Goal: Task Accomplishment & Management: Manage account settings

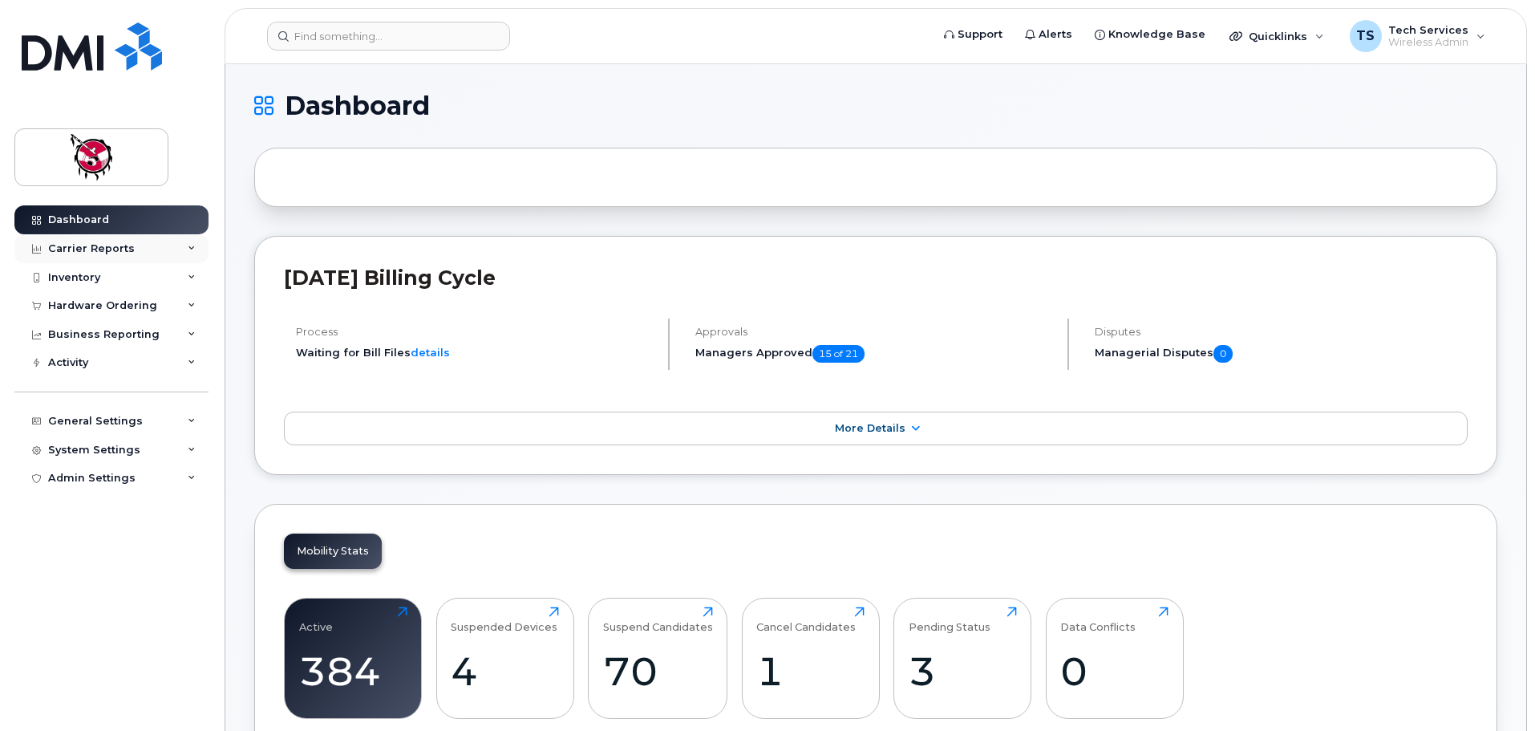
click at [78, 249] on div "Carrier Reports" at bounding box center [91, 248] width 87 height 13
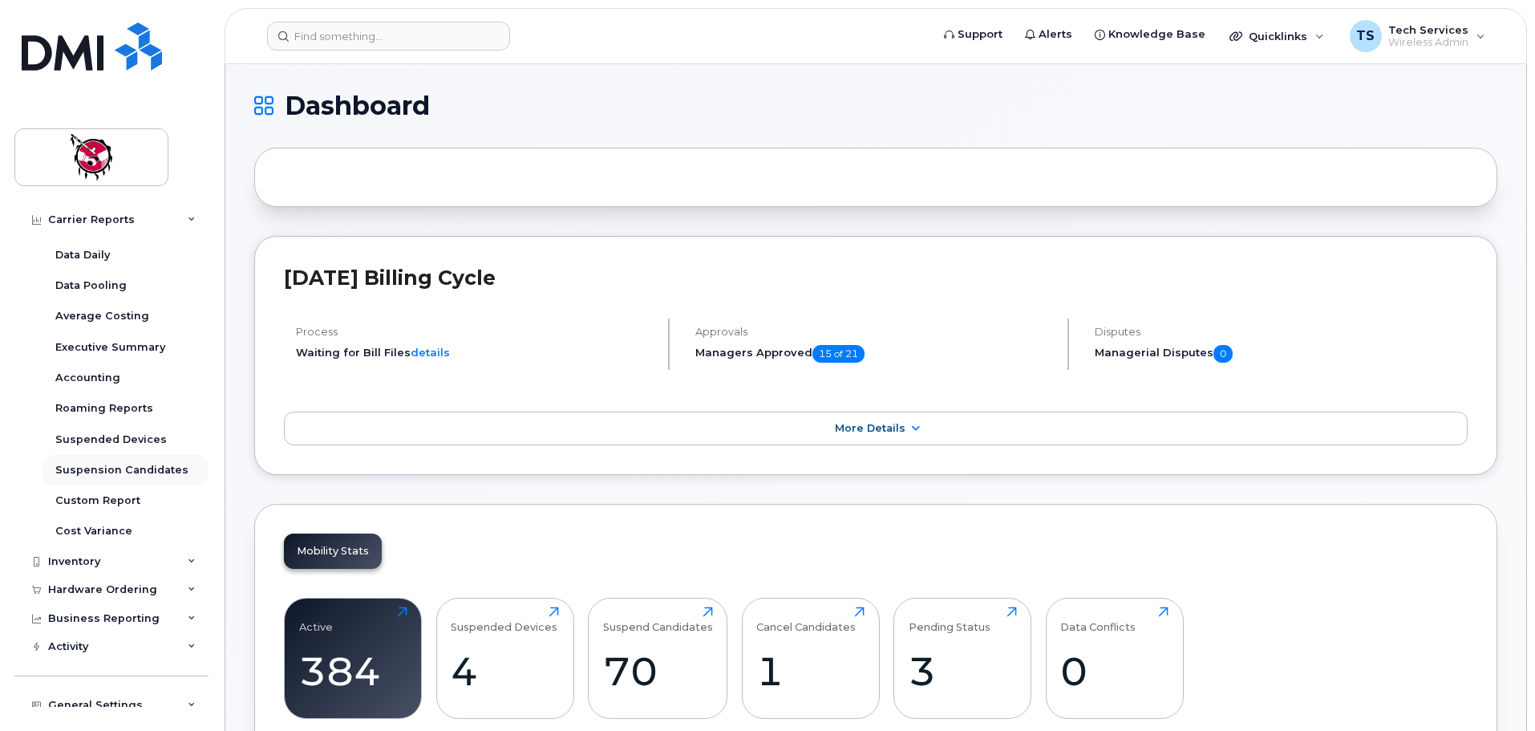
scroll to position [80, 0]
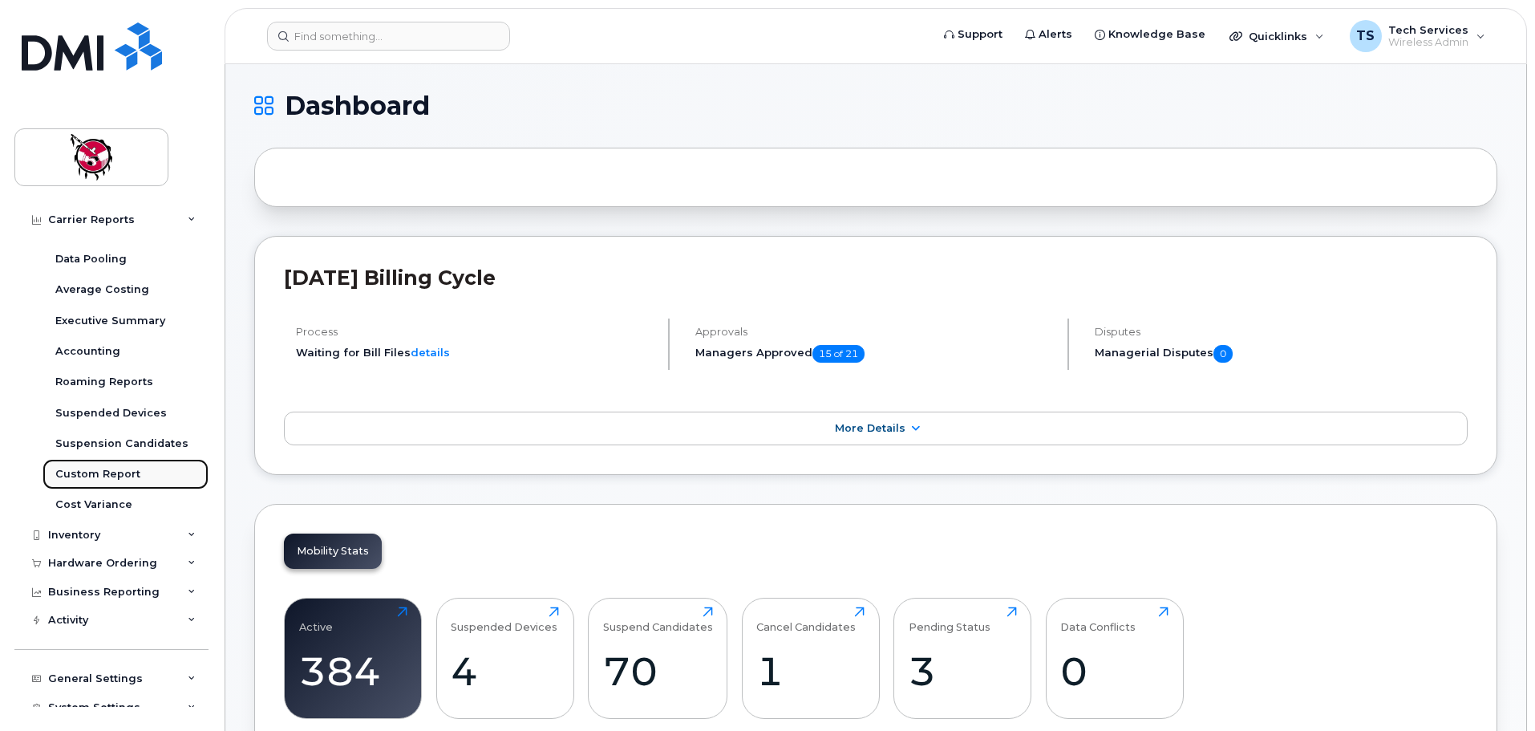
click at [99, 476] on div "Custom Report" at bounding box center [97, 474] width 85 height 14
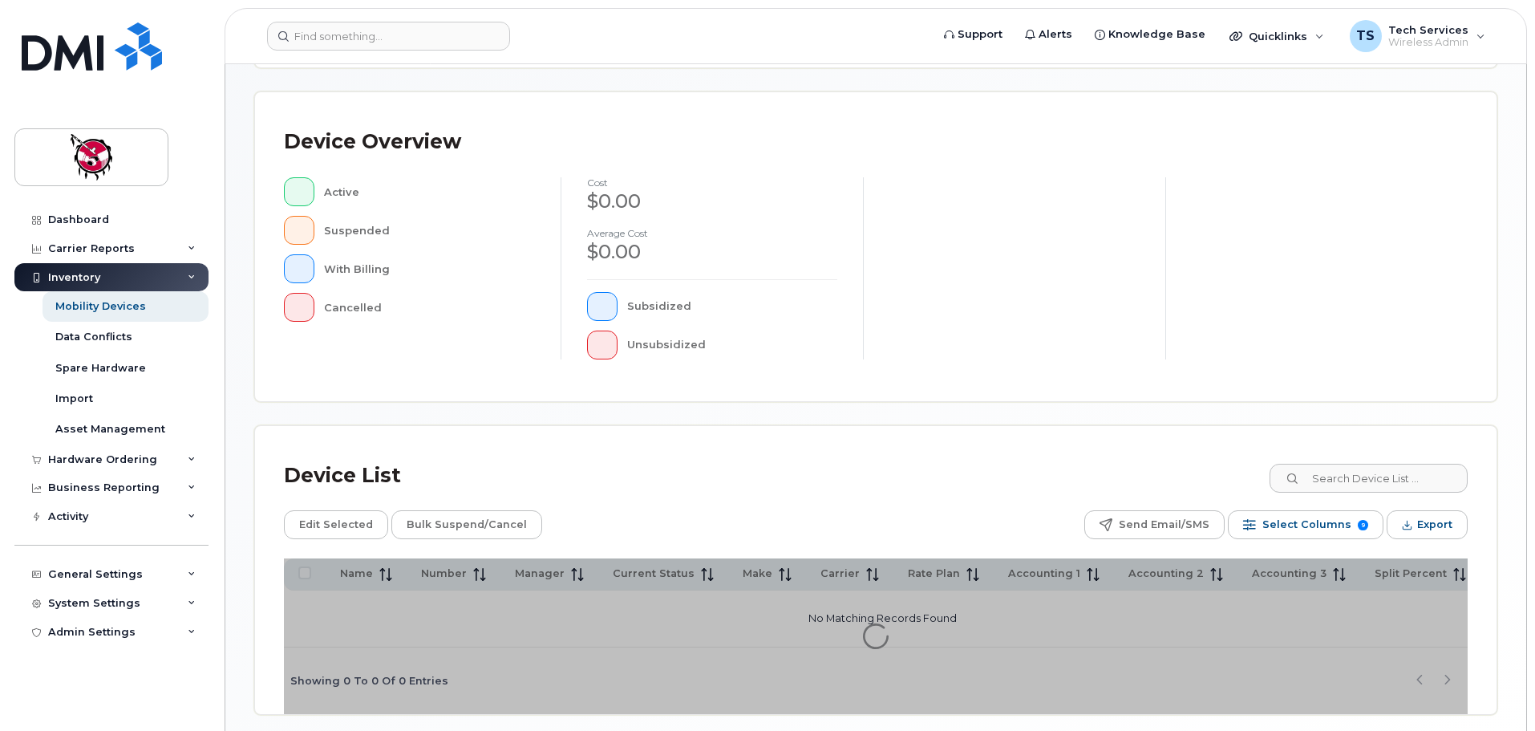
scroll to position [372, 0]
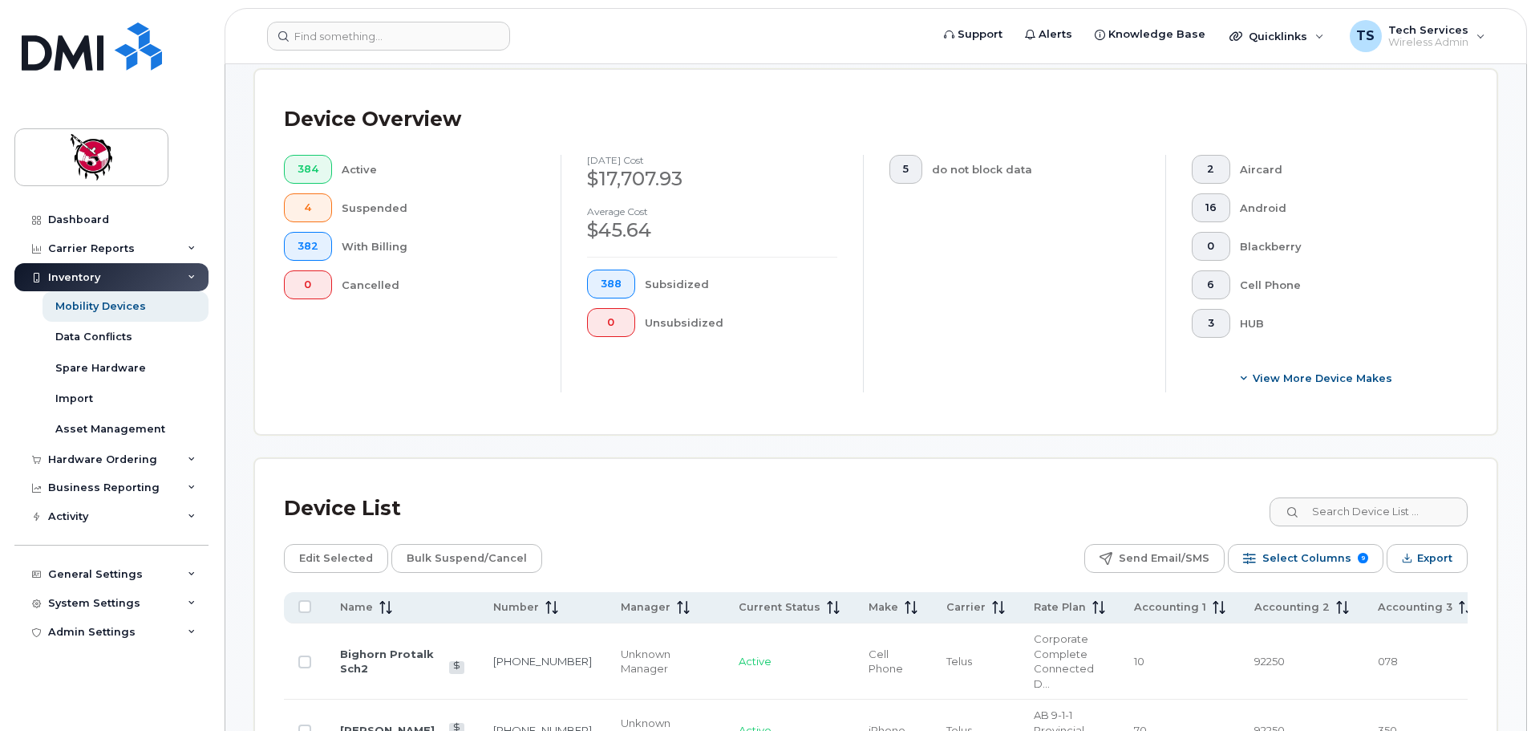
click at [1412, 409] on div "Device Overview 384 Active 4 Suspended 382 With Billing 0 Cancelled September 2…" at bounding box center [876, 252] width 1242 height 364
click at [1358, 497] on input at bounding box center [1368, 511] width 200 height 29
click at [1431, 500] on input at bounding box center [1368, 511] width 200 height 29
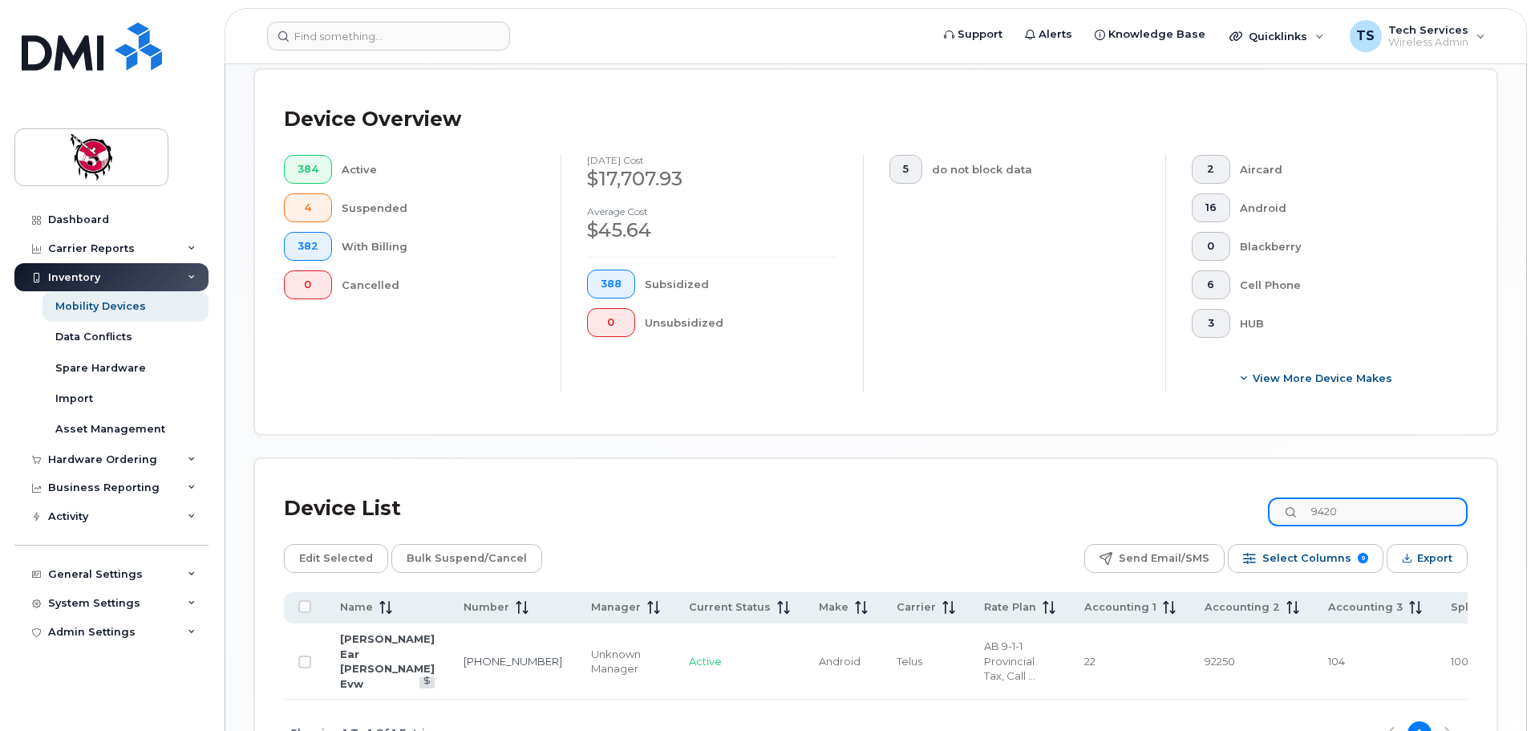
type input "9420"
click at [360, 641] on link "Durell Ear Vinny Evw" at bounding box center [387, 661] width 95 height 58
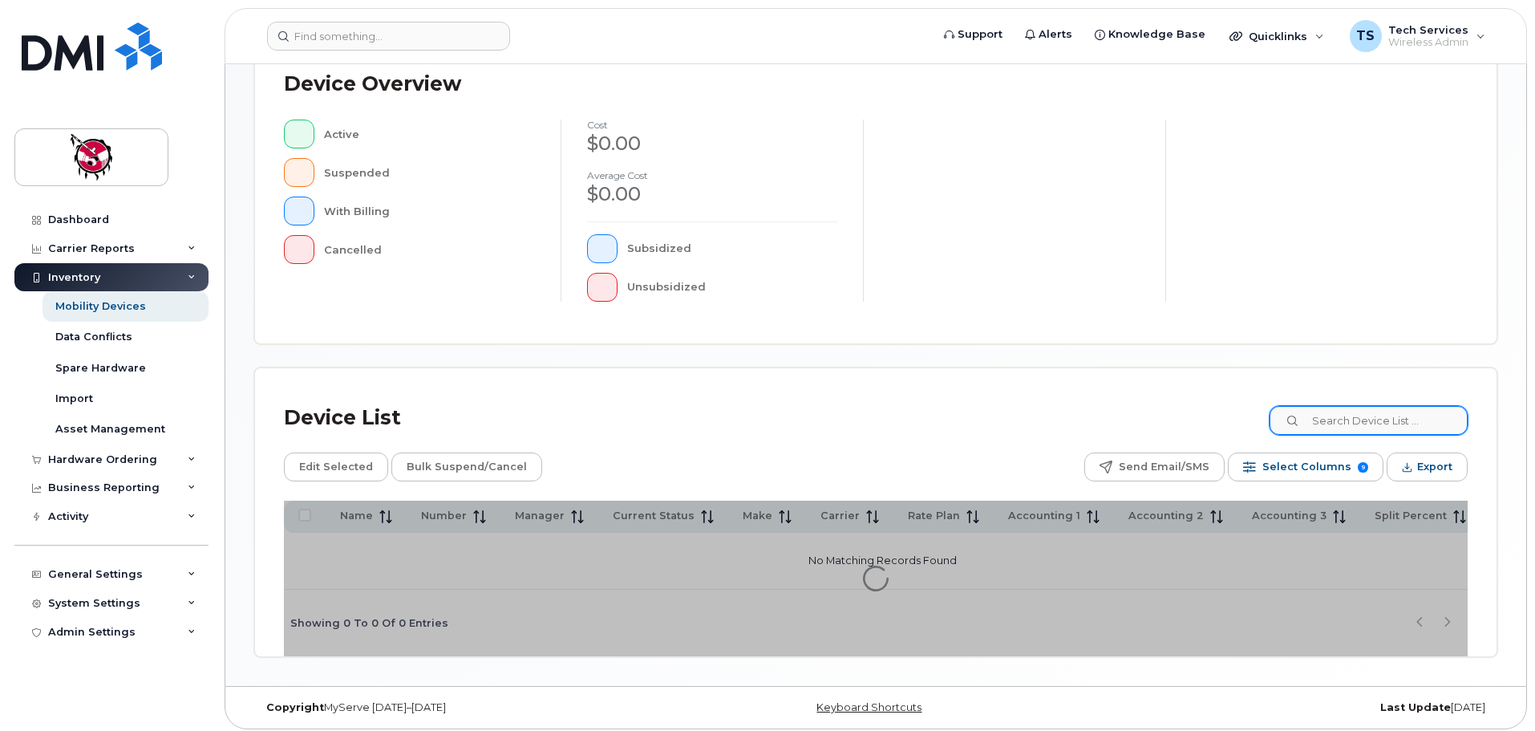
scroll to position [372, 0]
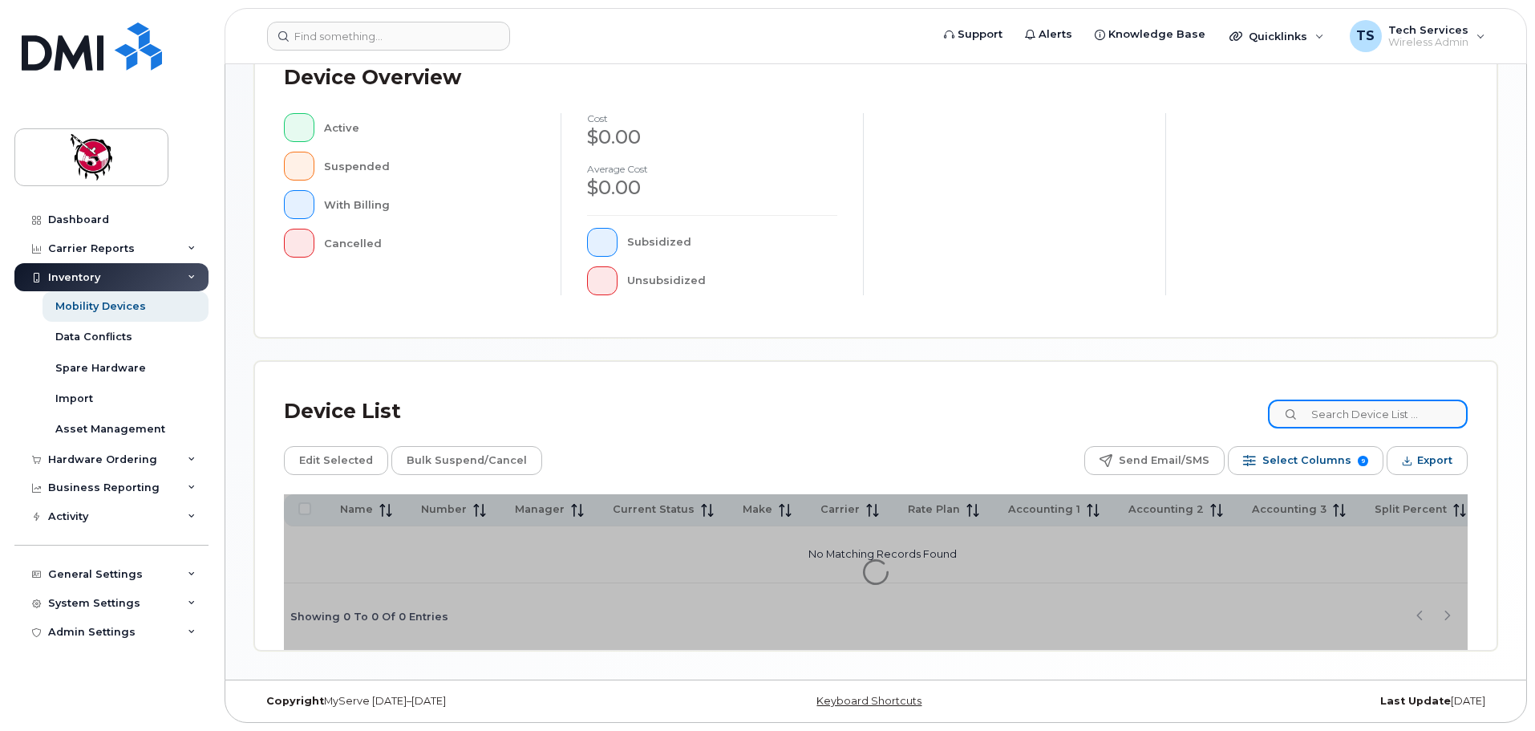
click at [1396, 419] on input at bounding box center [1368, 413] width 200 height 29
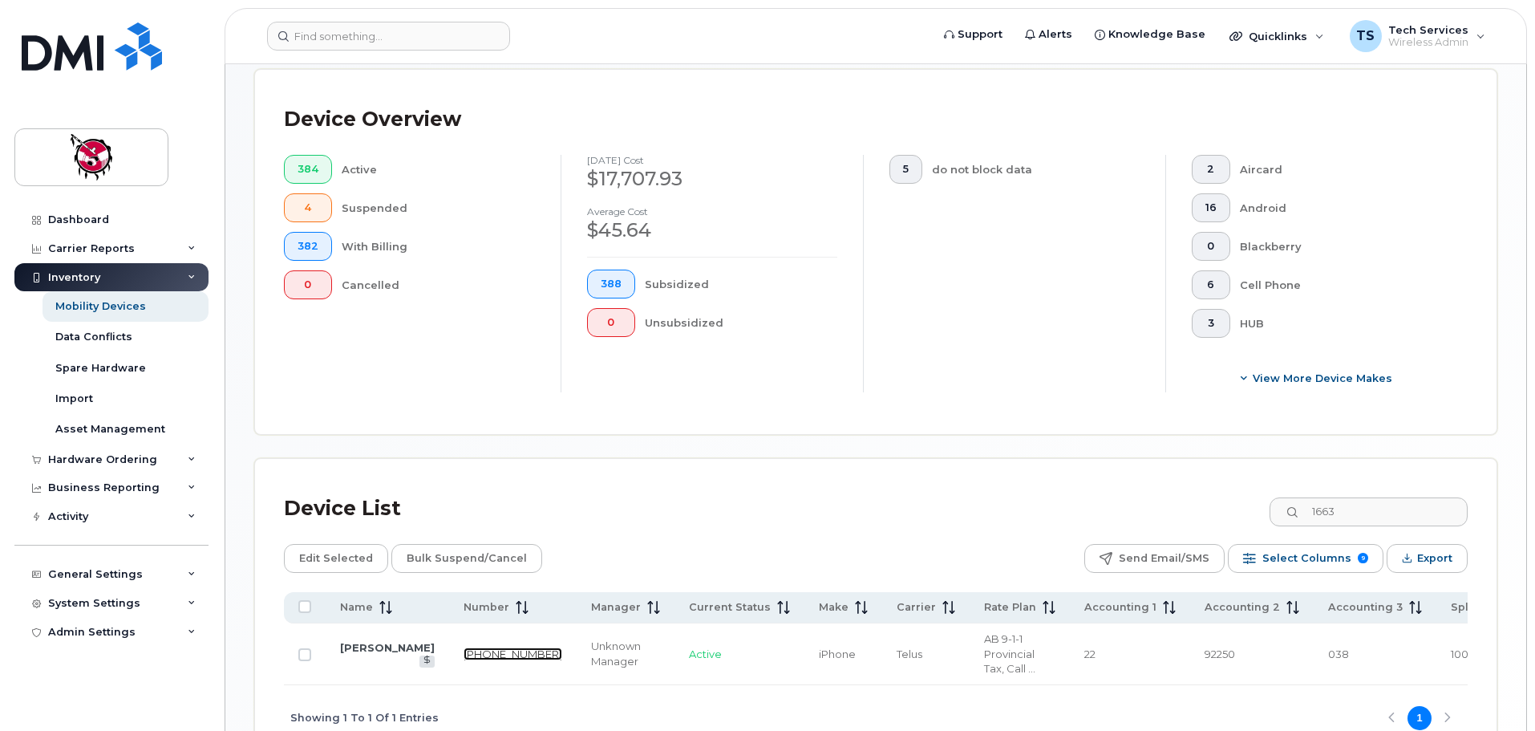
click at [464, 647] on link "403-371-1663" at bounding box center [513, 653] width 99 height 13
drag, startPoint x: 1420, startPoint y: 508, endPoint x: 1129, endPoint y: 496, distance: 291.4
click at [1129, 496] on div "Device List 1663" at bounding box center [876, 509] width 1184 height 42
type input "1477"
click at [464, 647] on link "403-540-1477" at bounding box center [513, 653] width 99 height 13
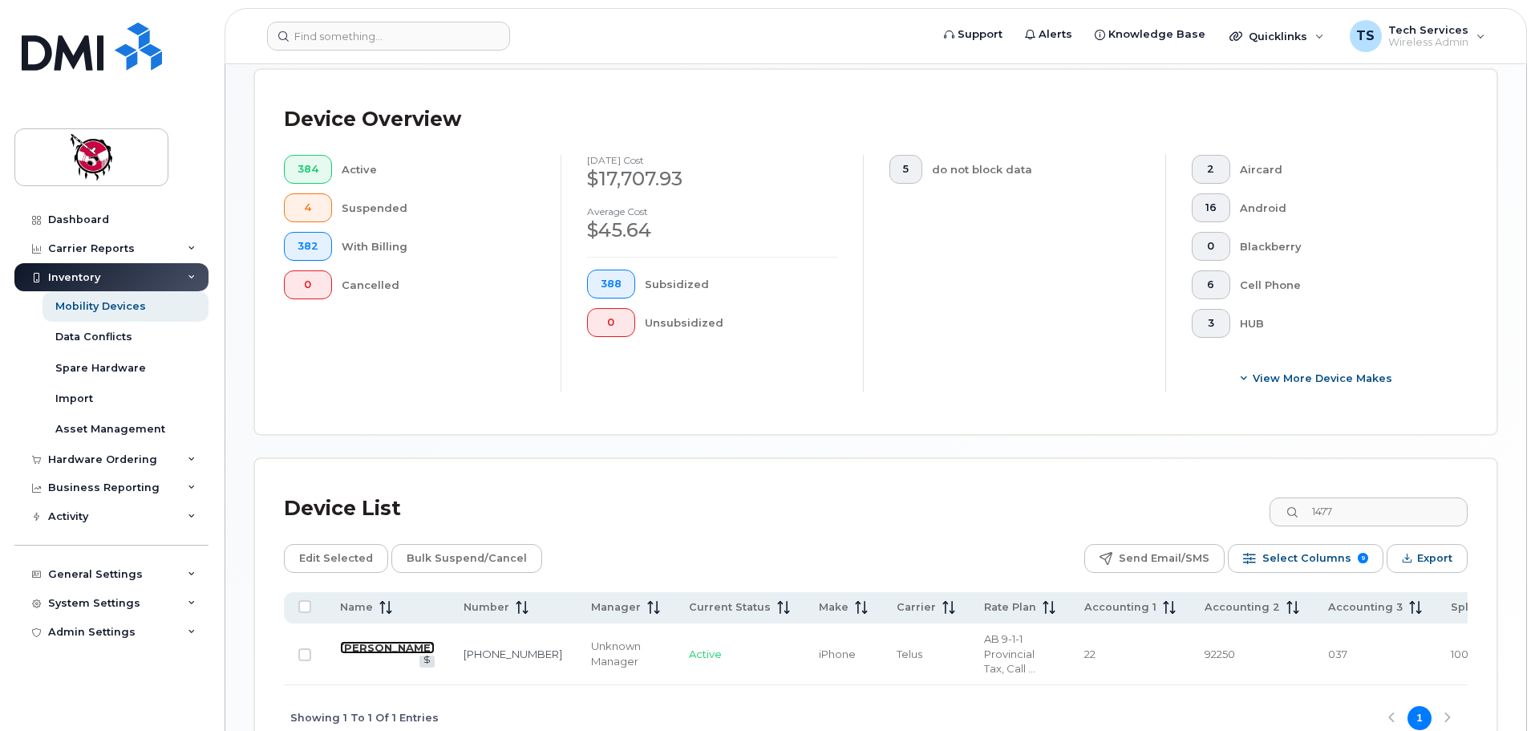
click at [357, 641] on link "Kelle Hellard" at bounding box center [387, 647] width 95 height 13
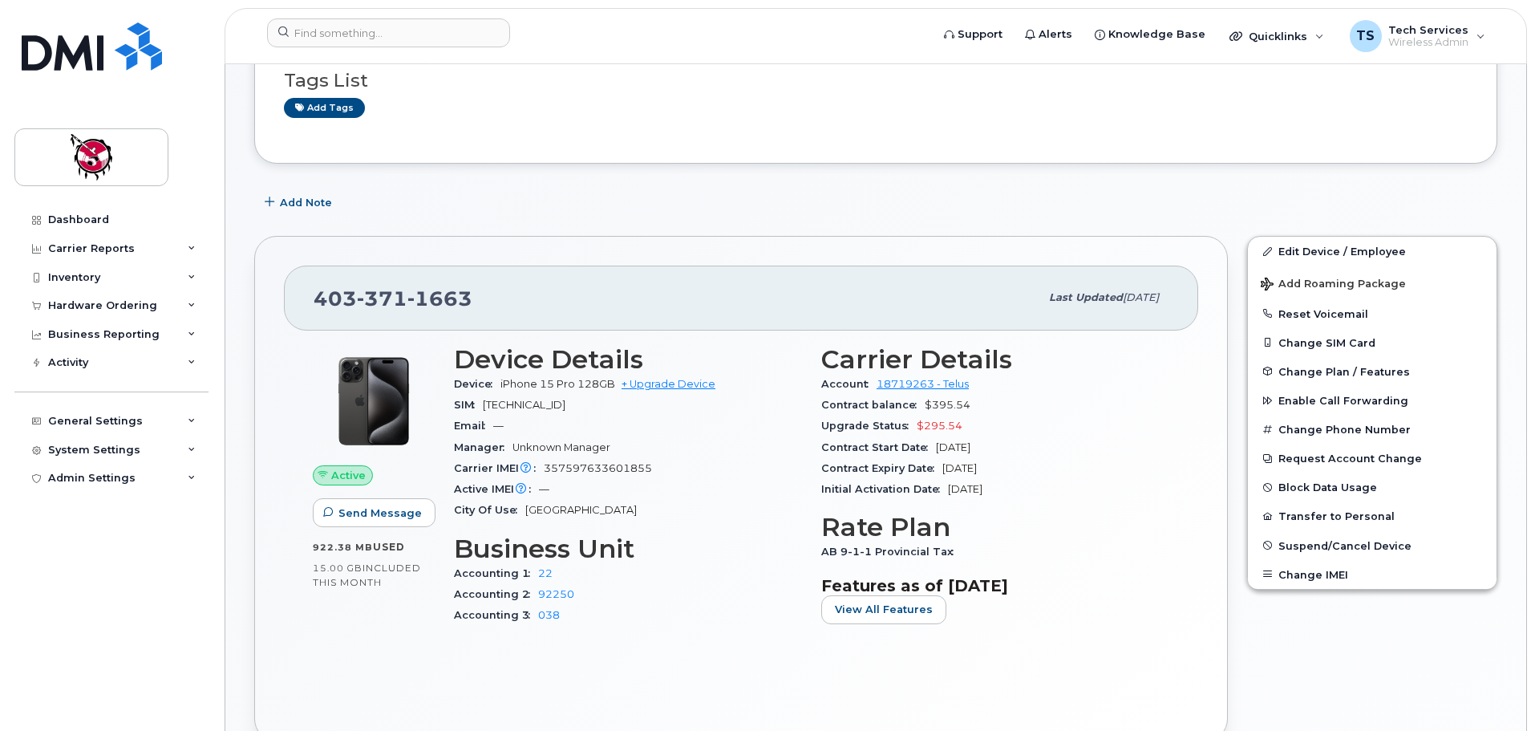
scroll to position [160, 0]
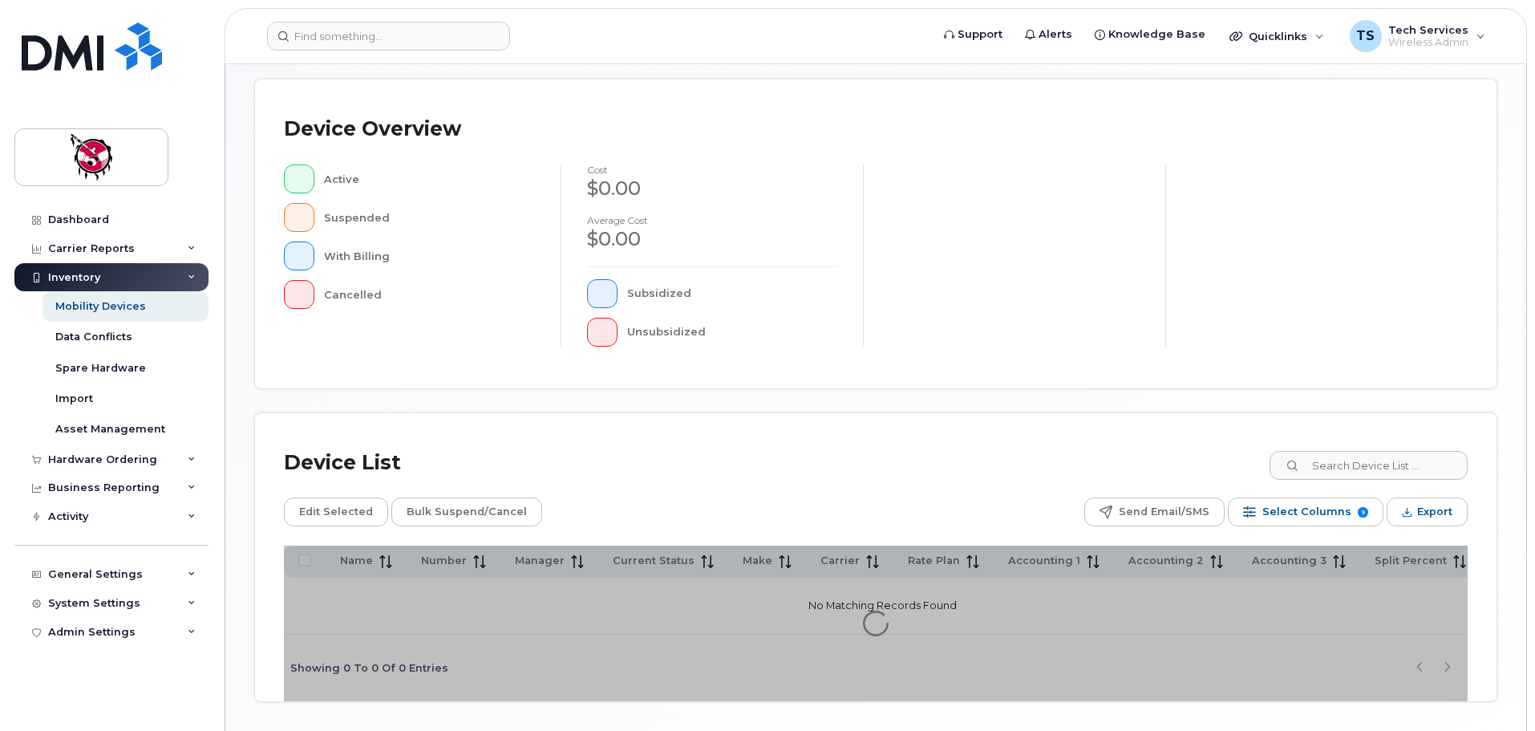
scroll to position [372, 0]
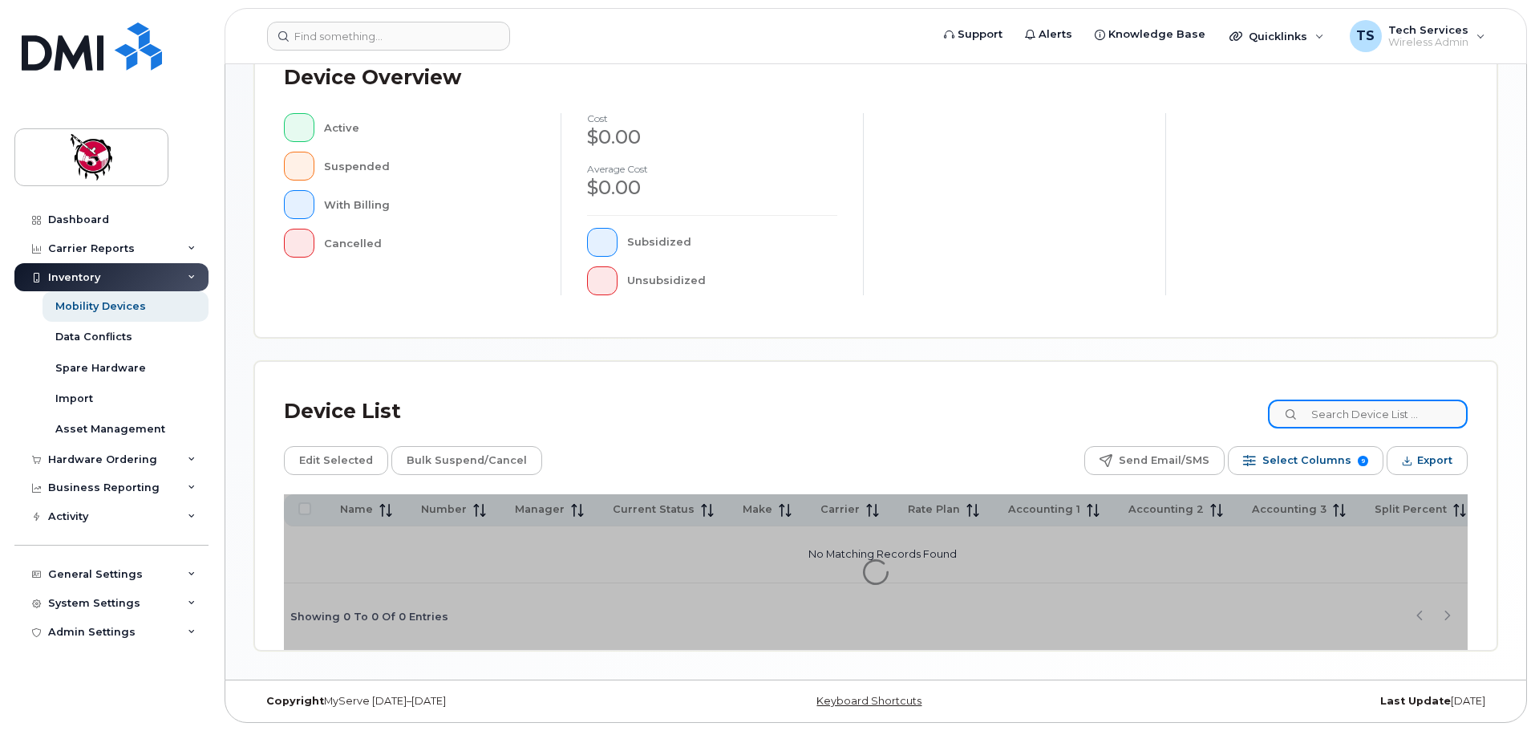
click at [1388, 411] on input at bounding box center [1368, 413] width 200 height 29
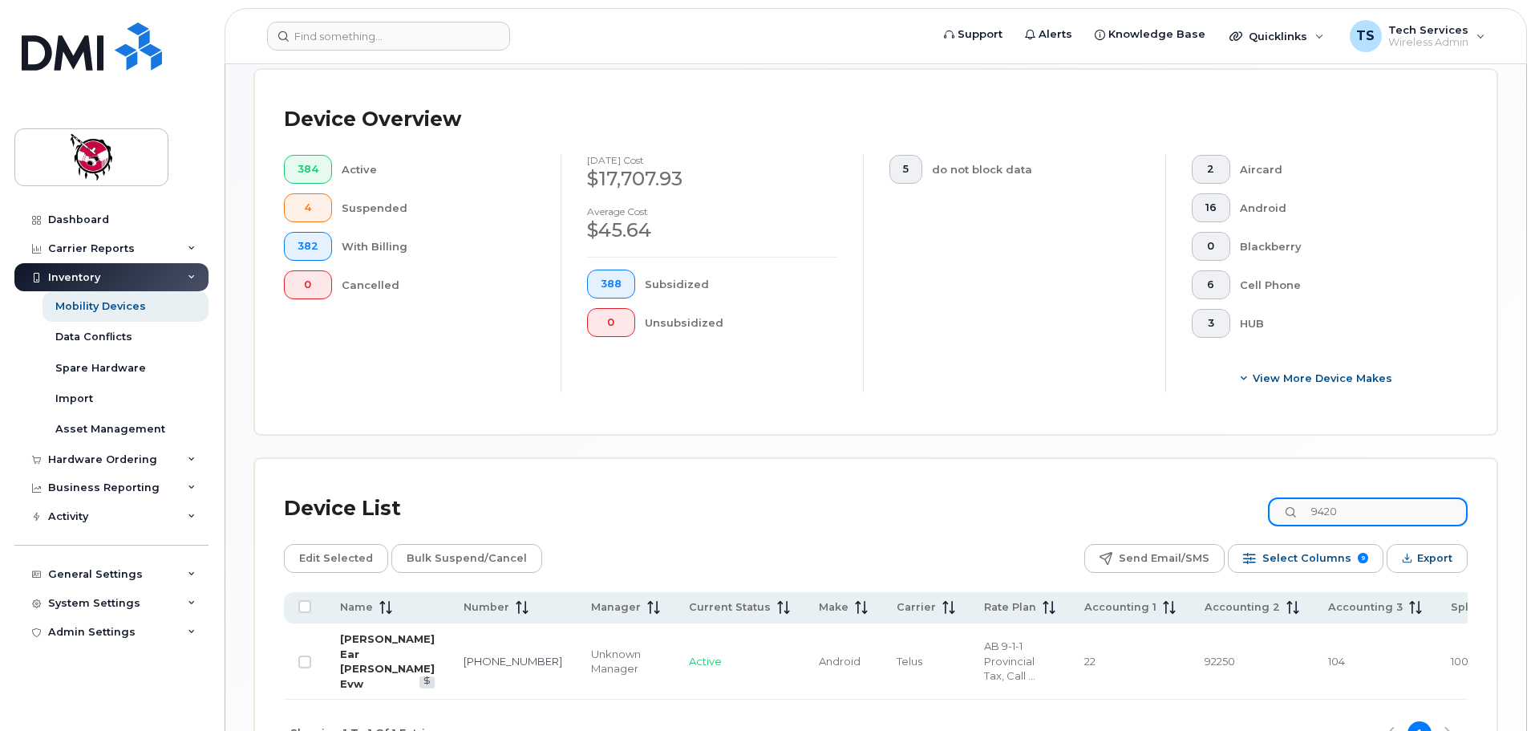
type input "9420"
click at [379, 637] on link "Durell Ear Vinny Evw" at bounding box center [387, 661] width 95 height 58
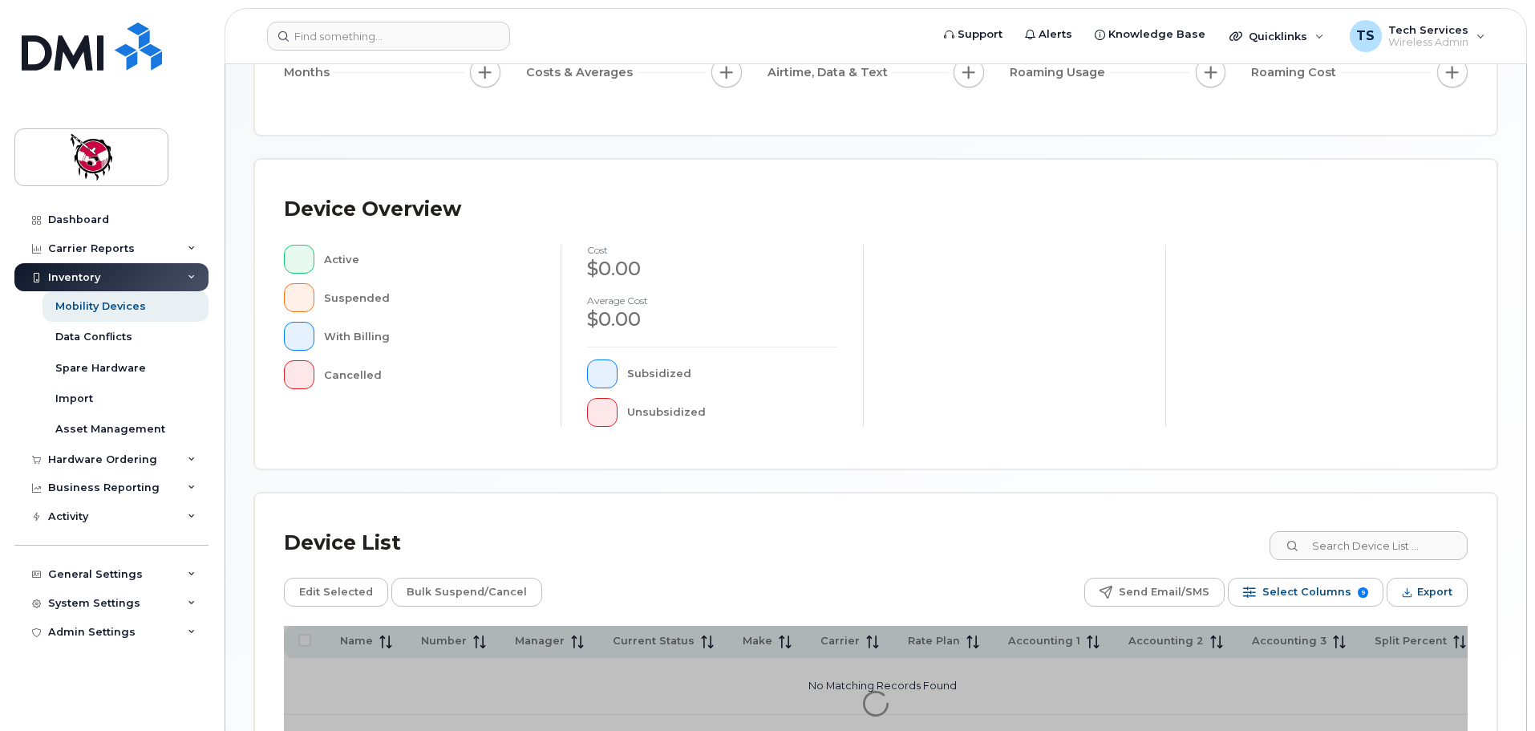
scroll to position [372, 0]
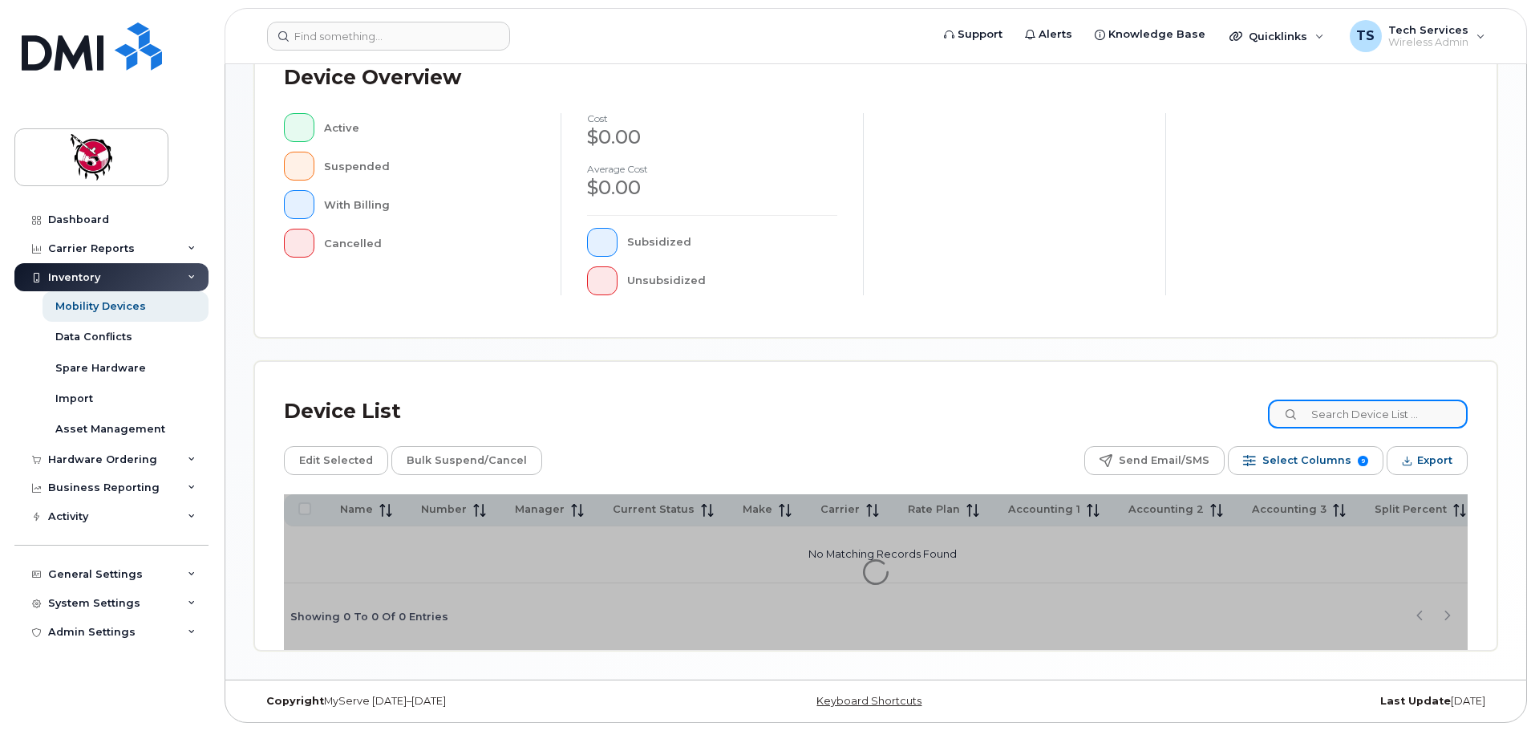
click at [1403, 399] on div "Mobility Devices Devices Save Report Import from CSV Export to CSV Add Device F…" at bounding box center [875, 186] width 1243 height 930
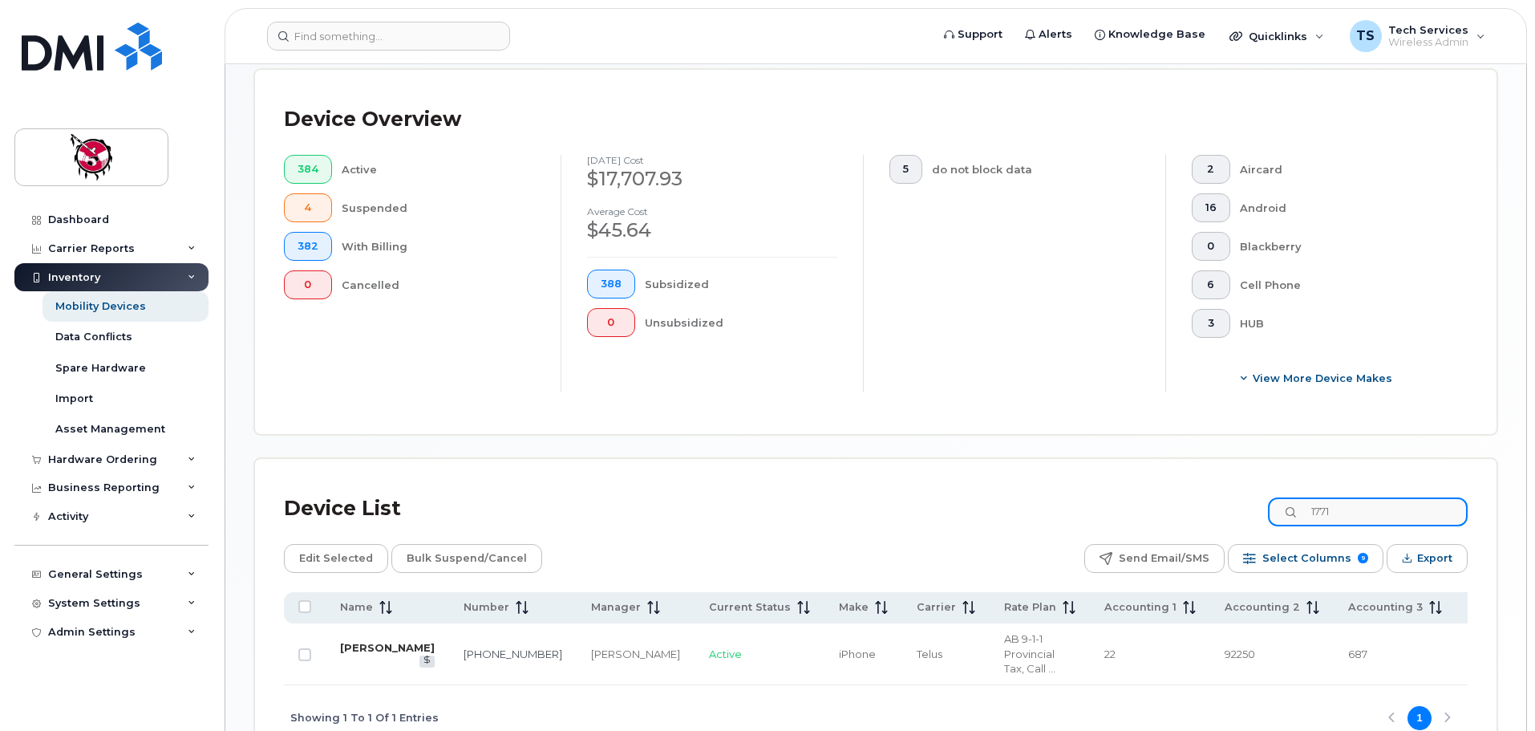
type input "1771"
click at [348, 641] on link "Ian Daniels" at bounding box center [387, 647] width 95 height 13
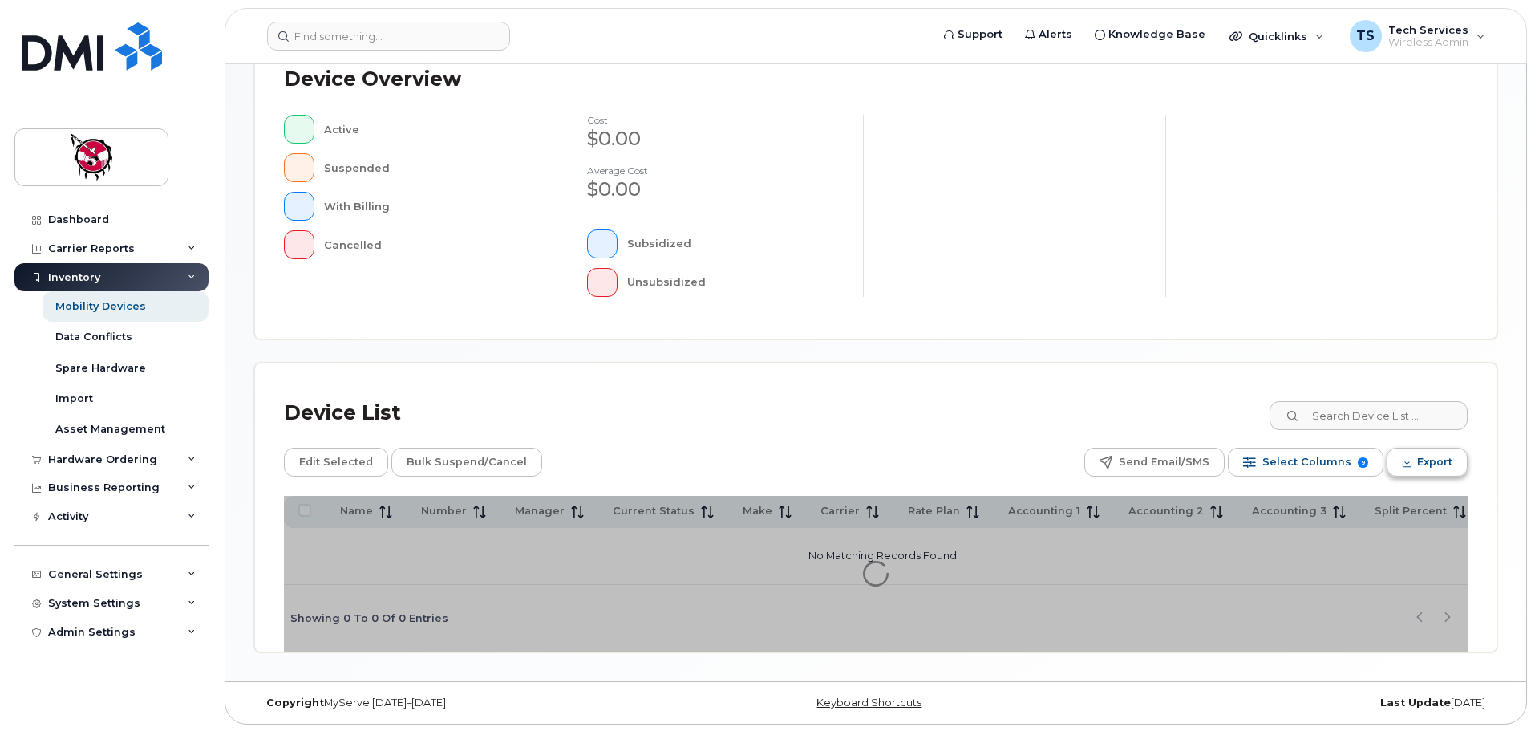
scroll to position [372, 0]
click at [1412, 419] on input at bounding box center [1368, 413] width 200 height 29
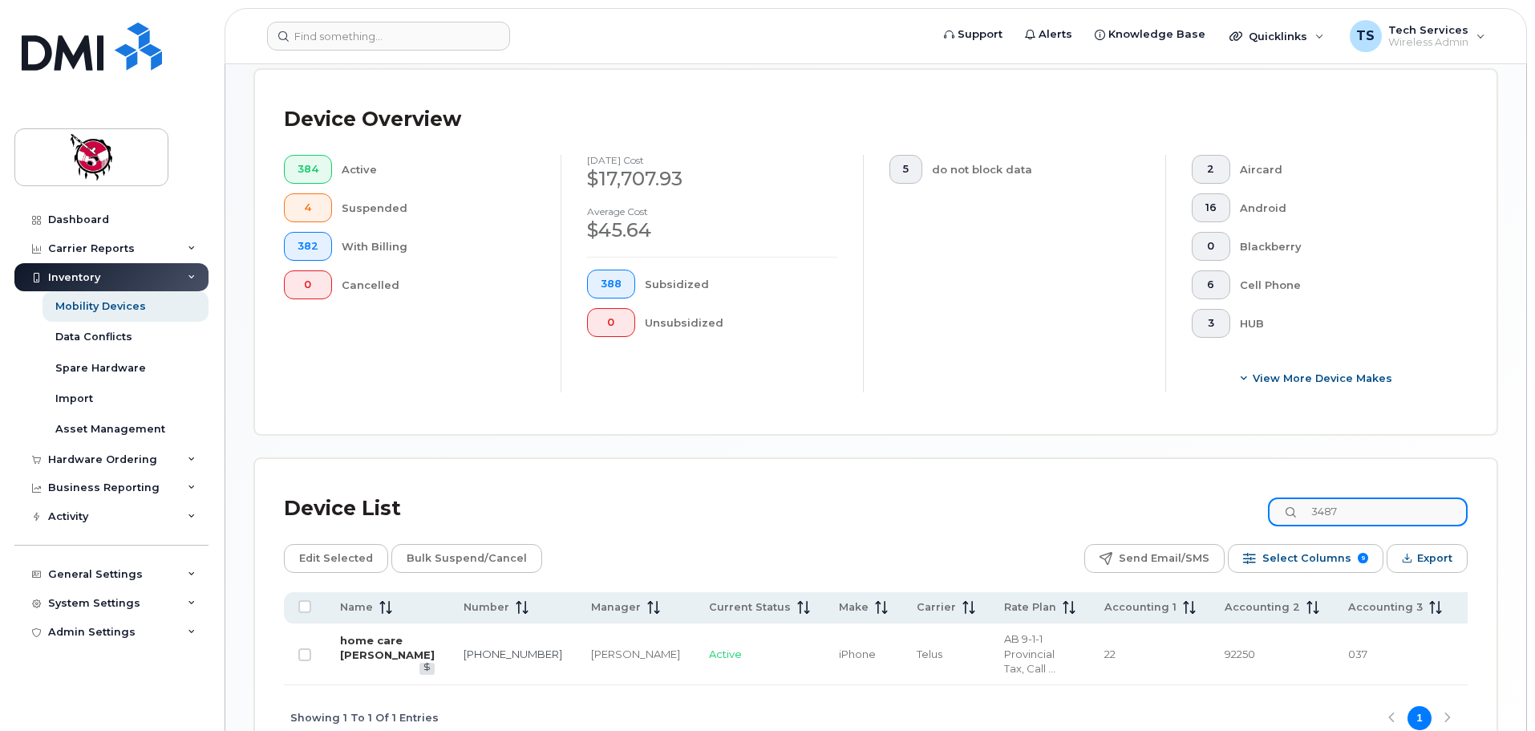
type input "3487"
click at [377, 642] on link "home care Generose Kayembe" at bounding box center [387, 648] width 95 height 28
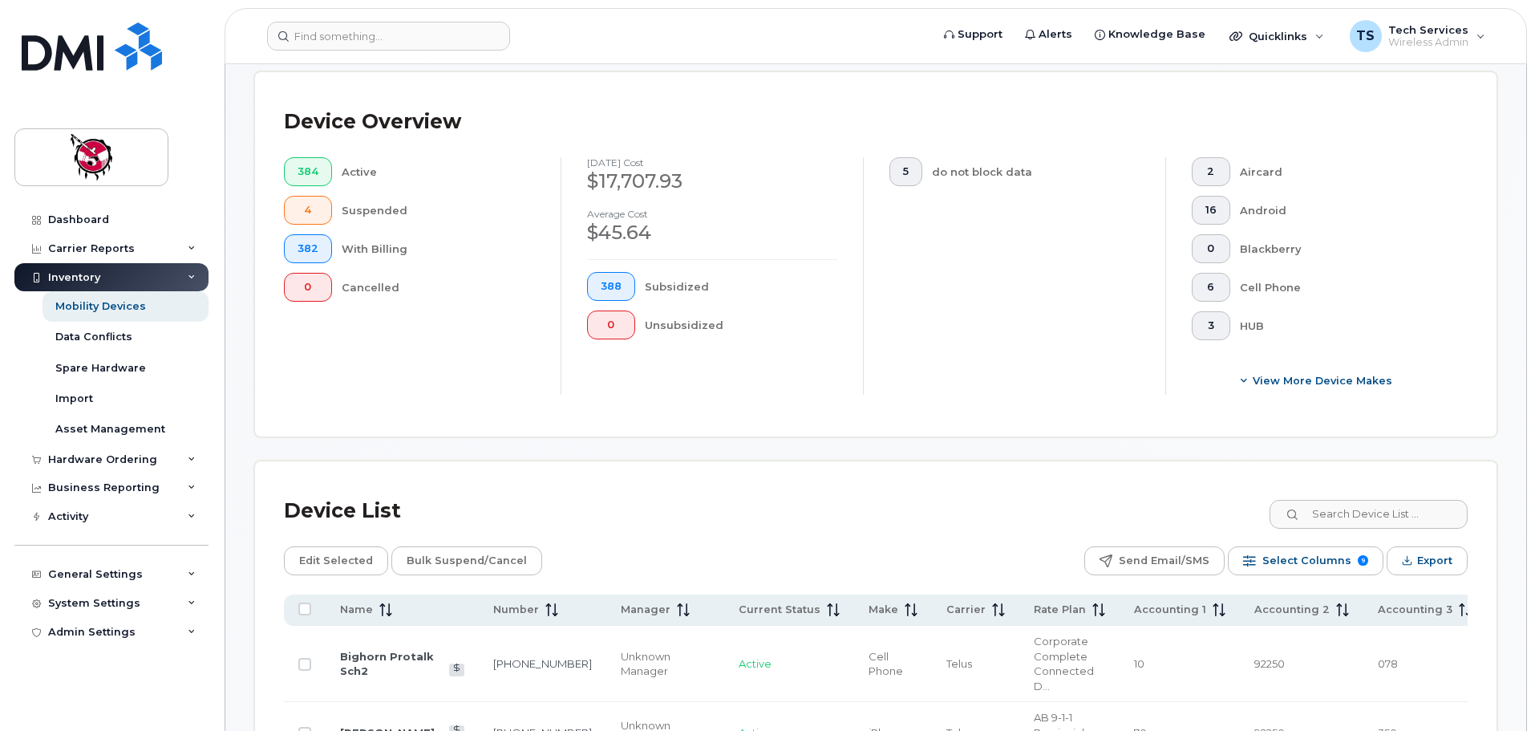
scroll to position [372, 0]
click at [1401, 497] on input at bounding box center [1368, 511] width 200 height 29
type input "4020"
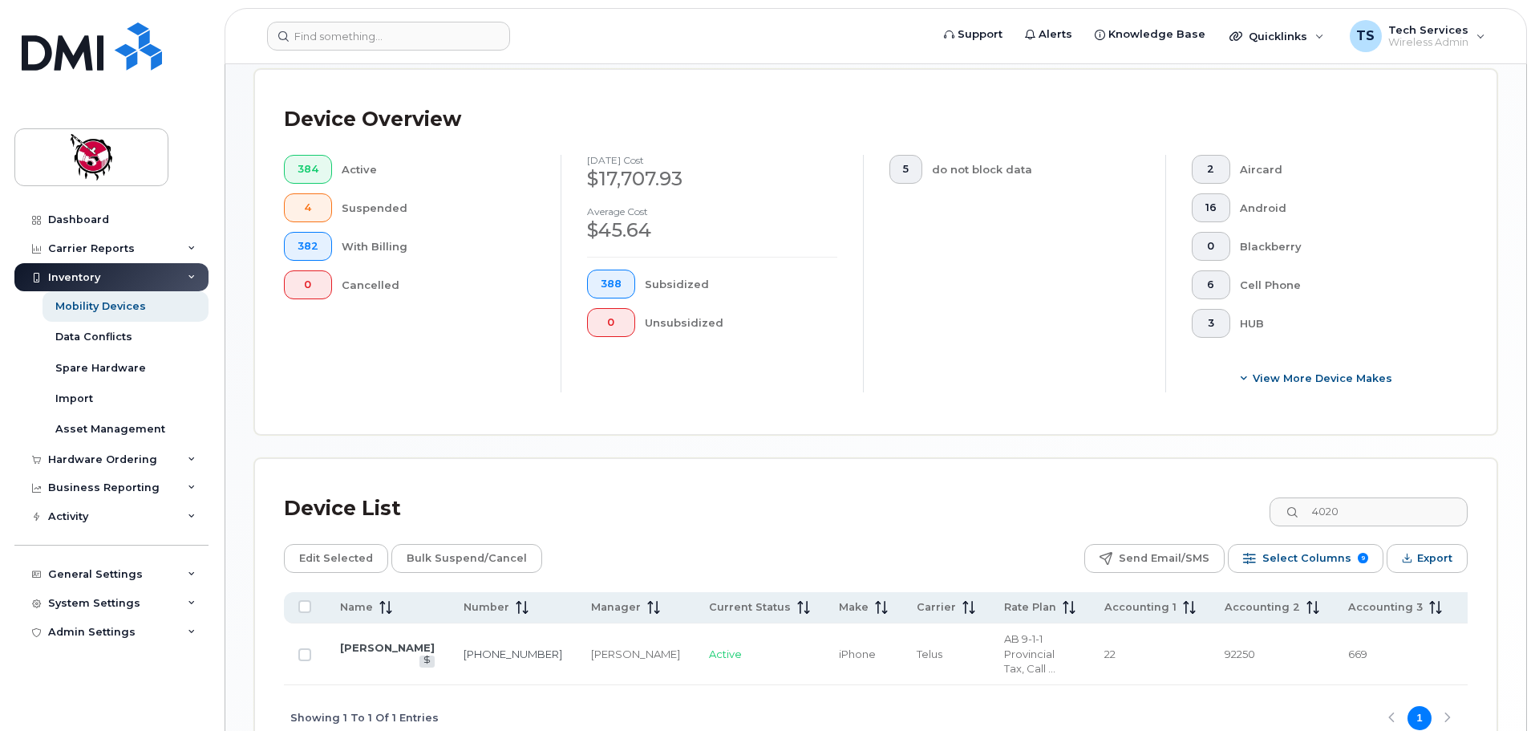
click at [357, 634] on td "Barsha Neupane" at bounding box center [388, 654] width 124 height 62
click at [361, 641] on link "Barsha Neupane" at bounding box center [387, 647] width 95 height 13
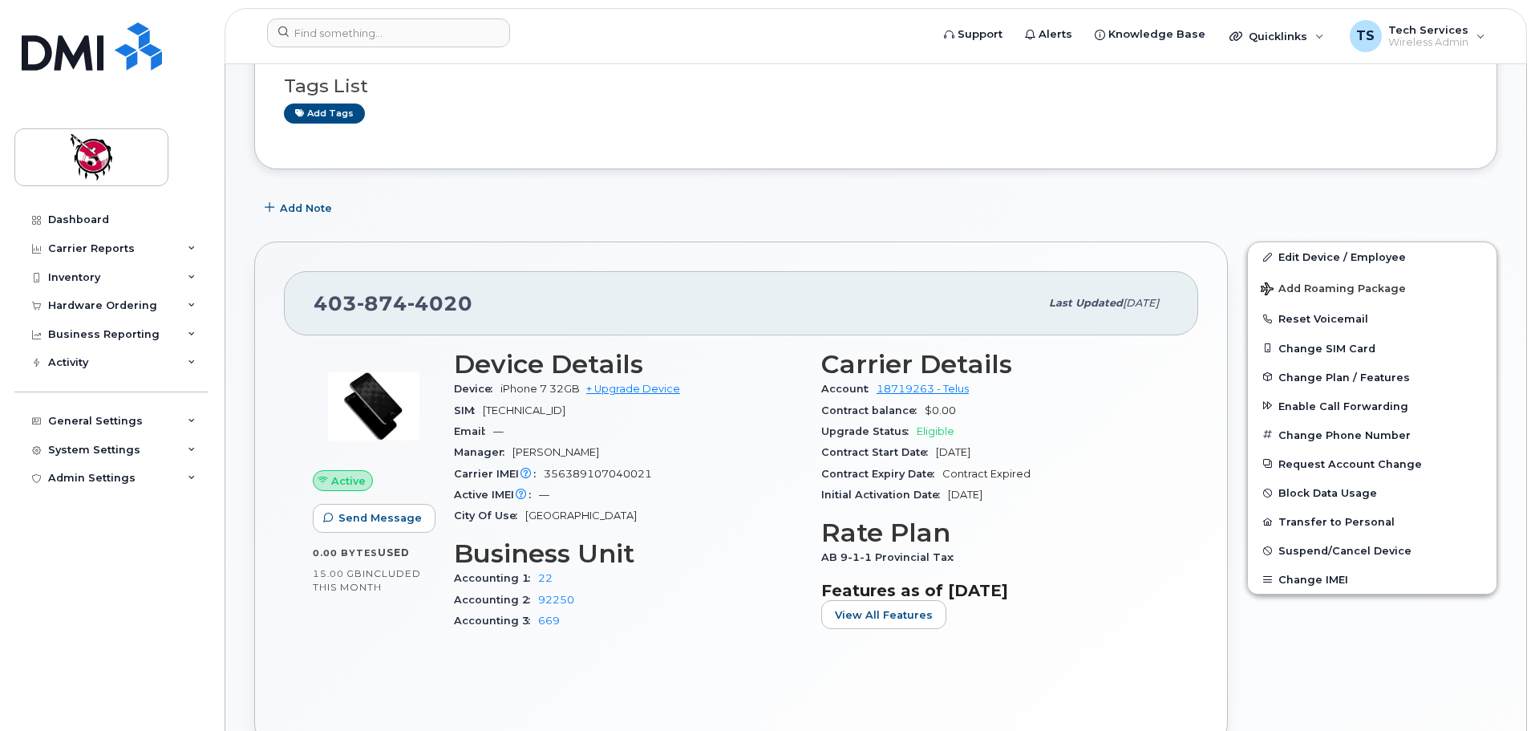
scroll to position [241, 0]
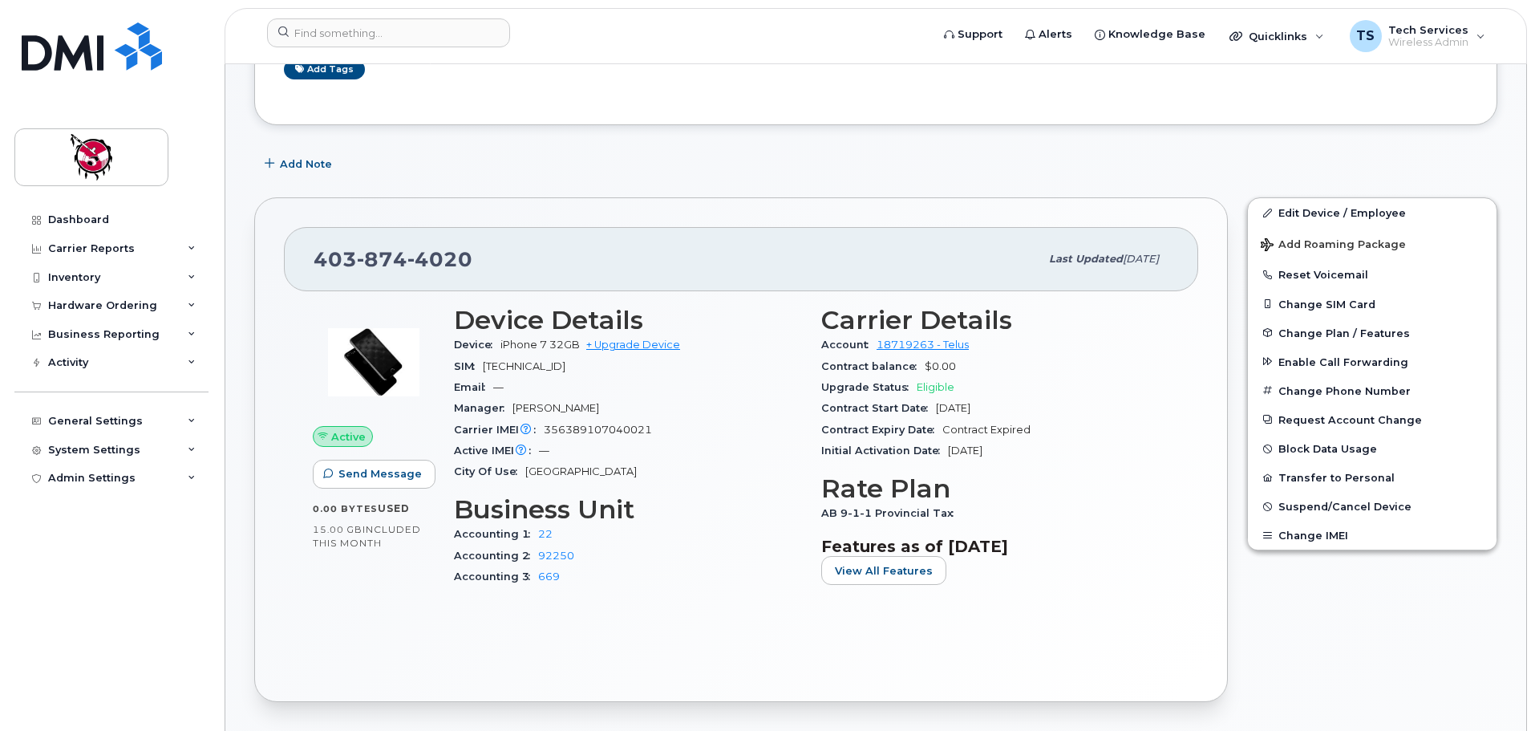
click at [1496, 164] on div "Add Note" at bounding box center [875, 163] width 1243 height 29
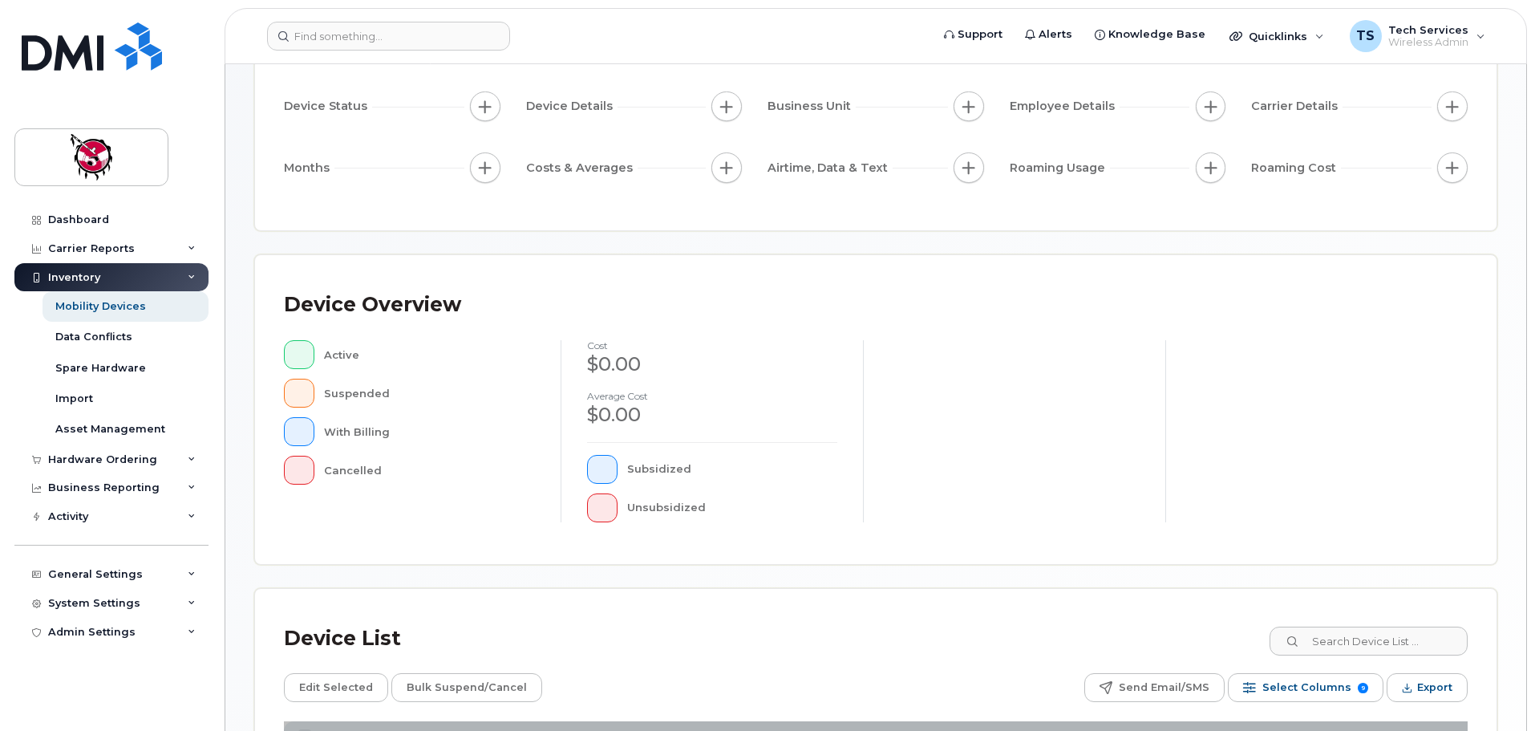
scroll to position [372, 0]
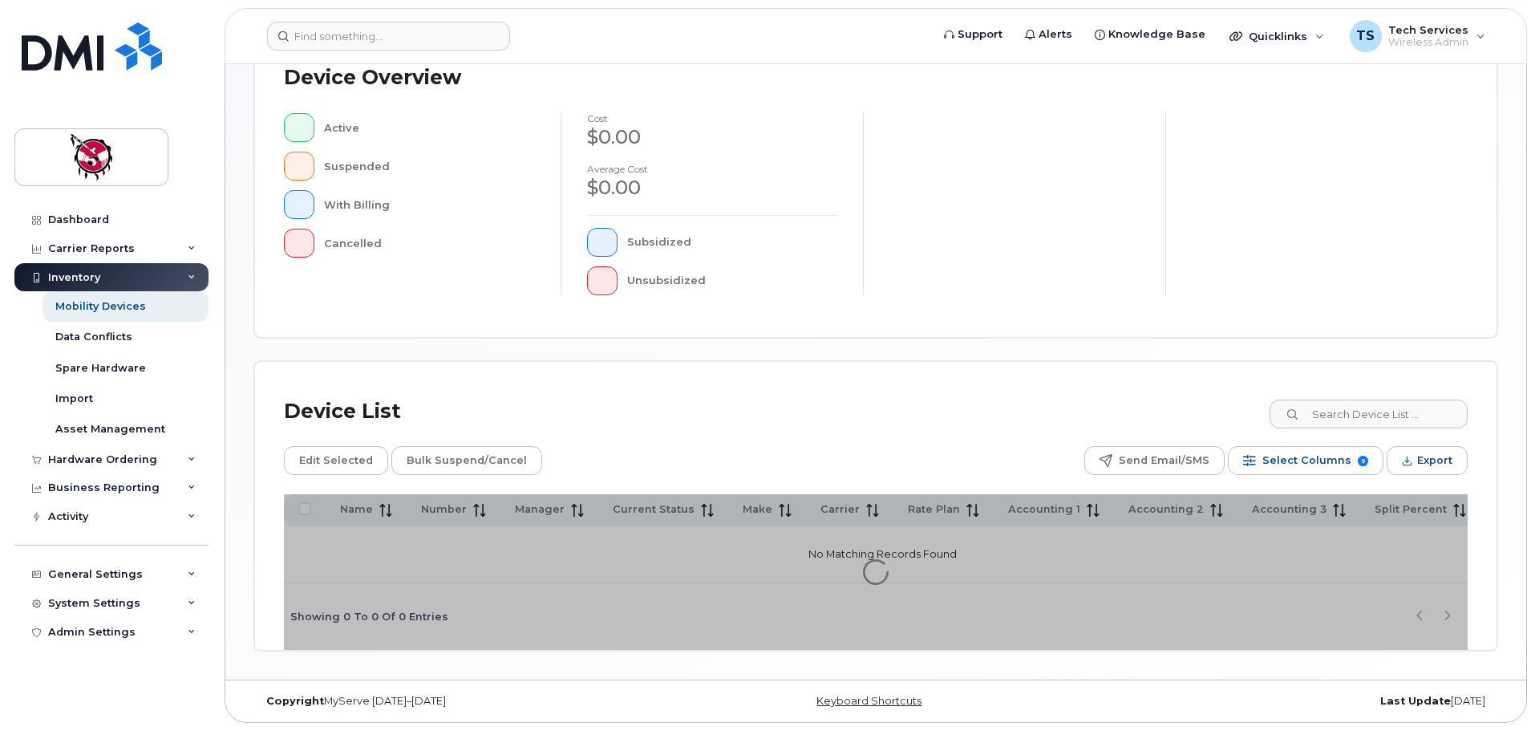
click at [1340, 432] on div "Device List" at bounding box center [876, 412] width 1184 height 42
click at [1358, 421] on input at bounding box center [1368, 413] width 200 height 29
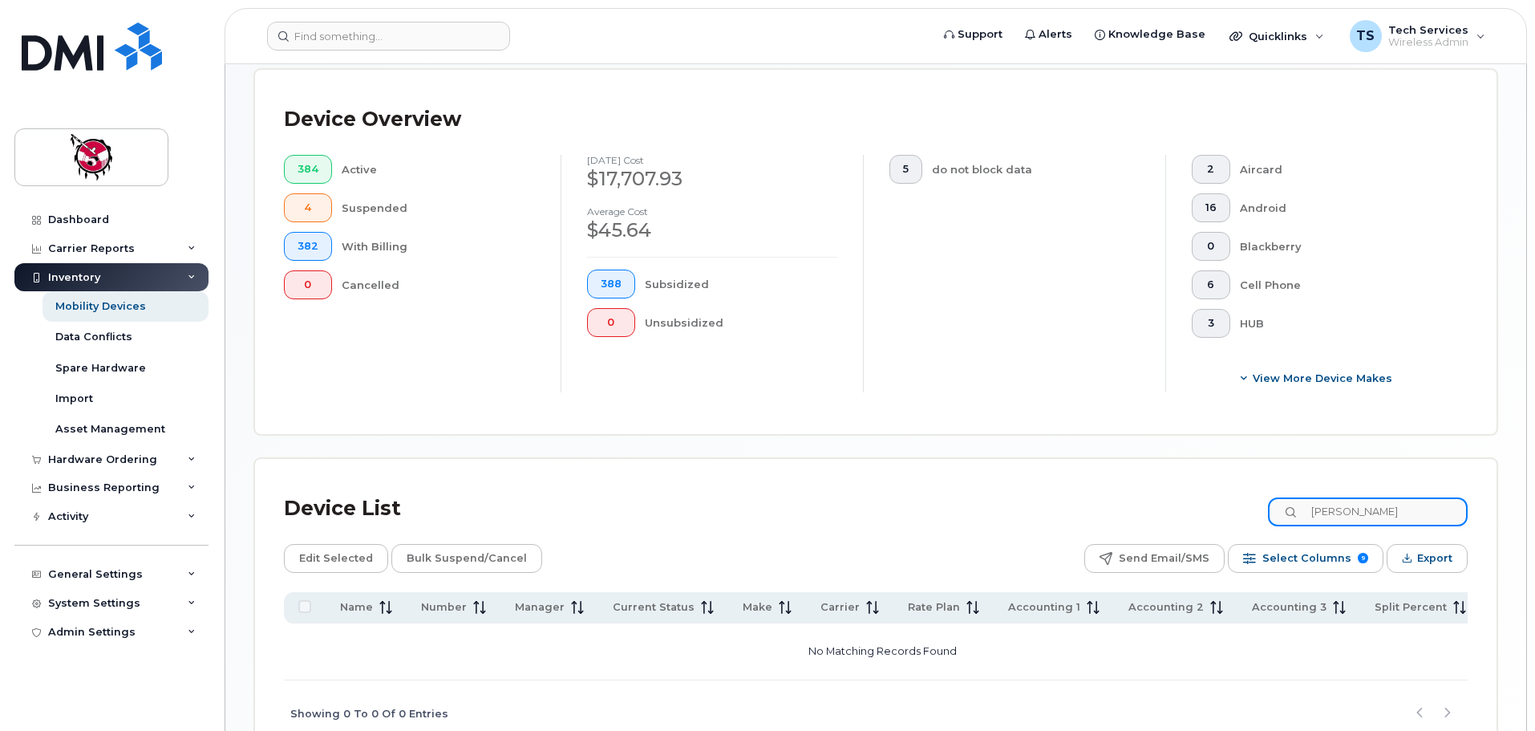
drag, startPoint x: 1383, startPoint y: 502, endPoint x: 1235, endPoint y: 491, distance: 148.0
click at [1235, 491] on div "Device List durrell" at bounding box center [876, 509] width 1184 height 42
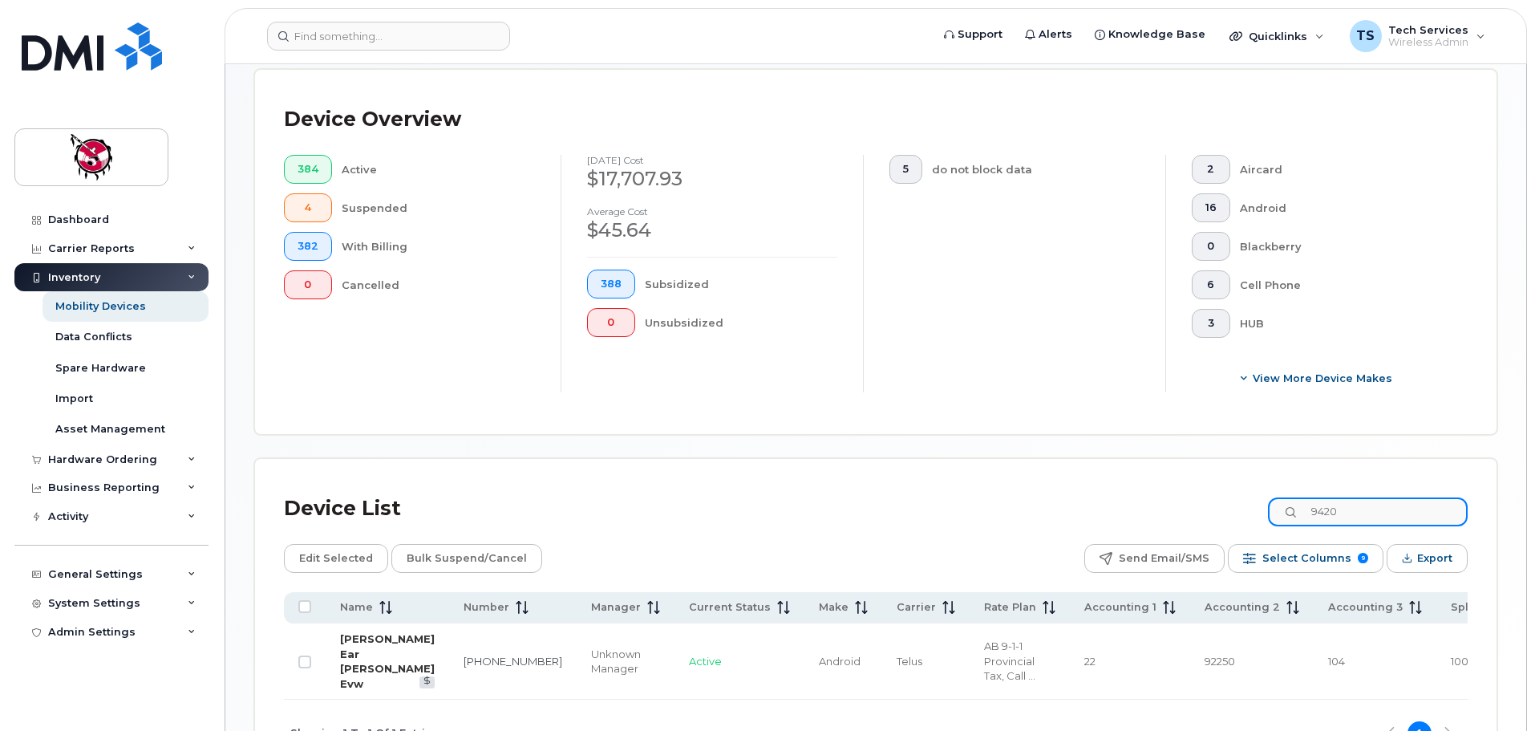
type input "9420"
click at [378, 634] on link "Durell Ear Vinny Evw" at bounding box center [387, 661] width 95 height 58
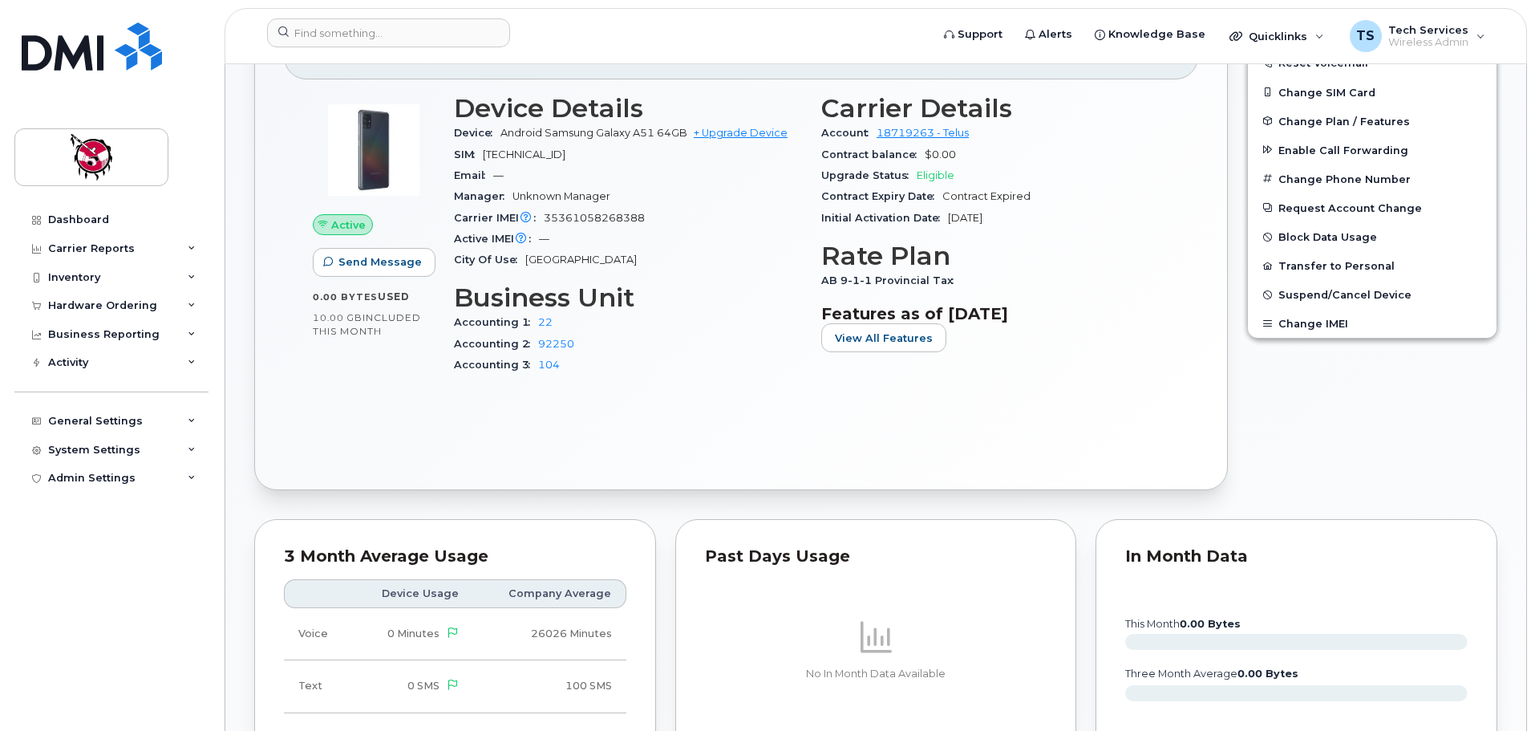
scroll to position [481, 0]
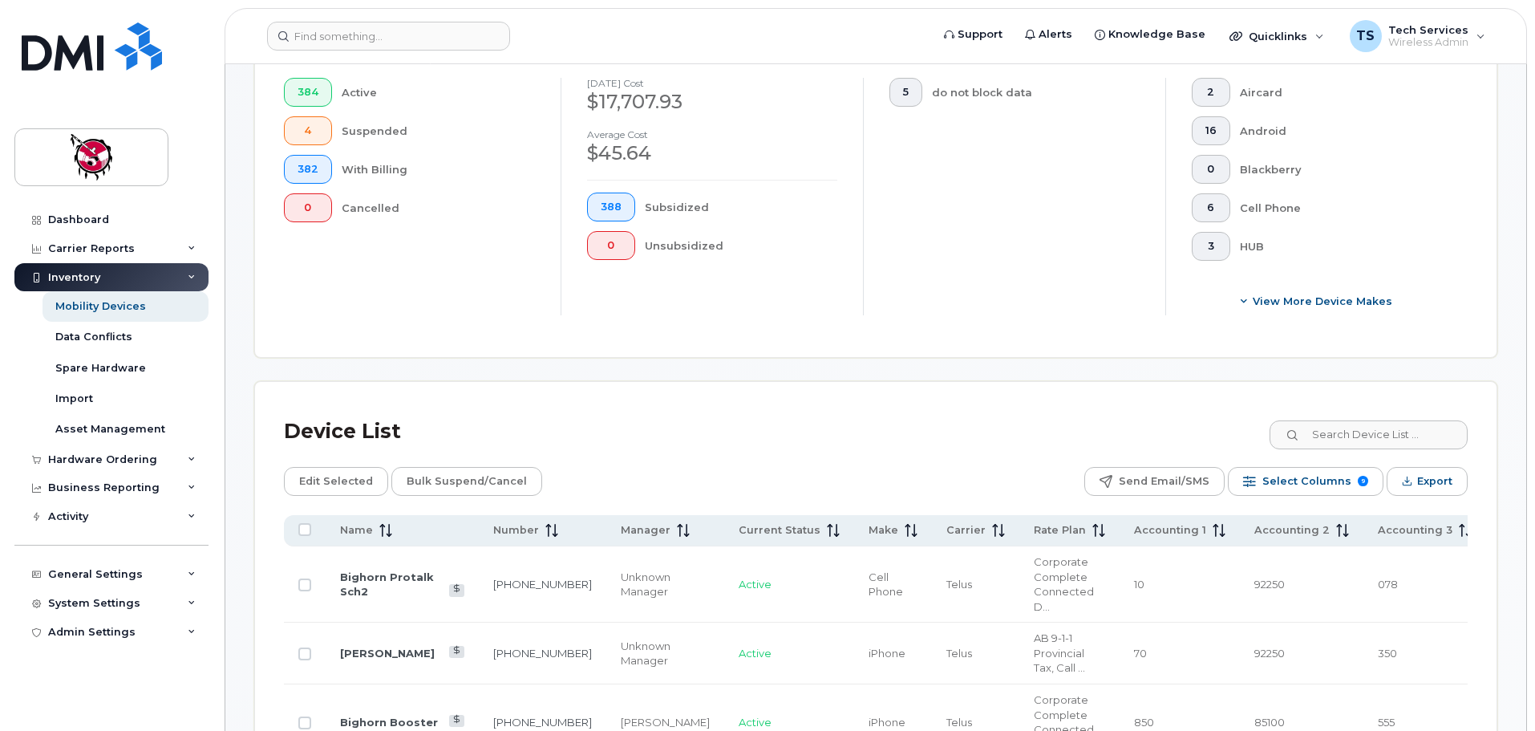
scroll to position [481, 0]
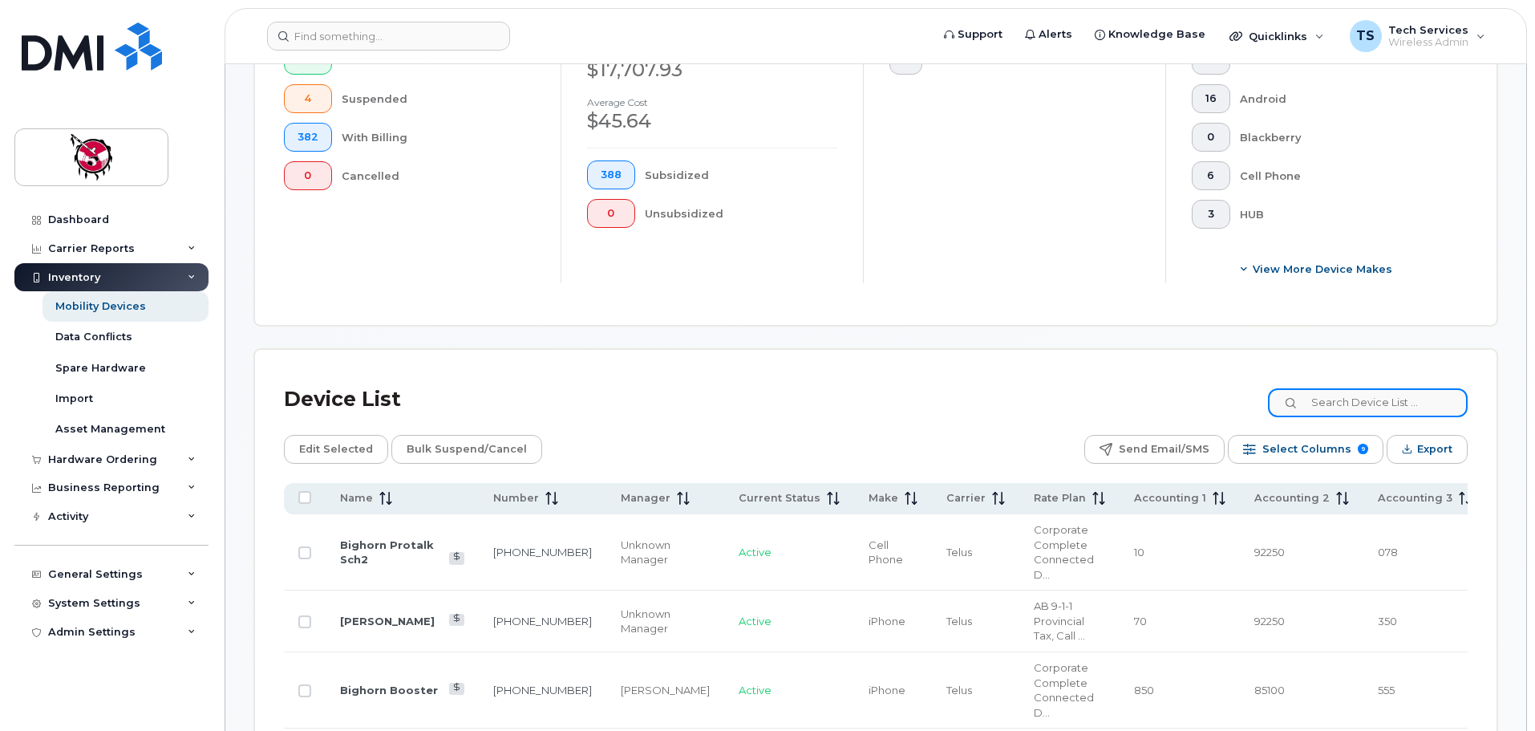
click at [1372, 388] on input at bounding box center [1368, 402] width 200 height 29
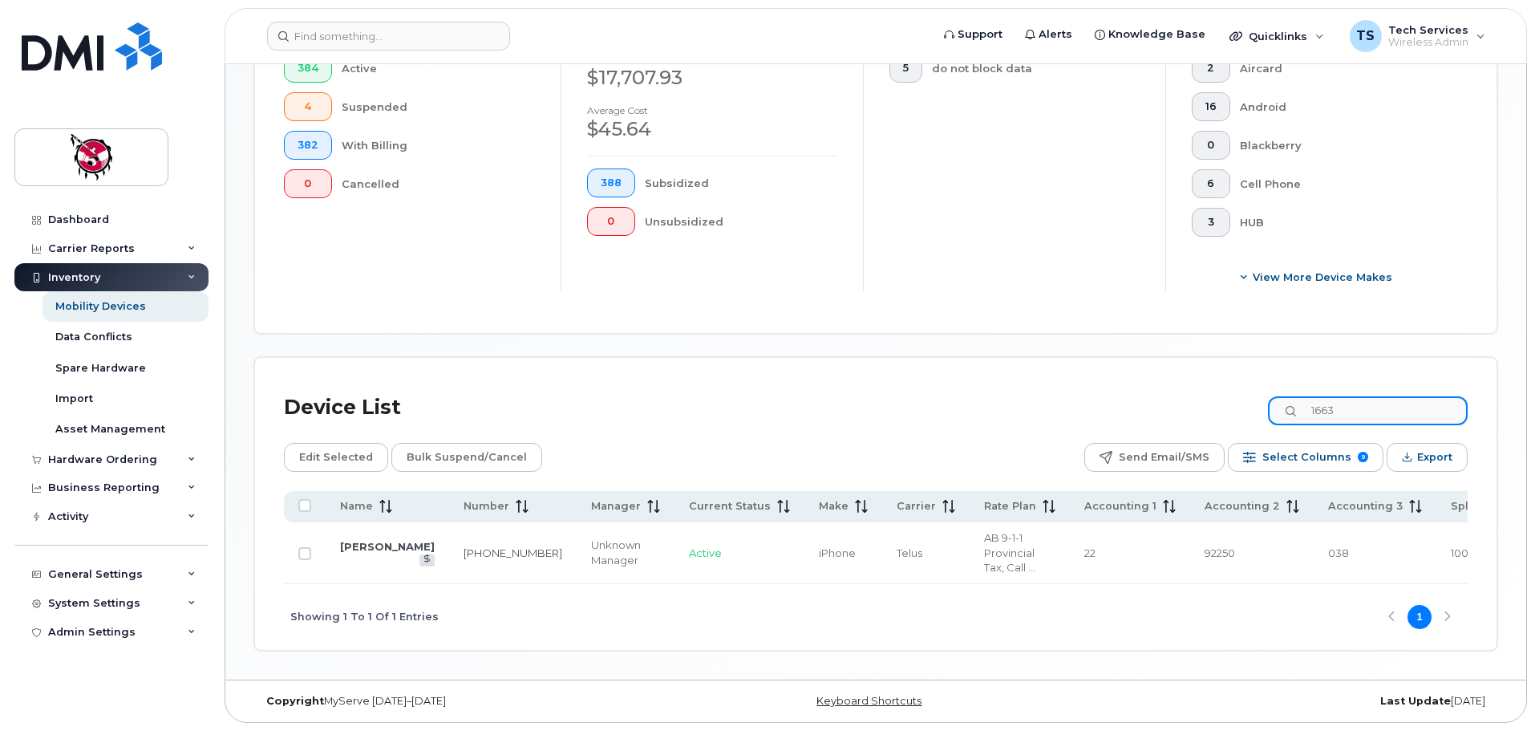
scroll to position [460, 0]
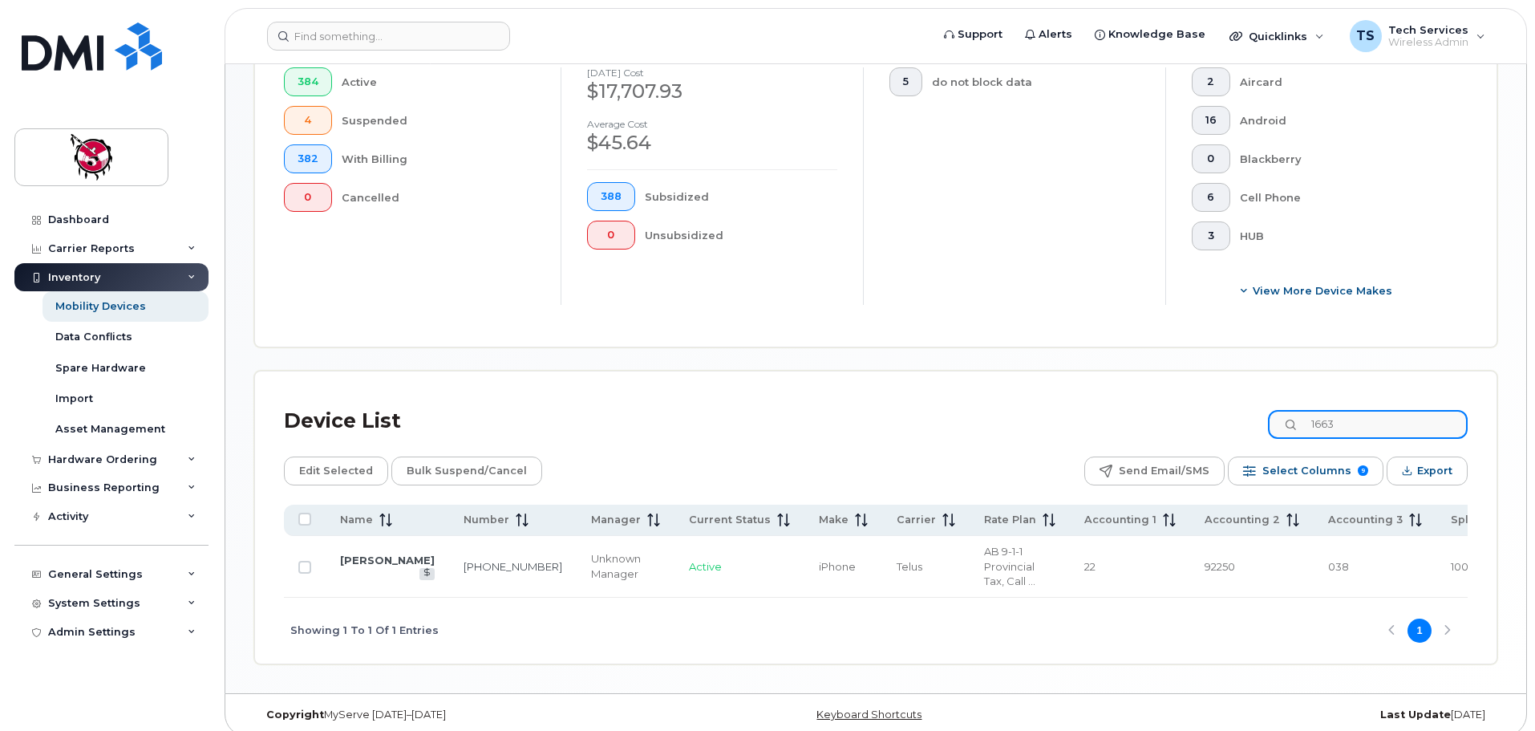
drag, startPoint x: 1360, startPoint y: 403, endPoint x: 1203, endPoint y: 399, distance: 157.2
click at [1203, 400] on div "Device List 1663" at bounding box center [876, 421] width 1184 height 42
type input "0705"
click at [363, 553] on link "[PERSON_NAME]" at bounding box center [387, 559] width 95 height 13
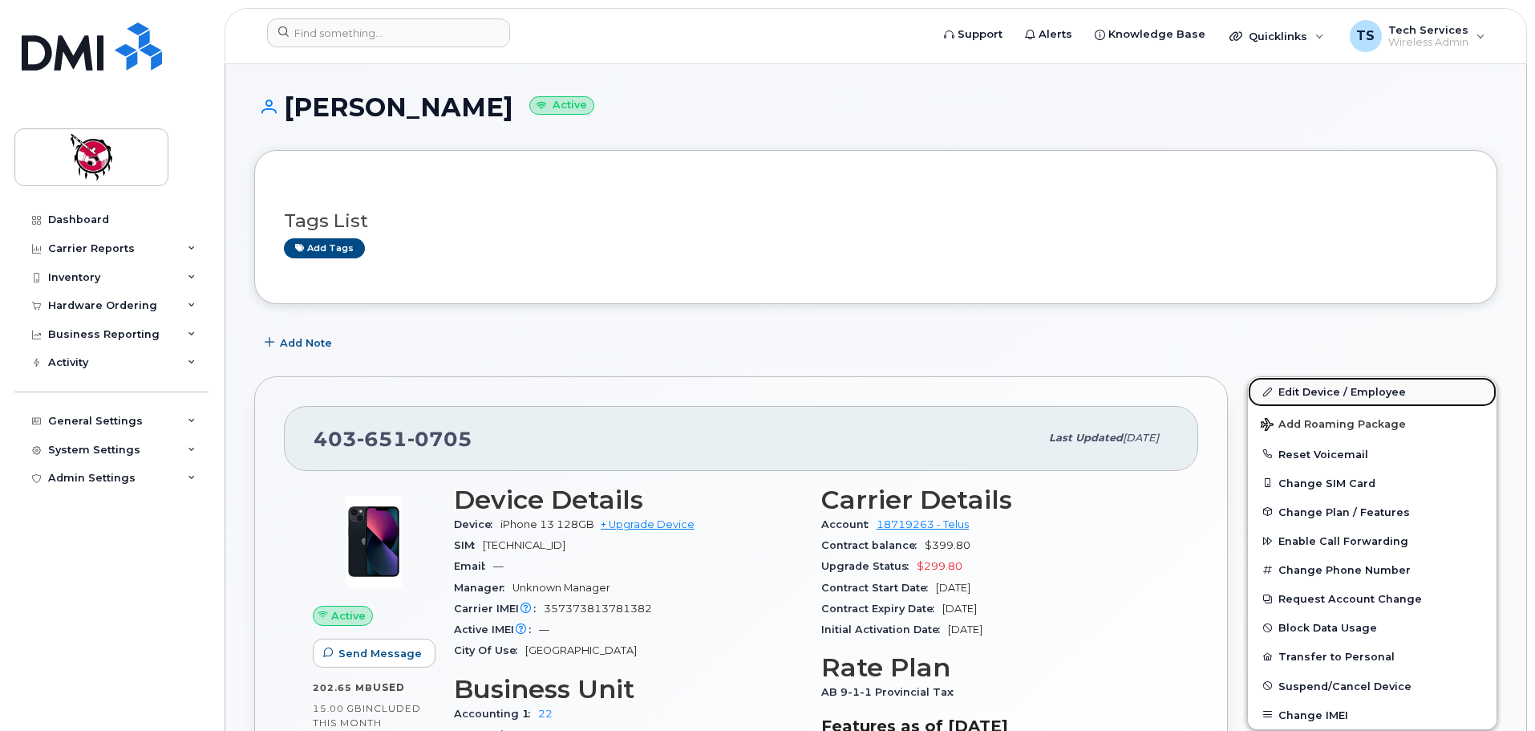
click at [1333, 387] on link "Edit Device / Employee" at bounding box center [1372, 391] width 249 height 29
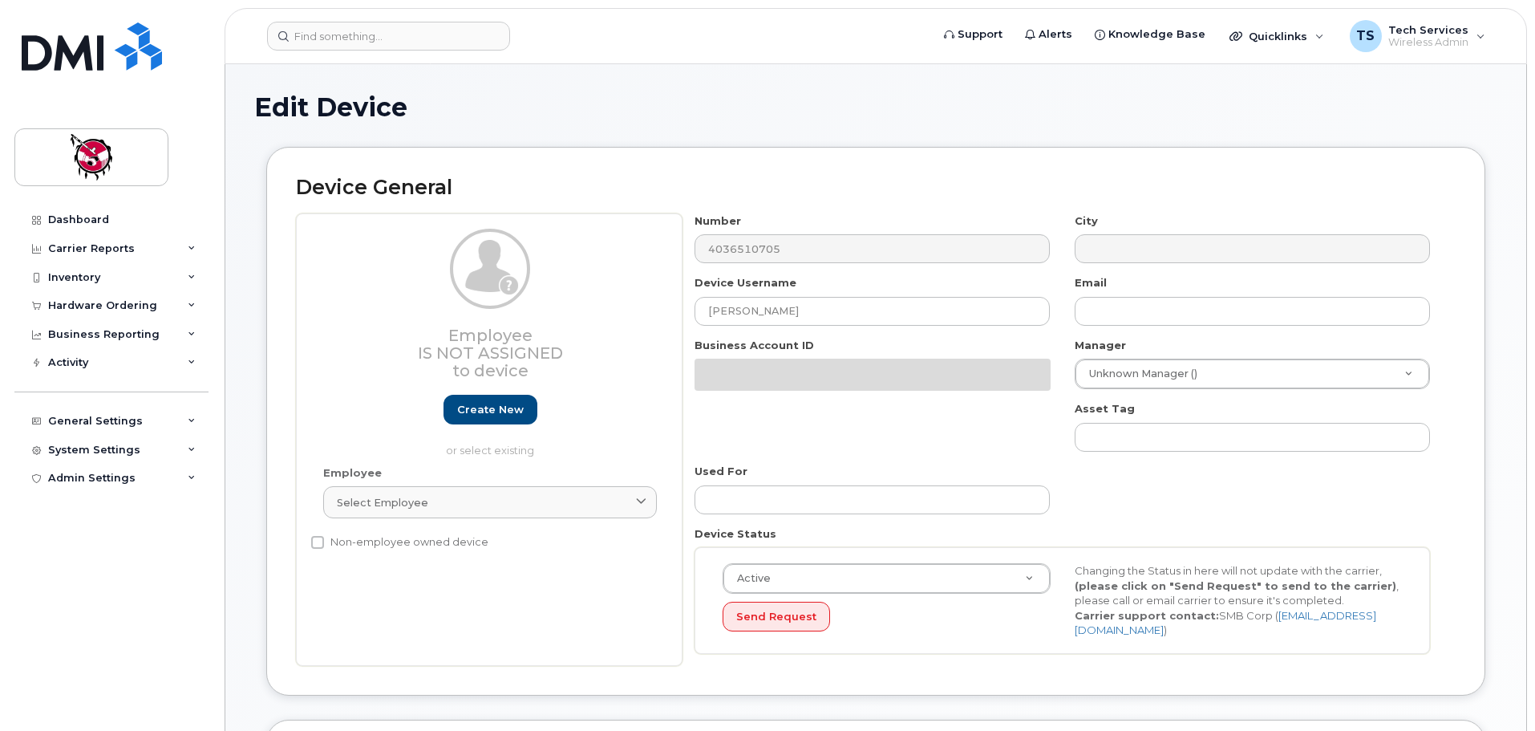
select select "10352"
select select "10349"
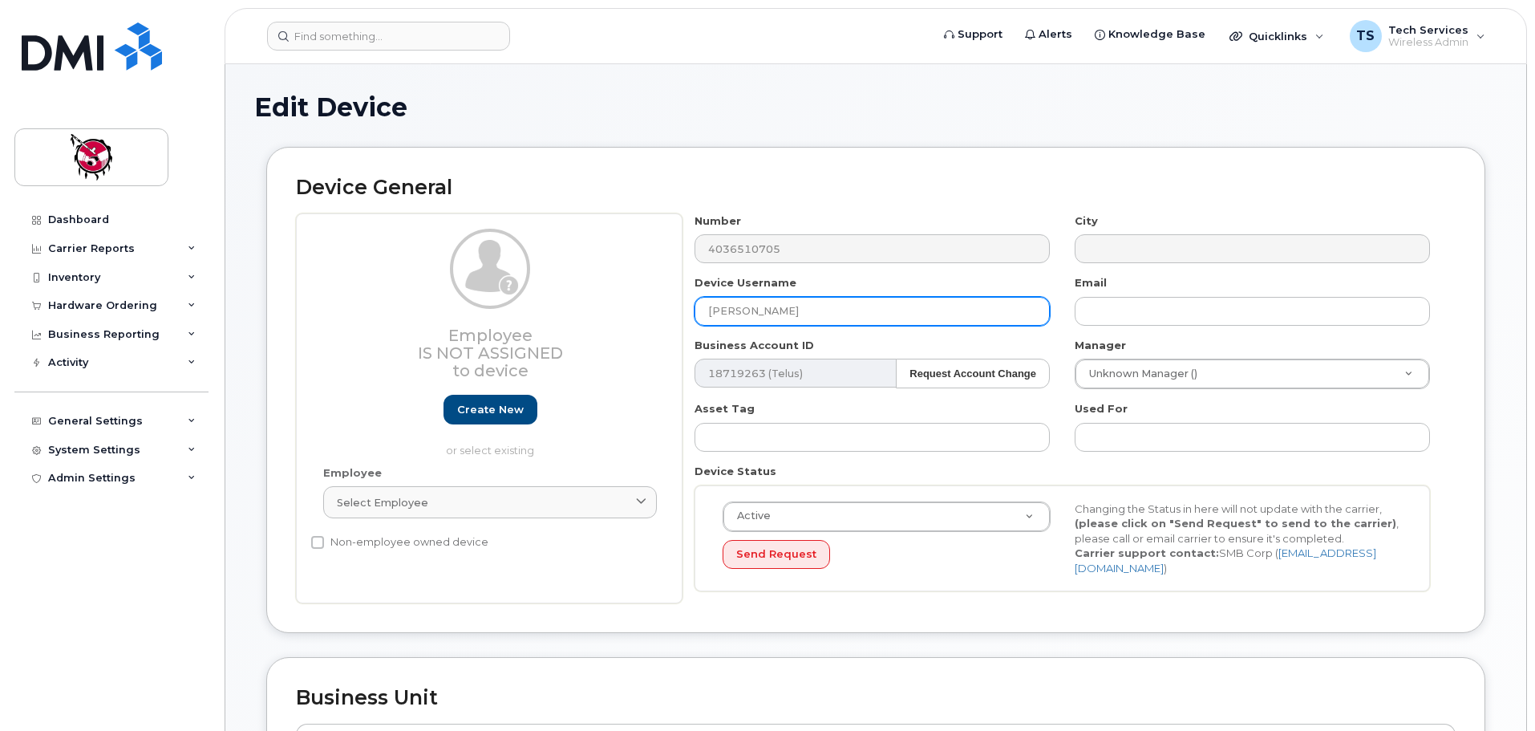
click at [753, 307] on input "[PERSON_NAME]" at bounding box center [872, 311] width 355 height 29
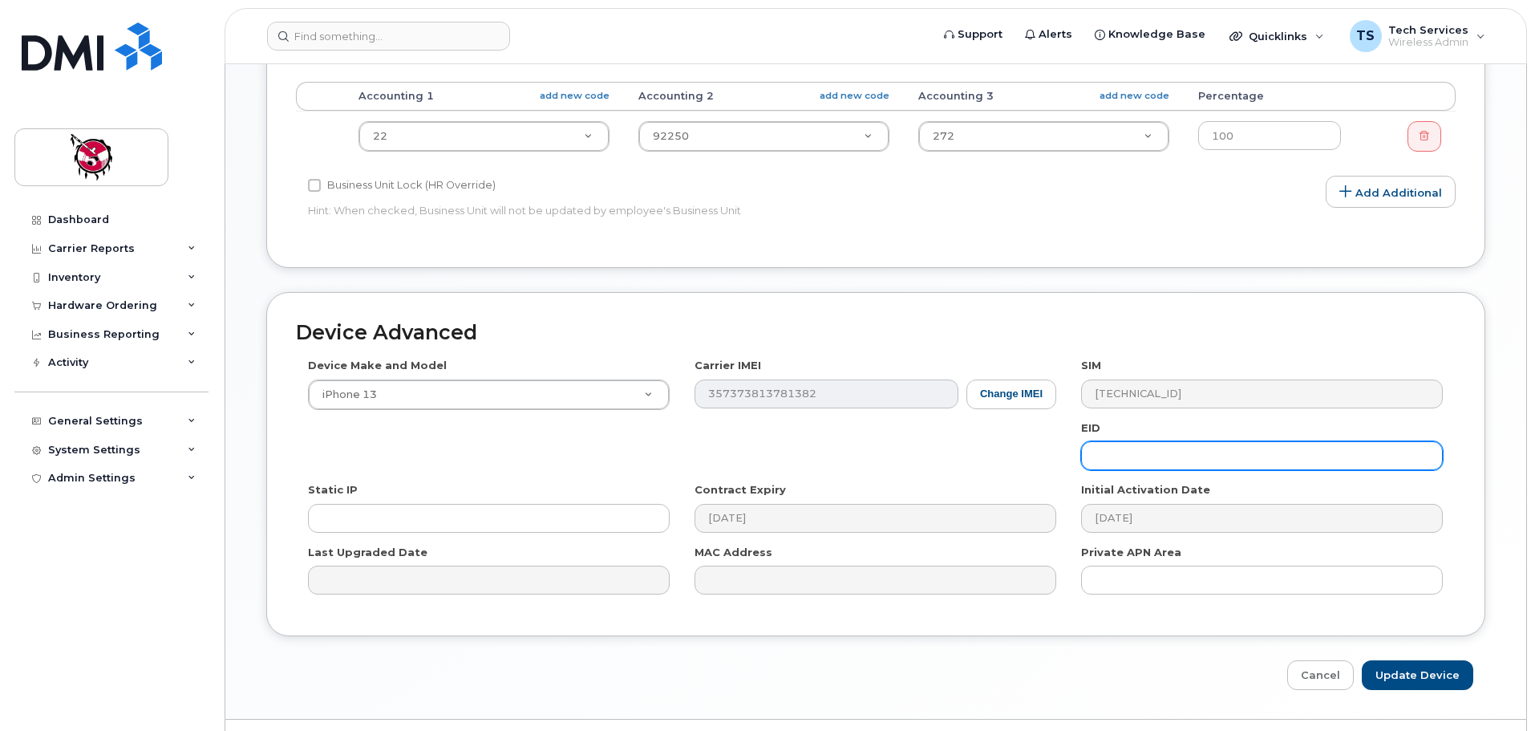
scroll to position [681, 0]
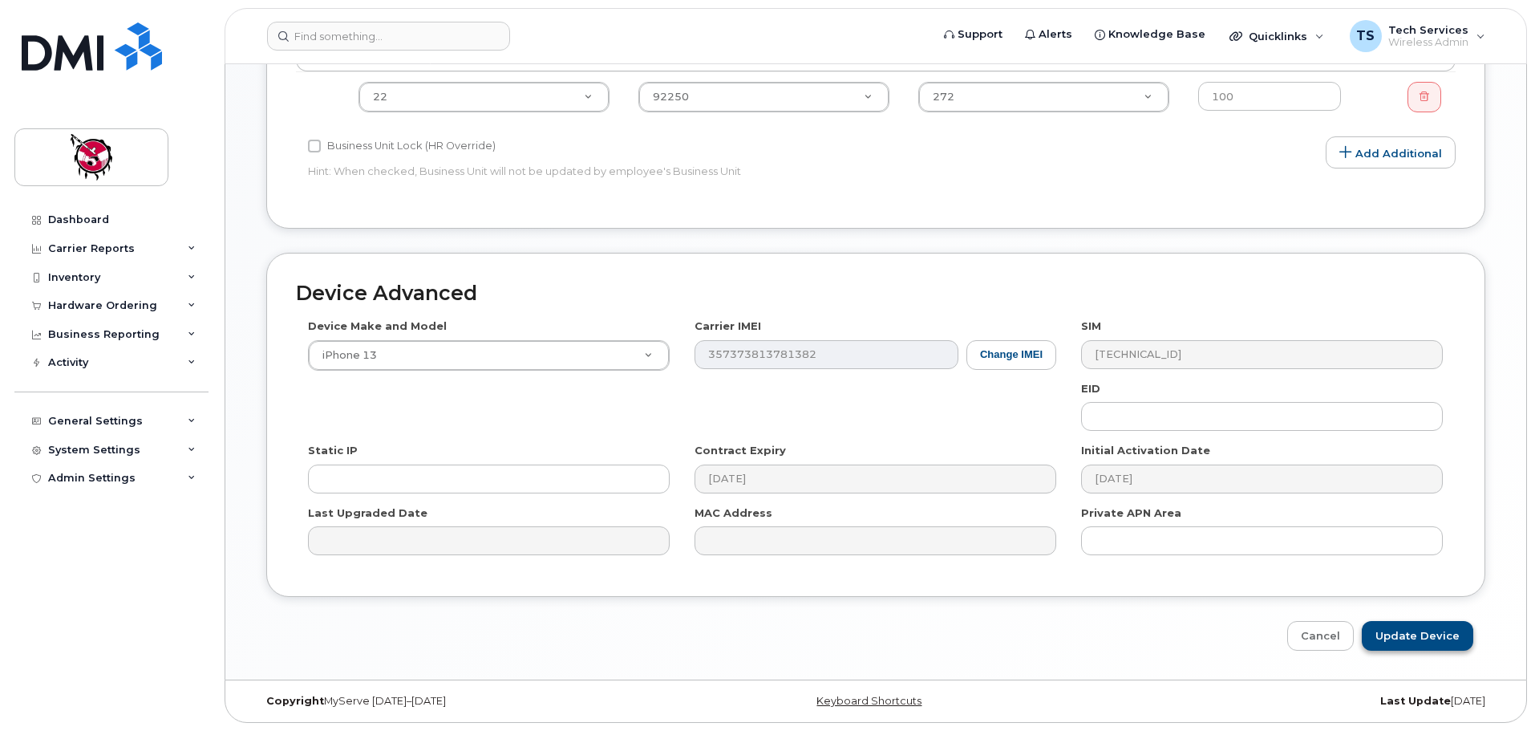
type input "[PERSON_NAME]"
click at [1411, 634] on input "Update Device" at bounding box center [1417, 636] width 111 height 30
type input "Saving..."
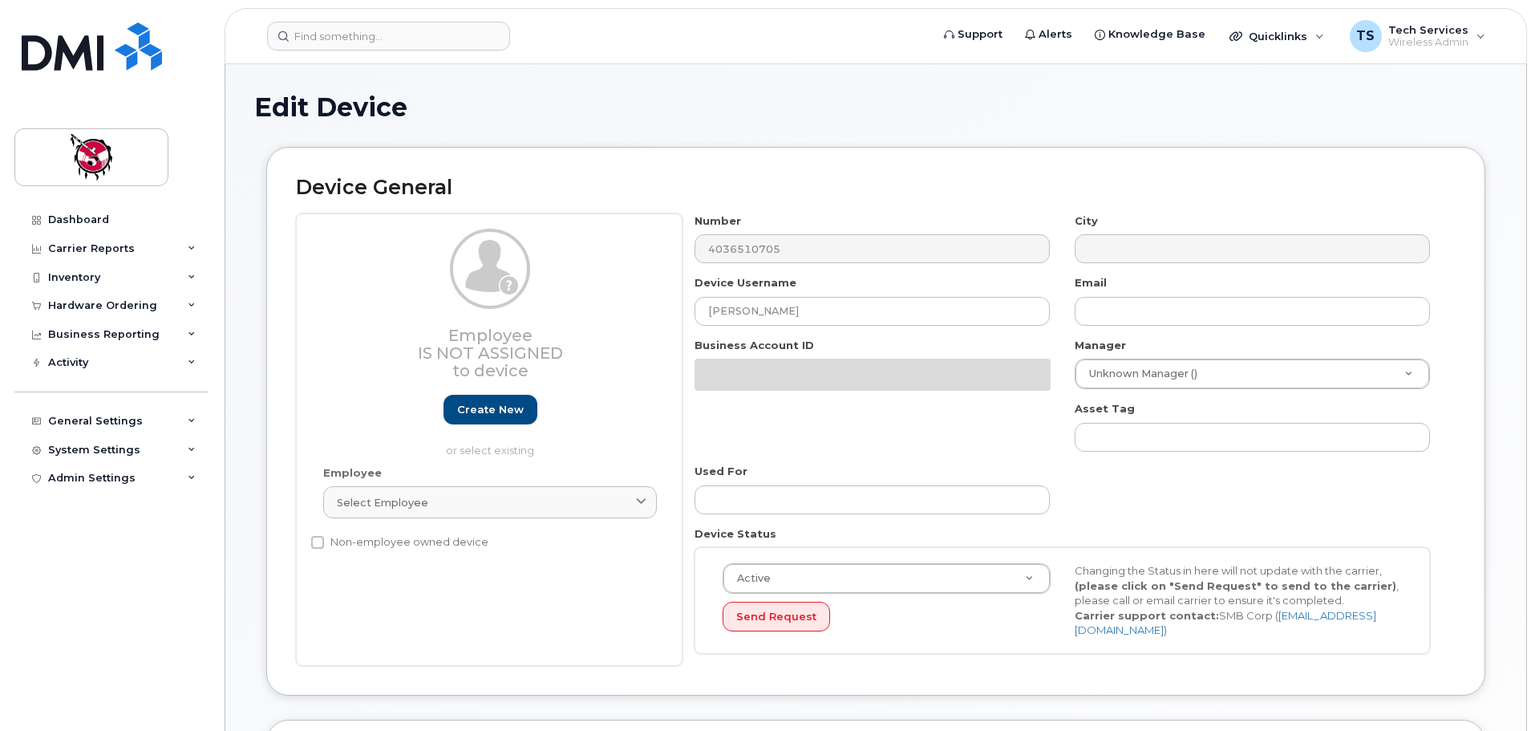
select select "10352"
select select "10349"
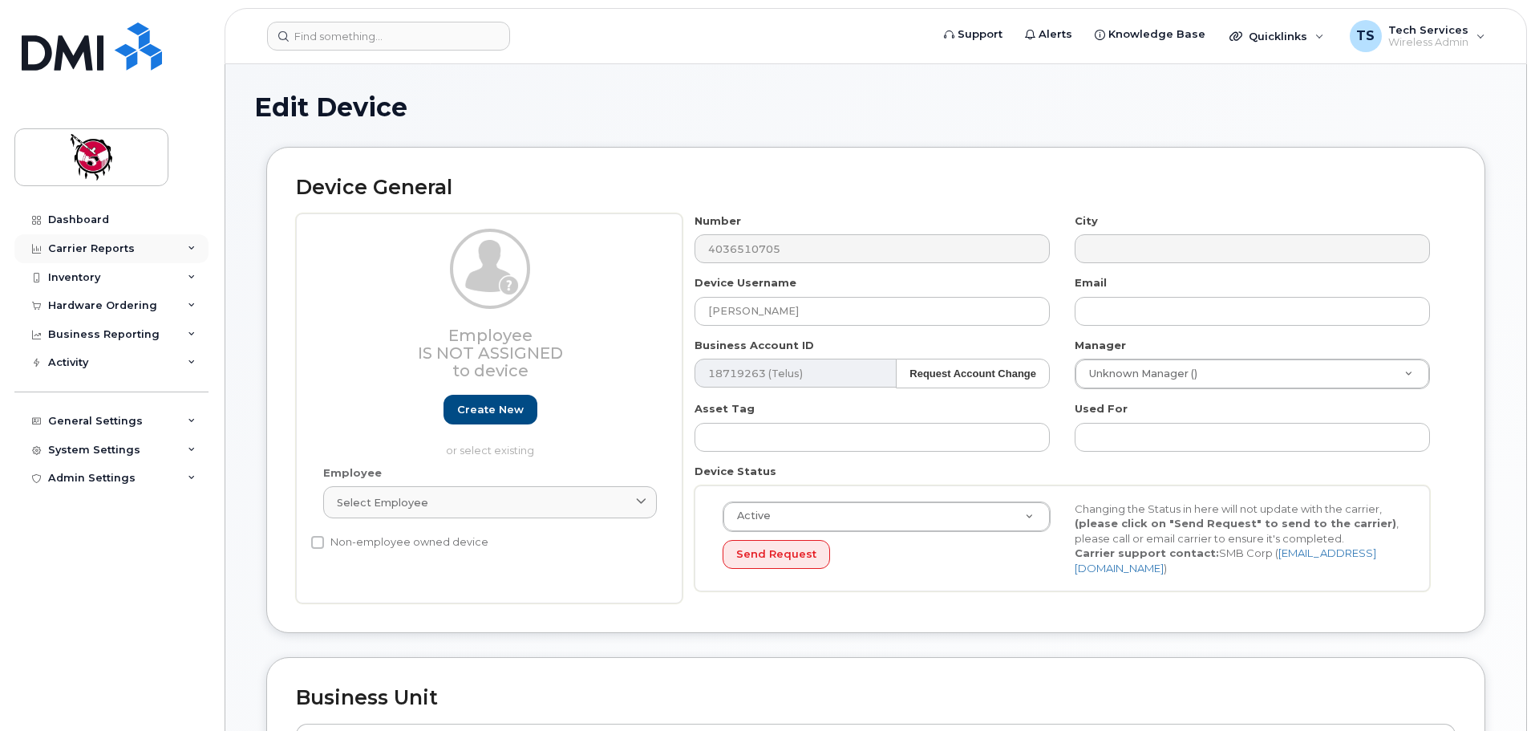
click at [99, 249] on div "Carrier Reports" at bounding box center [91, 248] width 87 height 13
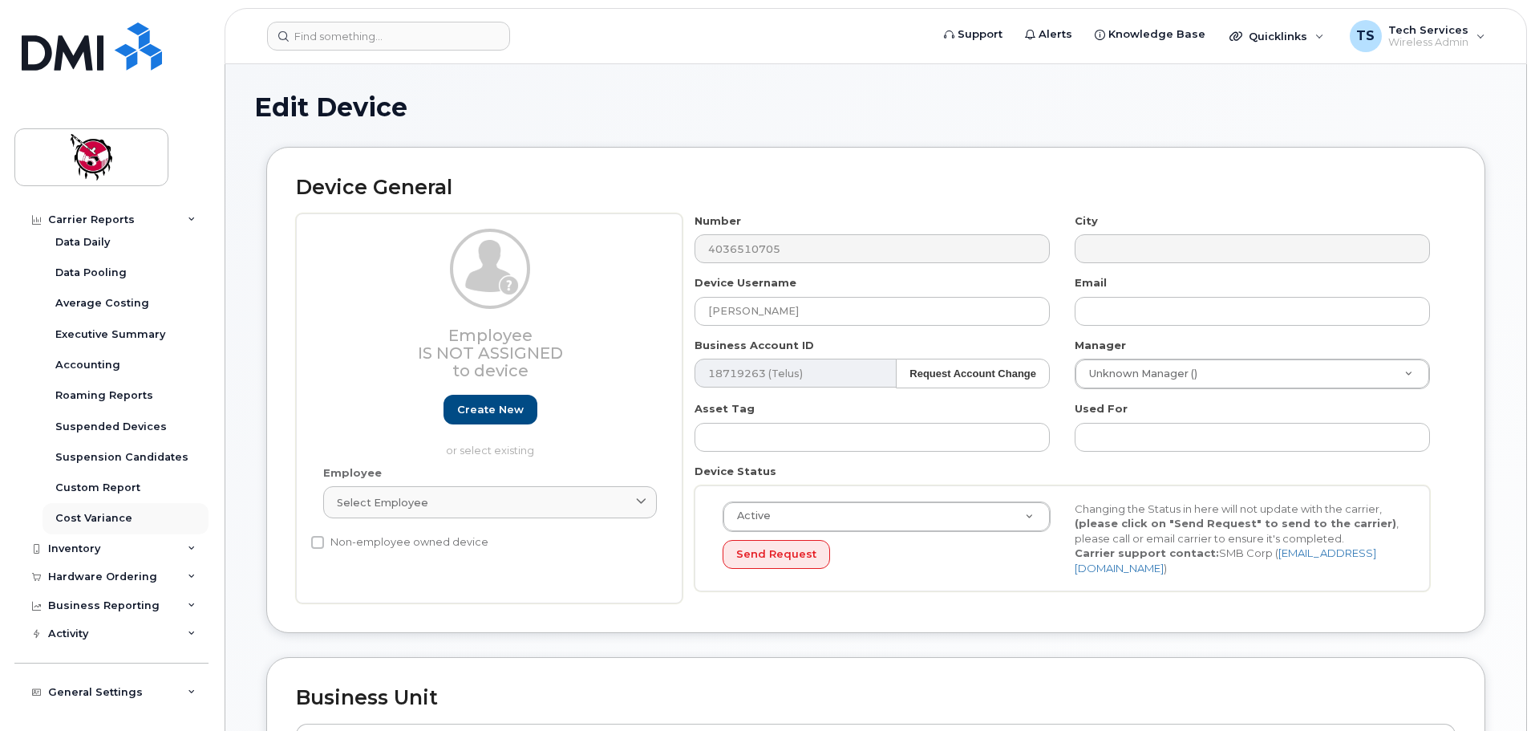
scroll to position [123, 0]
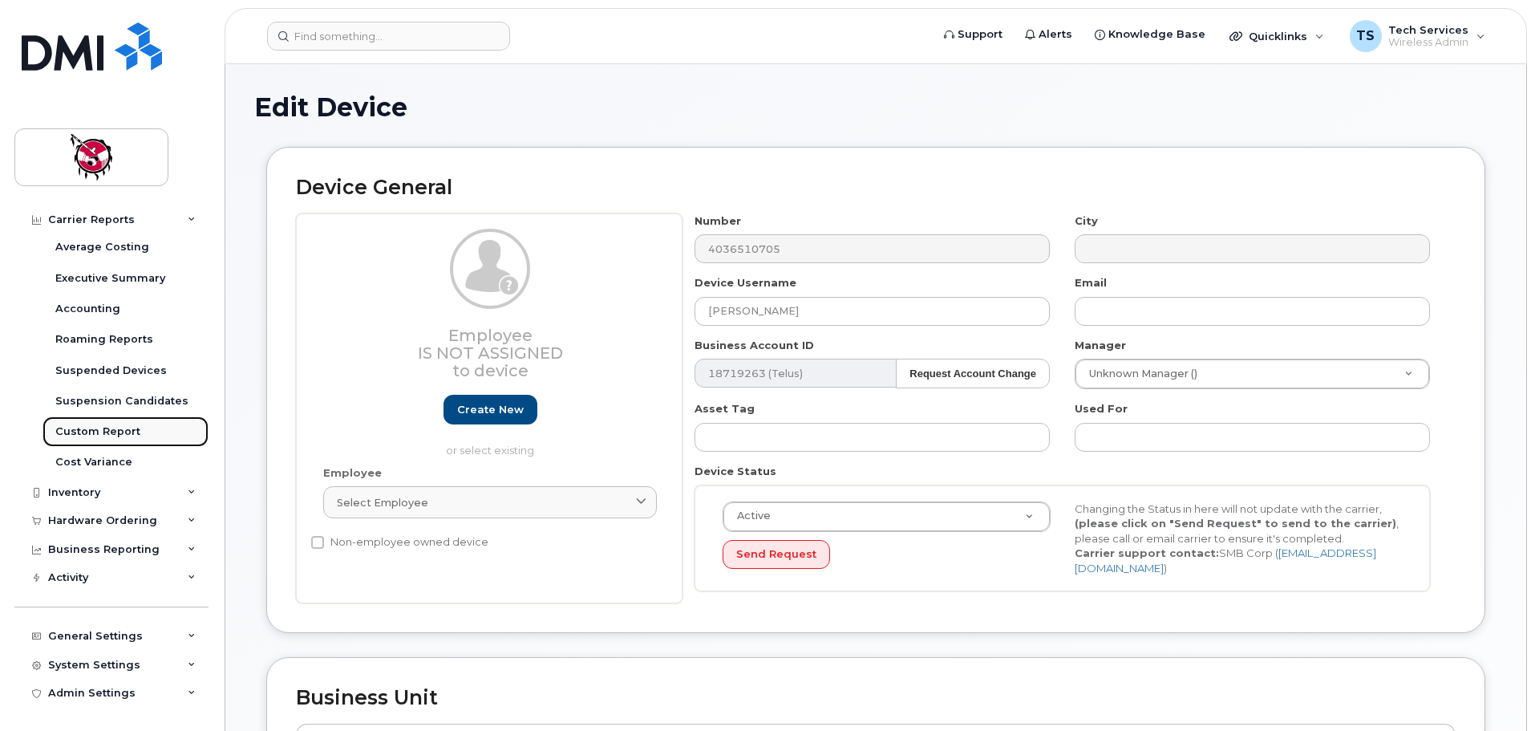
click at [107, 428] on div "Custom Report" at bounding box center [97, 431] width 85 height 14
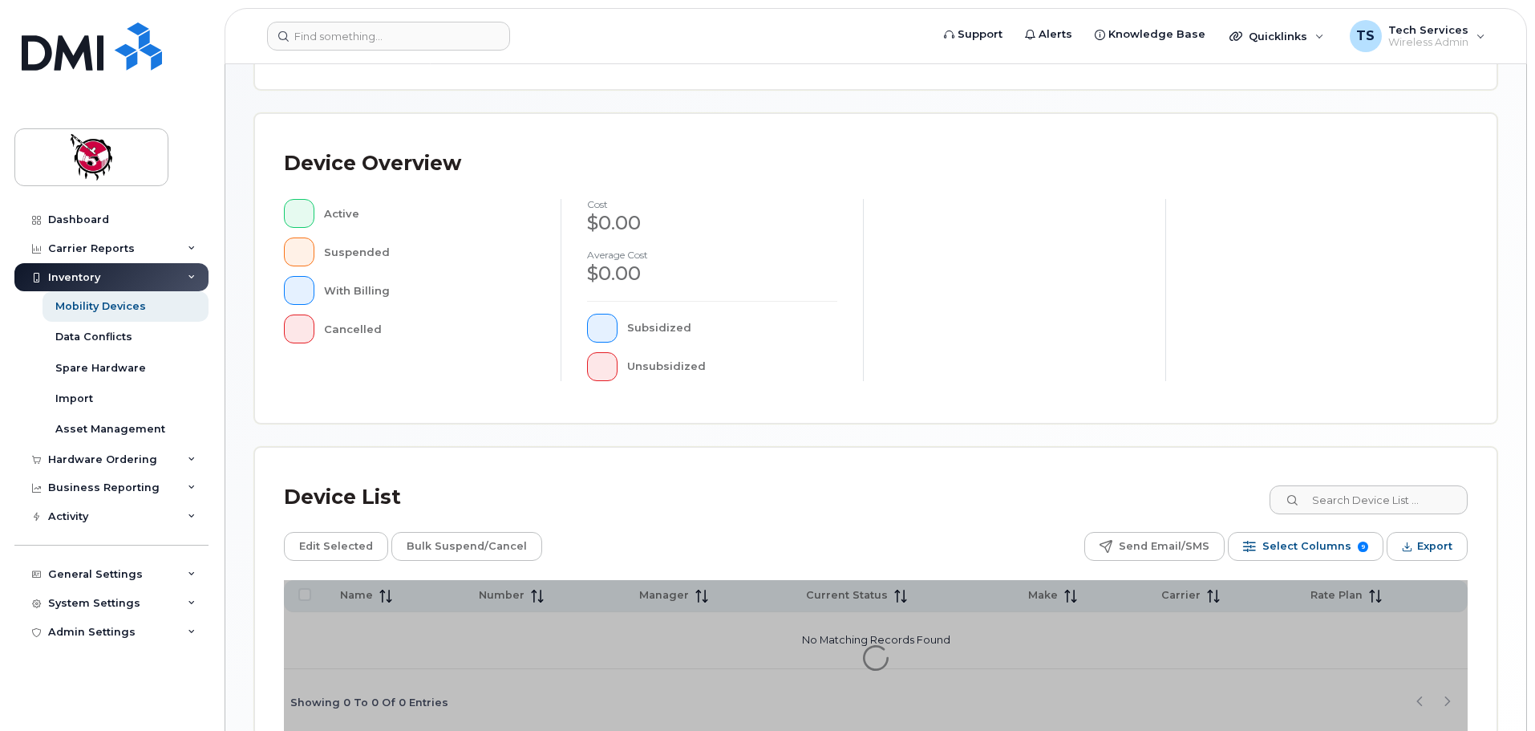
scroll to position [321, 0]
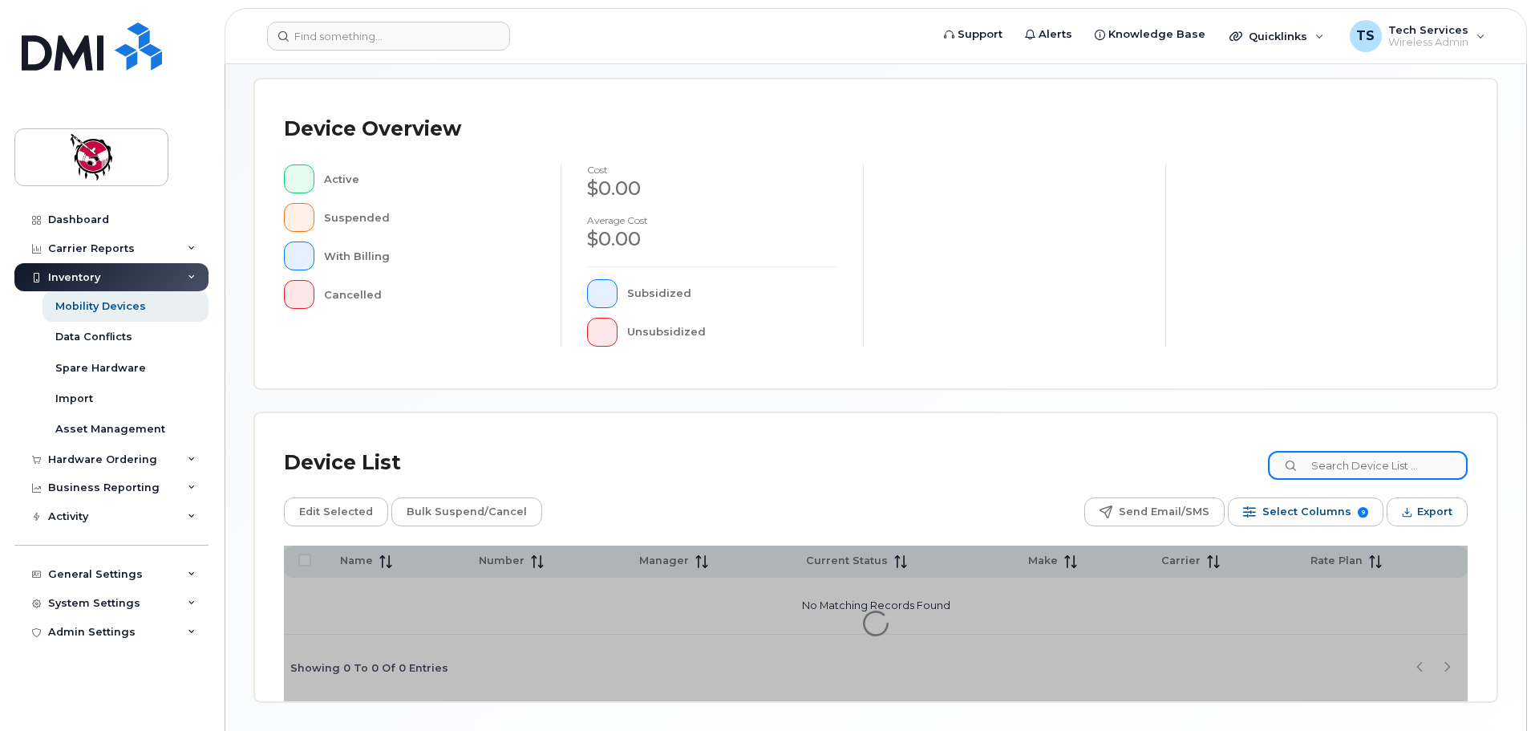
click at [1401, 464] on input at bounding box center [1368, 465] width 200 height 29
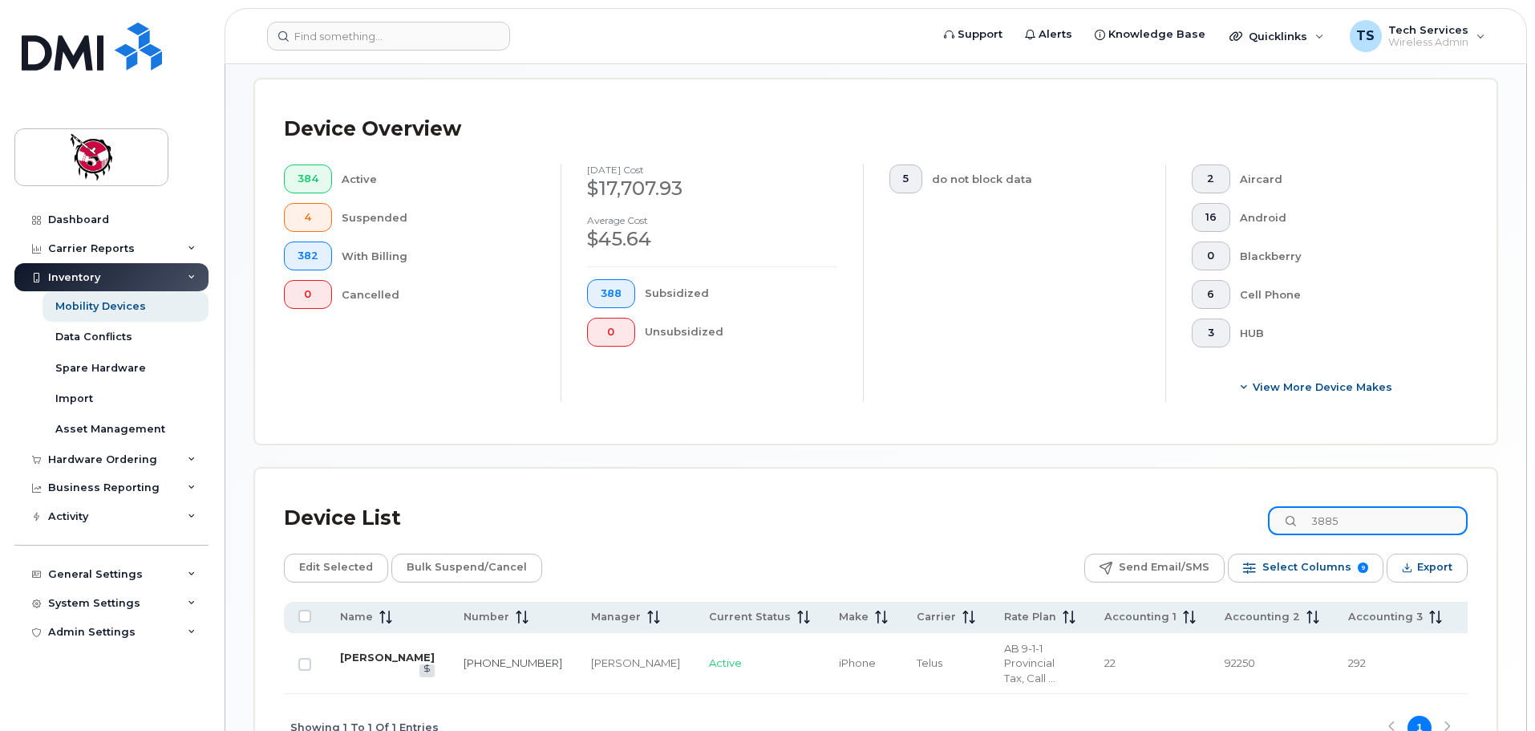
type input "3885"
click at [363, 659] on link "[PERSON_NAME]" at bounding box center [387, 656] width 95 height 13
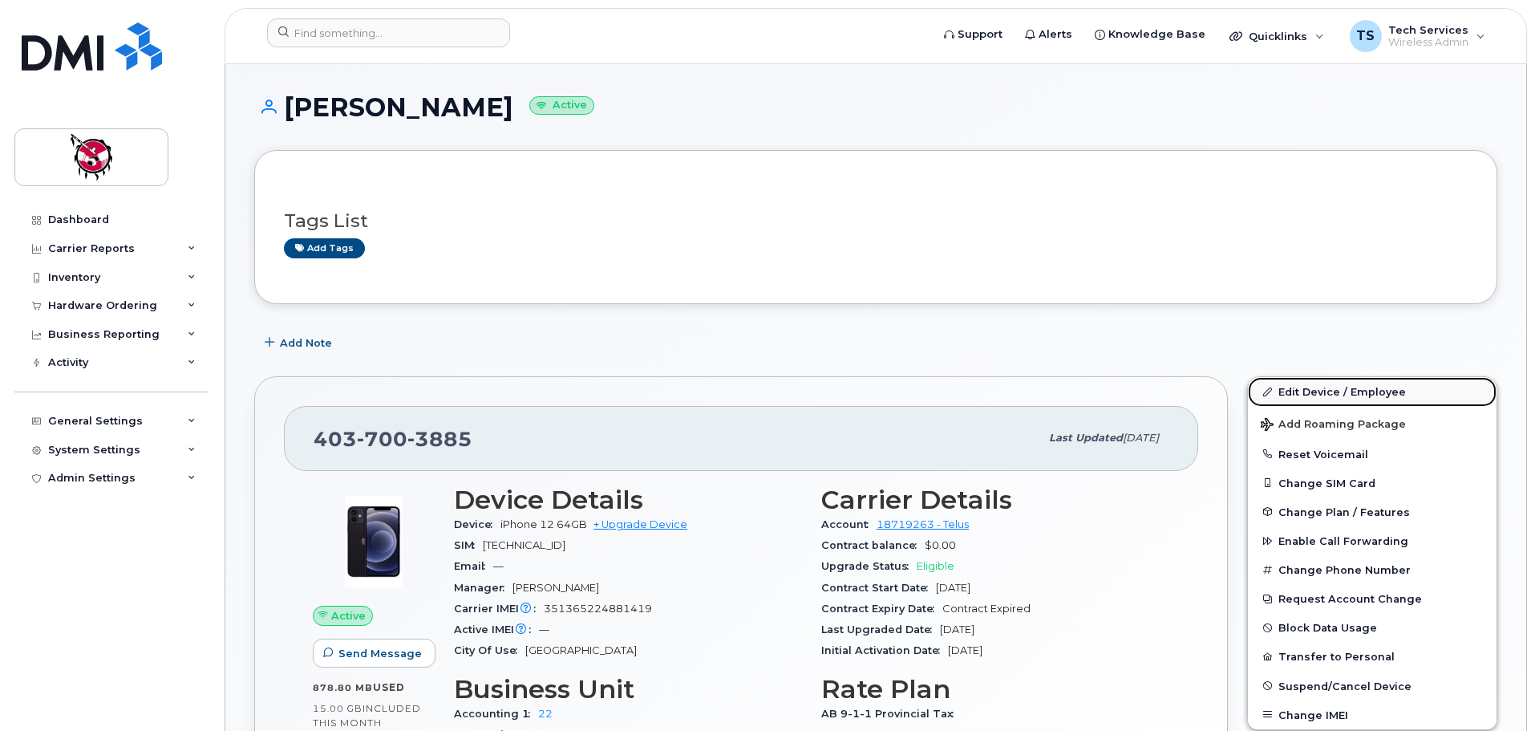
click at [1332, 395] on link "Edit Device / Employee" at bounding box center [1372, 391] width 249 height 29
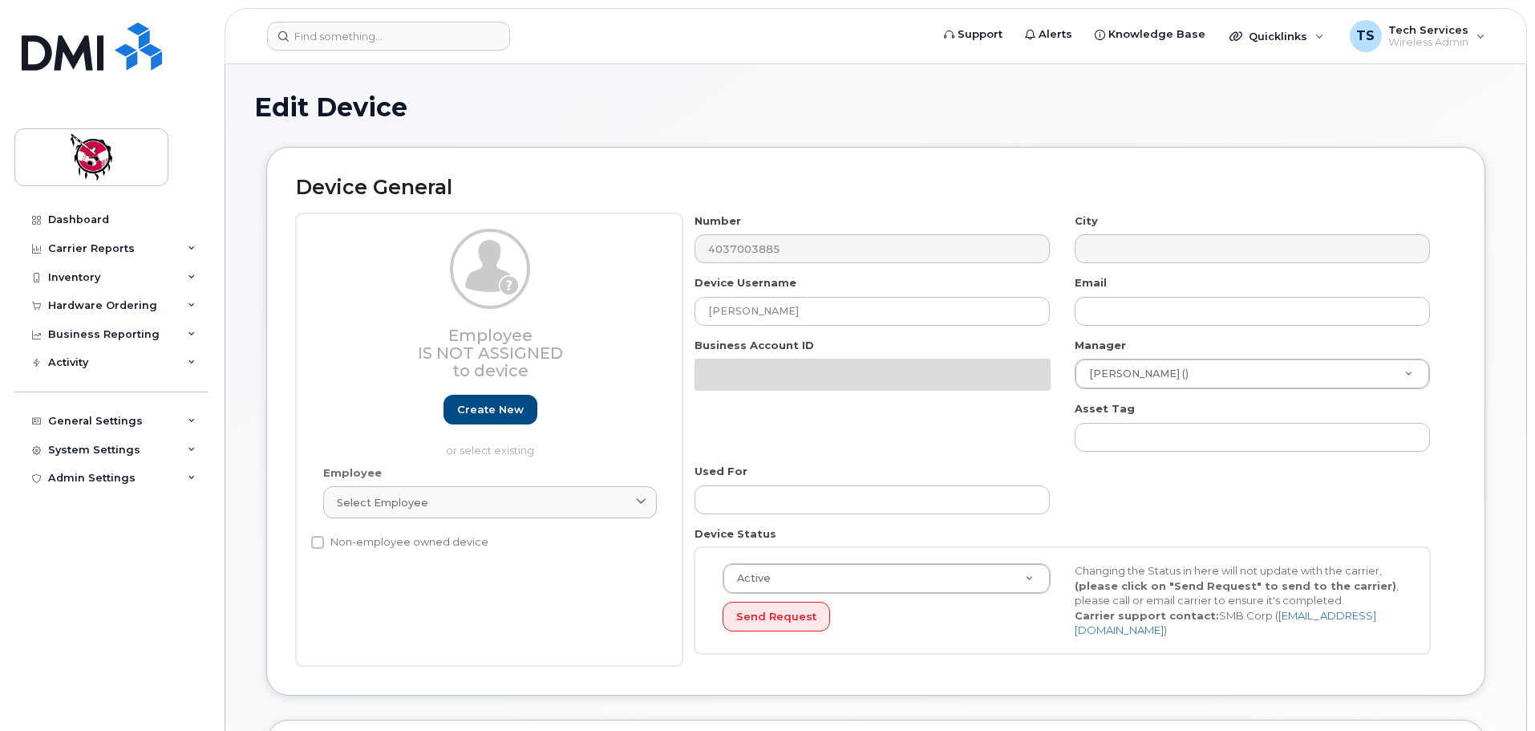
select select "10352"
select select "10349"
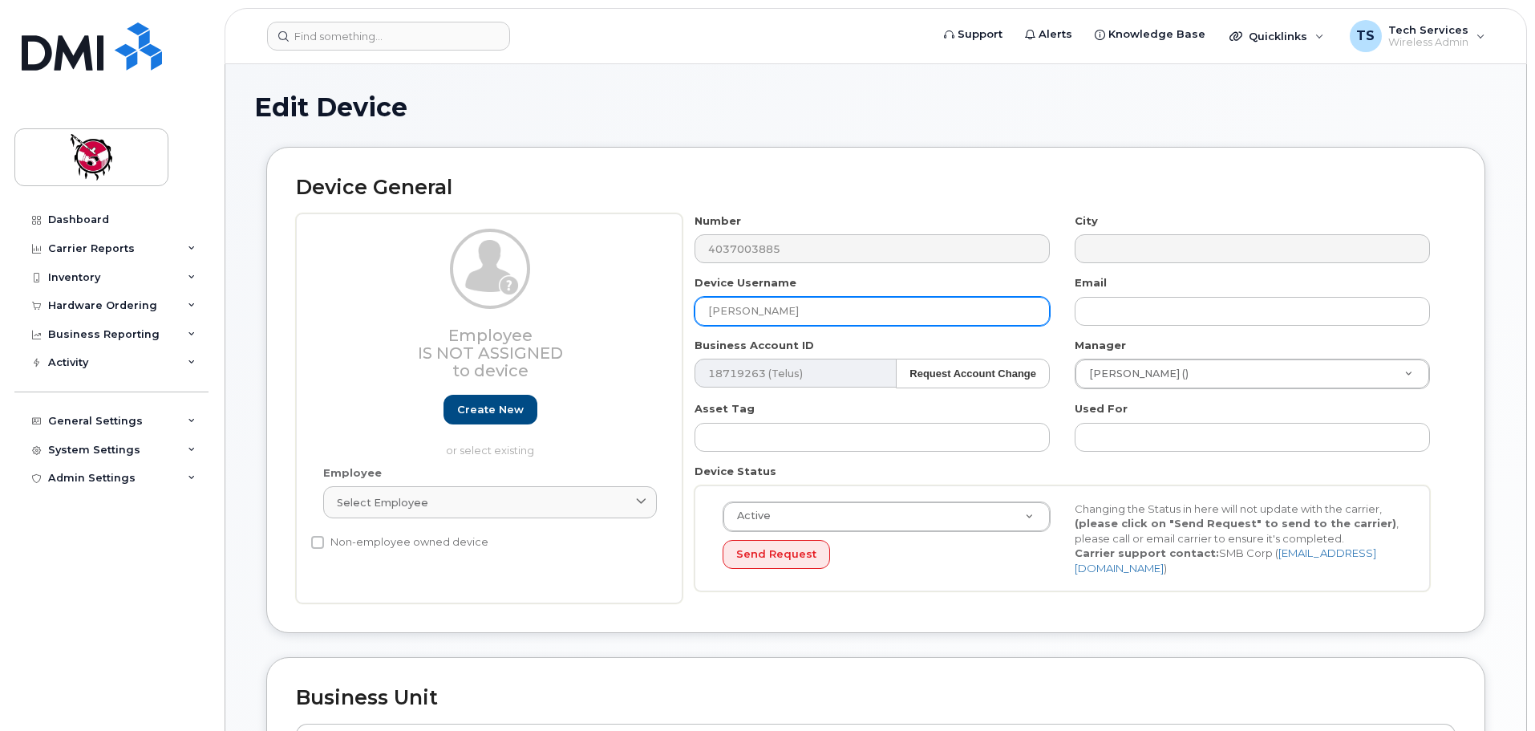
click at [823, 308] on input "[PERSON_NAME]" at bounding box center [872, 311] width 355 height 29
drag, startPoint x: 757, startPoint y: 298, endPoint x: 549, endPoint y: 291, distance: 207.8
click at [549, 291] on div "Employee Is not assigned to device Create new or select existing Employee Selec…" at bounding box center [876, 408] width 1160 height 391
type input "[PERSON_NAME]"
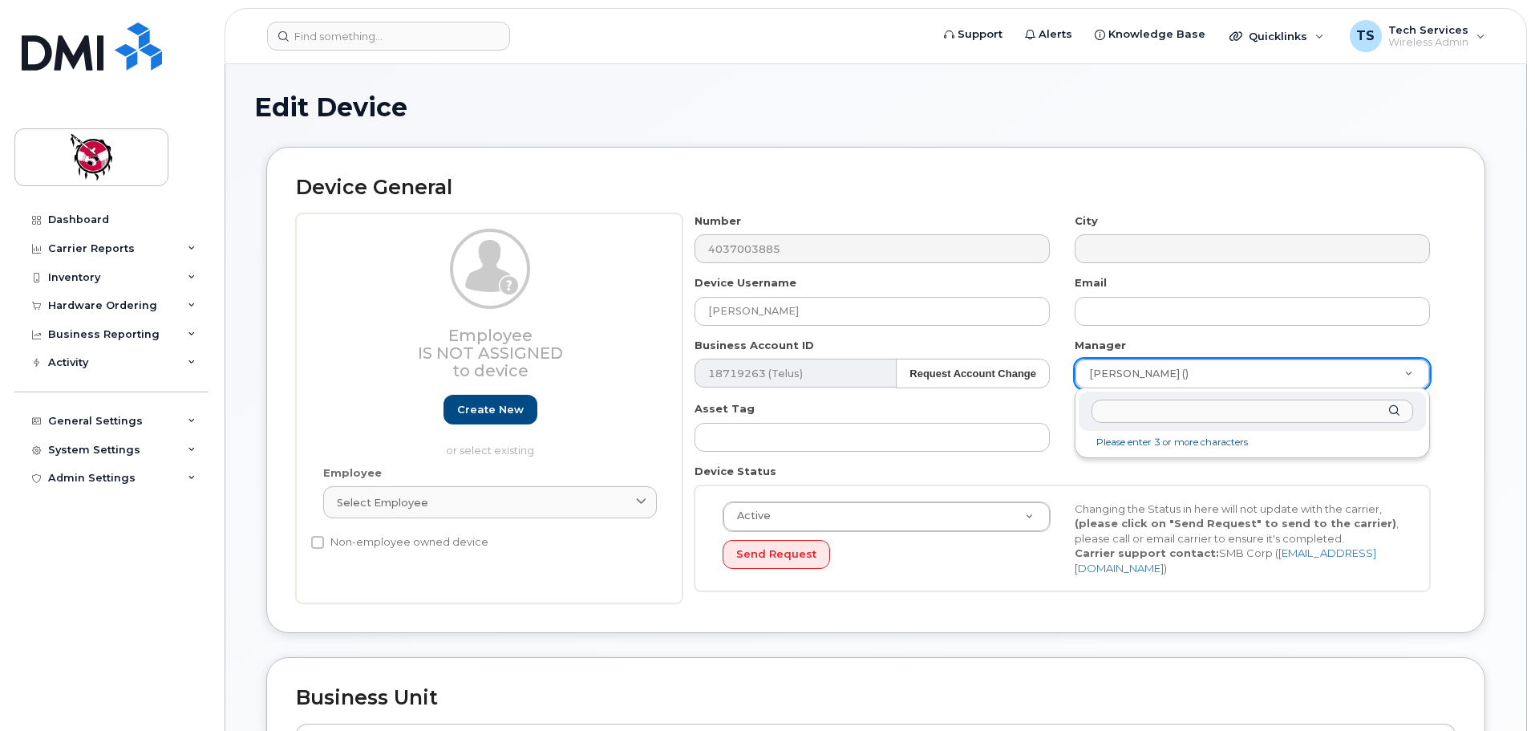
click at [1196, 411] on input "text" at bounding box center [1253, 410] width 322 height 23
type input "0"
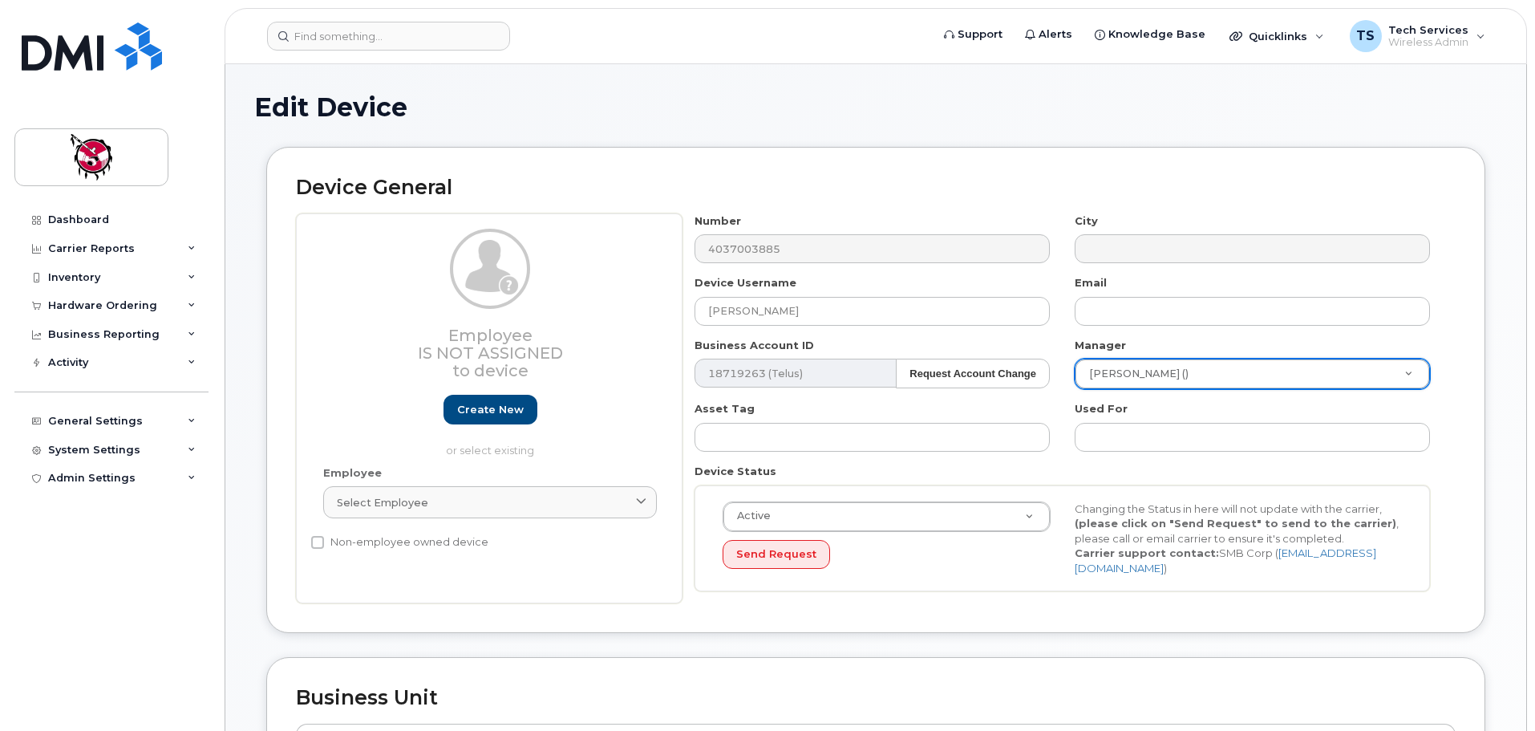
drag, startPoint x: 1216, startPoint y: 375, endPoint x: 1237, endPoint y: 371, distance: 21.2
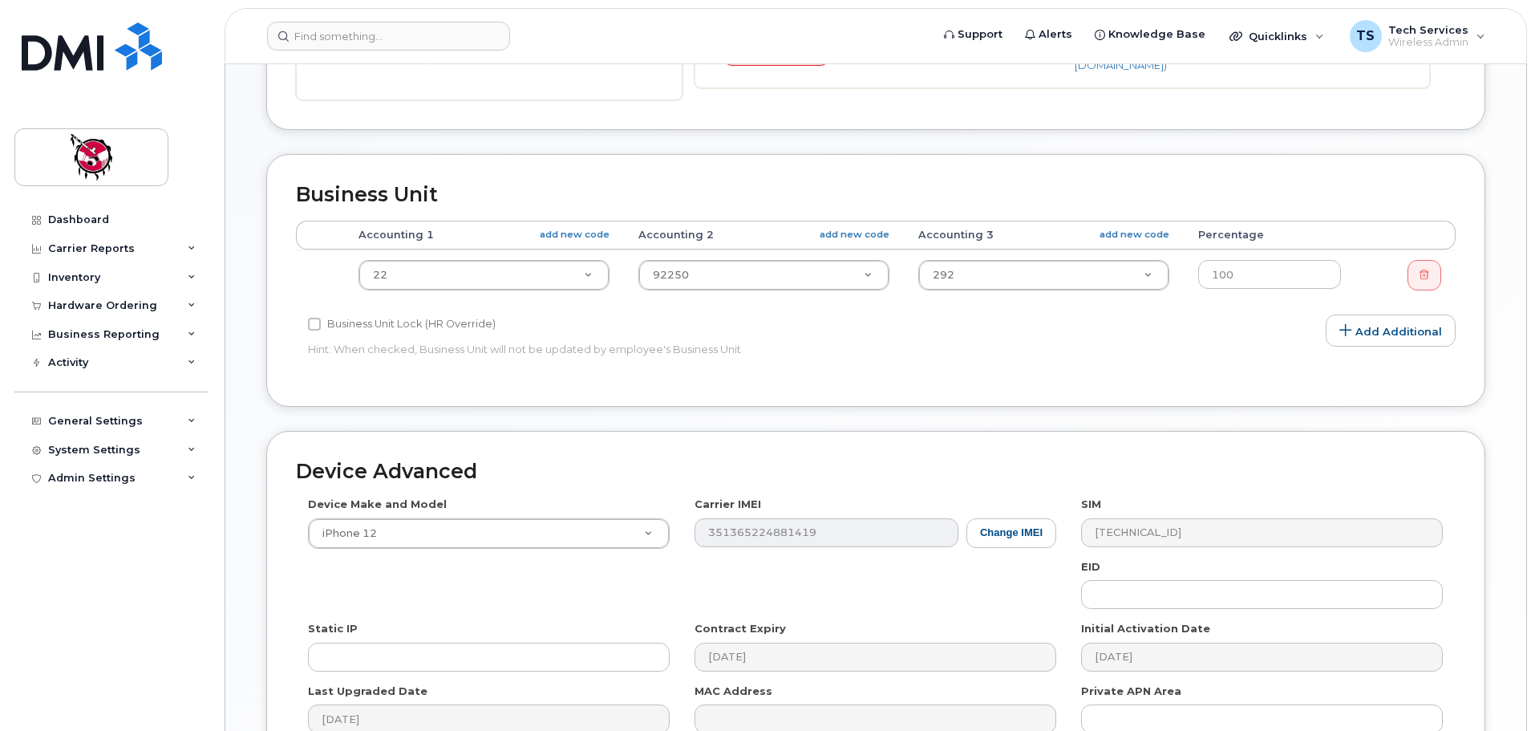
scroll to position [681, 0]
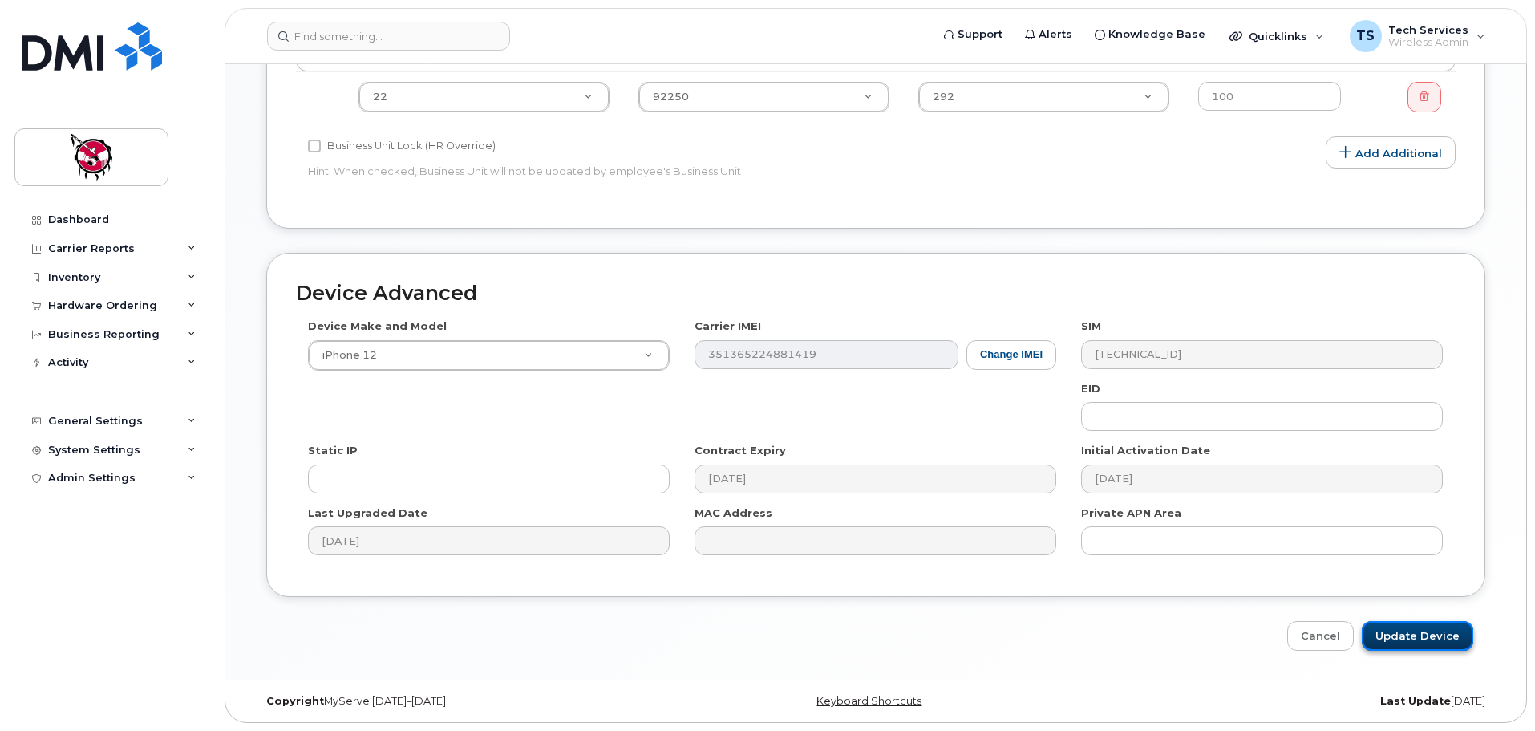
click at [1417, 638] on input "Update Device" at bounding box center [1417, 636] width 111 height 30
type input "Saving..."
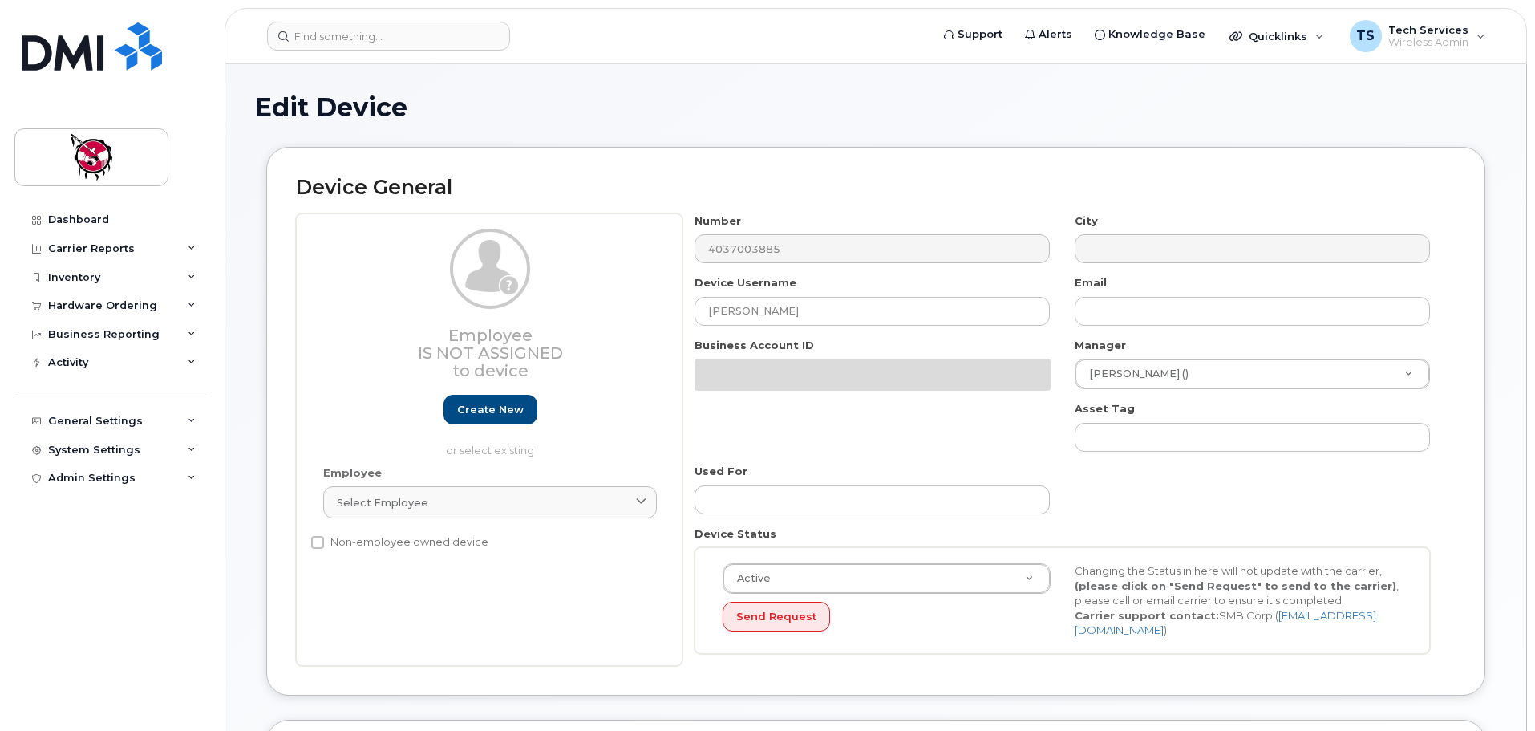
select select "10352"
select select "10349"
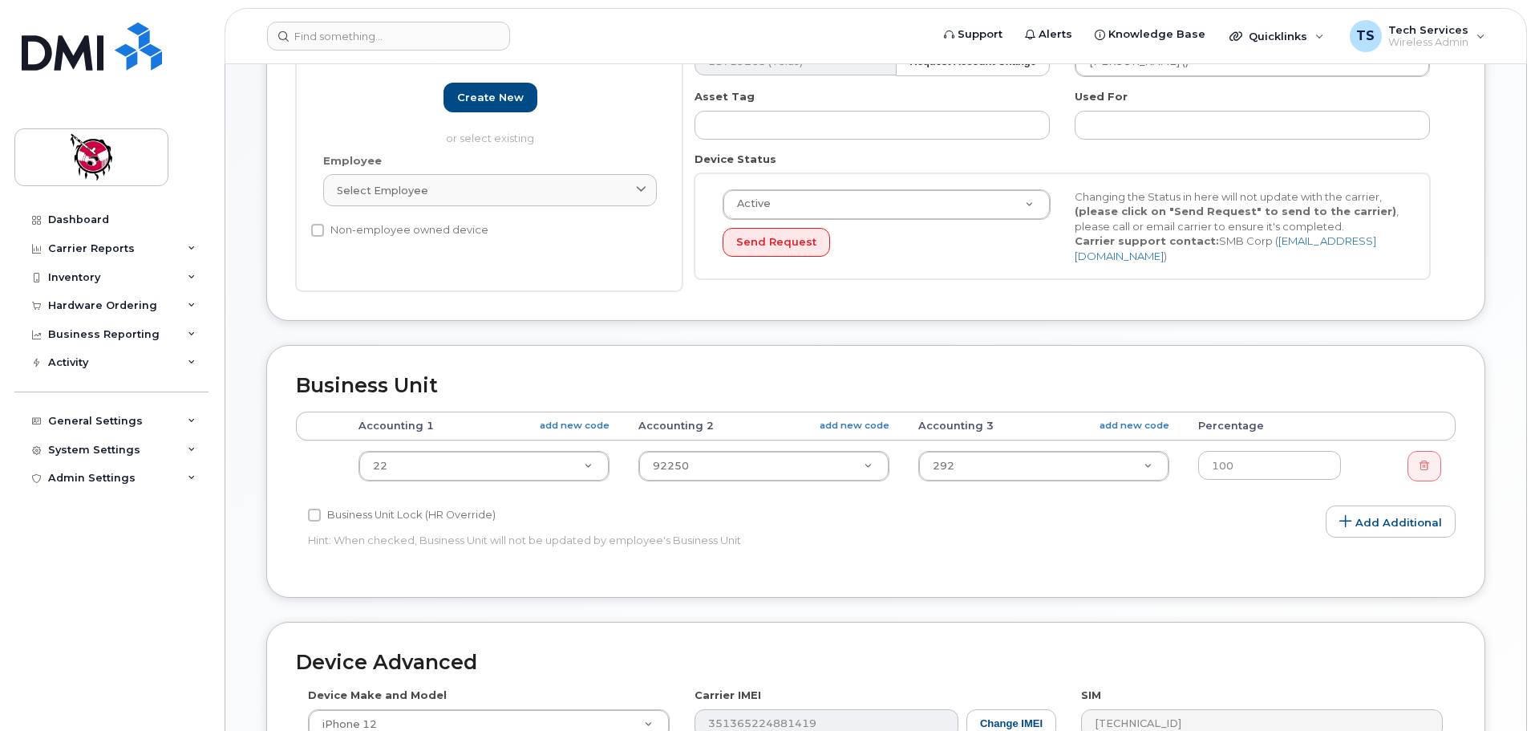
scroll to position [321, 0]
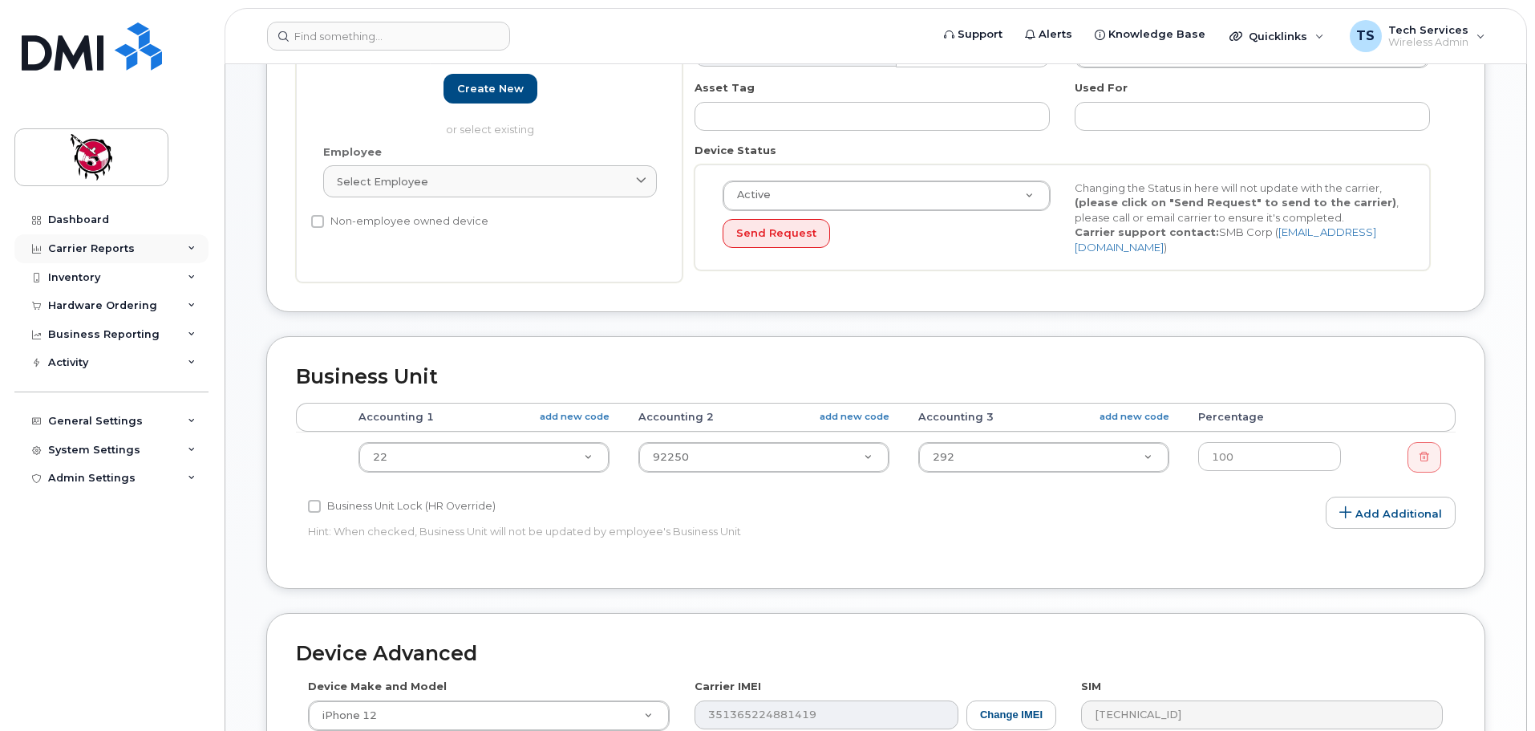
click at [124, 250] on div "Carrier Reports" at bounding box center [91, 248] width 87 height 13
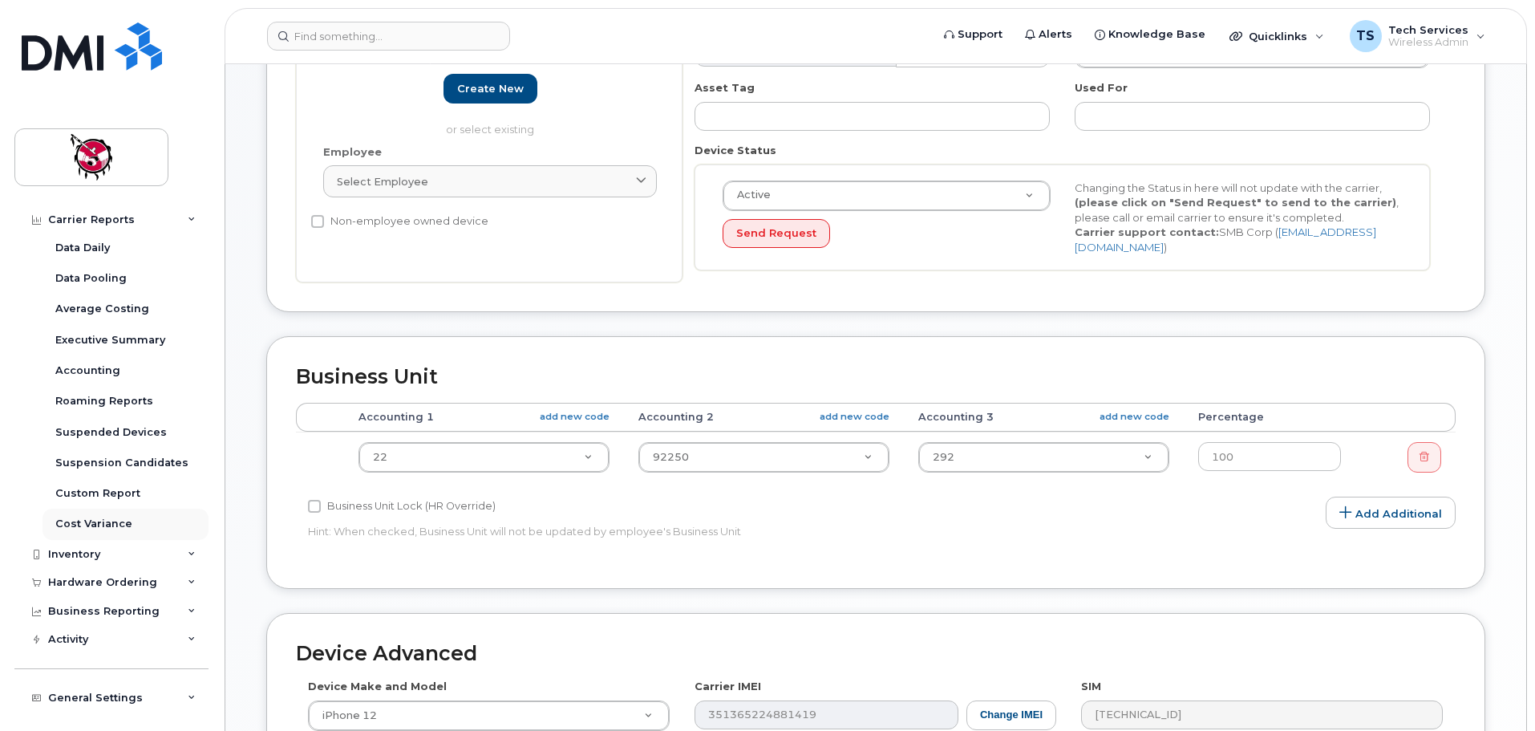
scroll to position [123, 0]
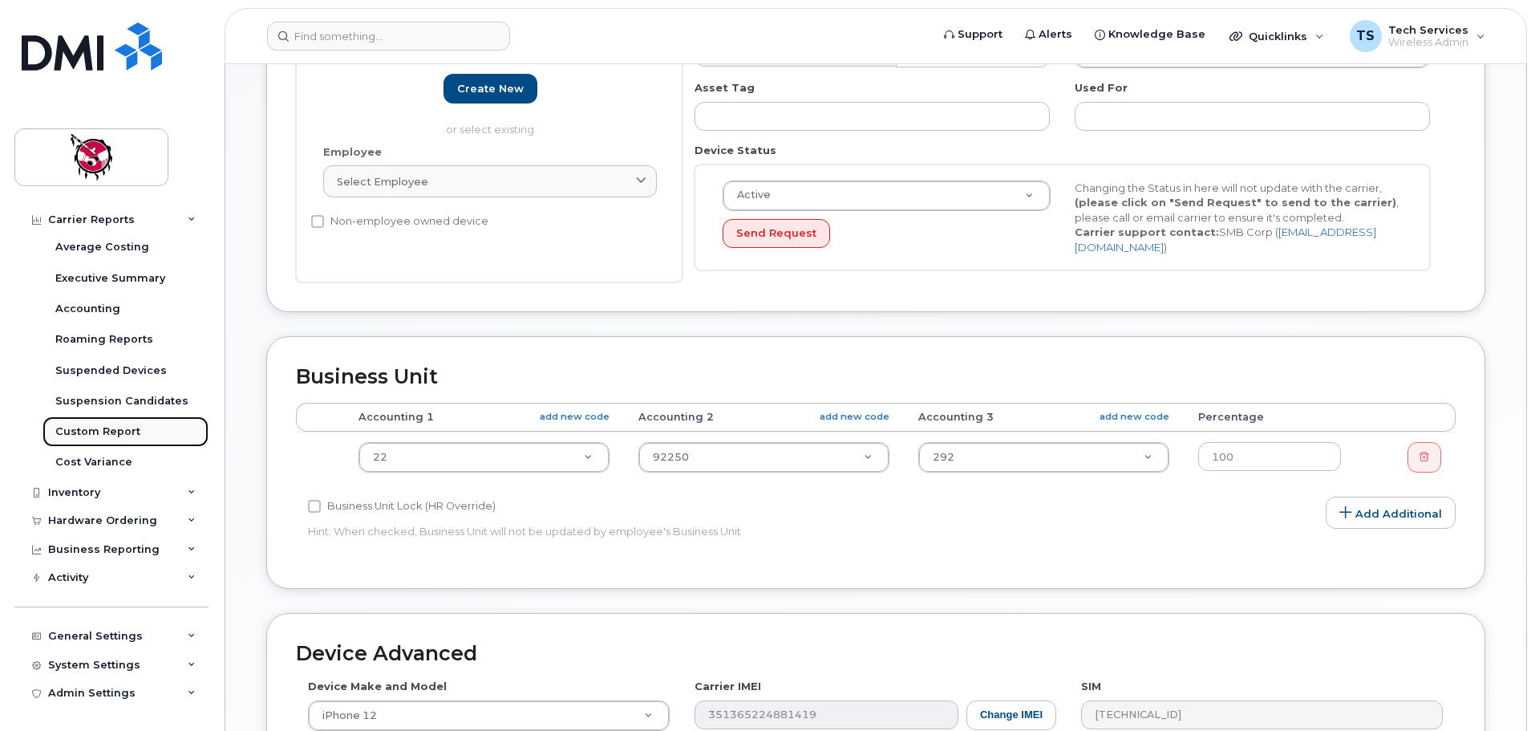
click at [115, 442] on link "Custom Report" at bounding box center [126, 431] width 166 height 30
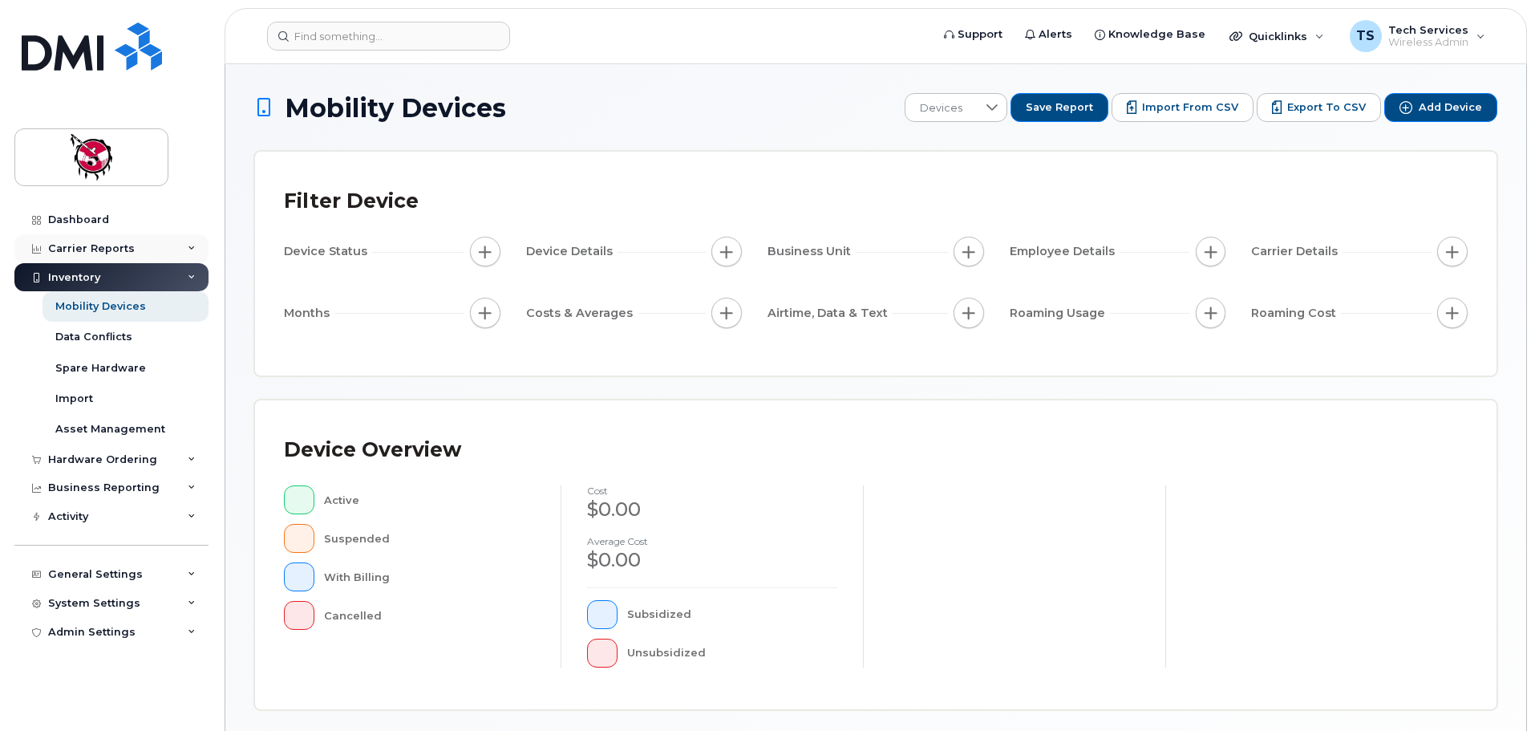
click at [128, 240] on div "Carrier Reports" at bounding box center [111, 248] width 194 height 29
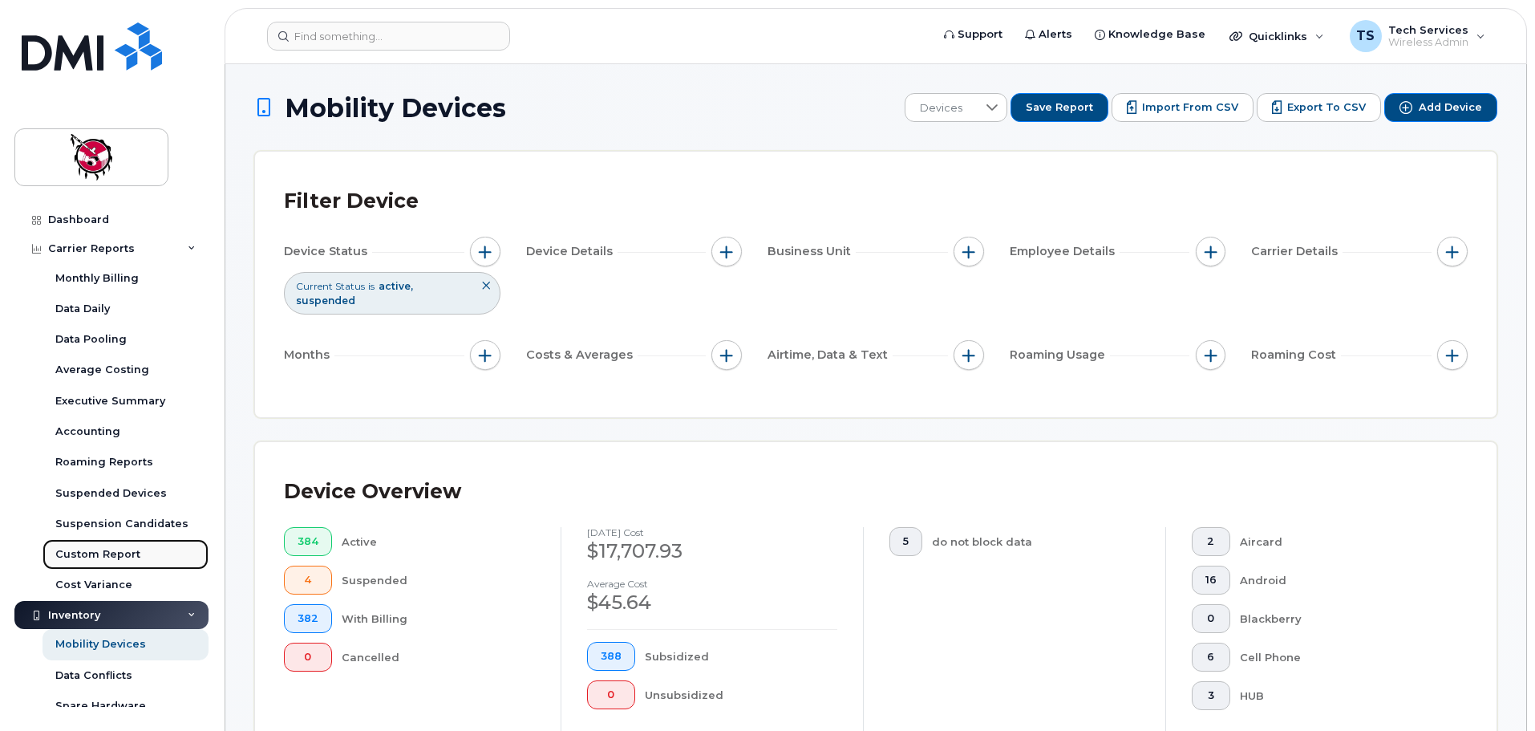
click at [102, 557] on div "Custom Report" at bounding box center [97, 554] width 85 height 14
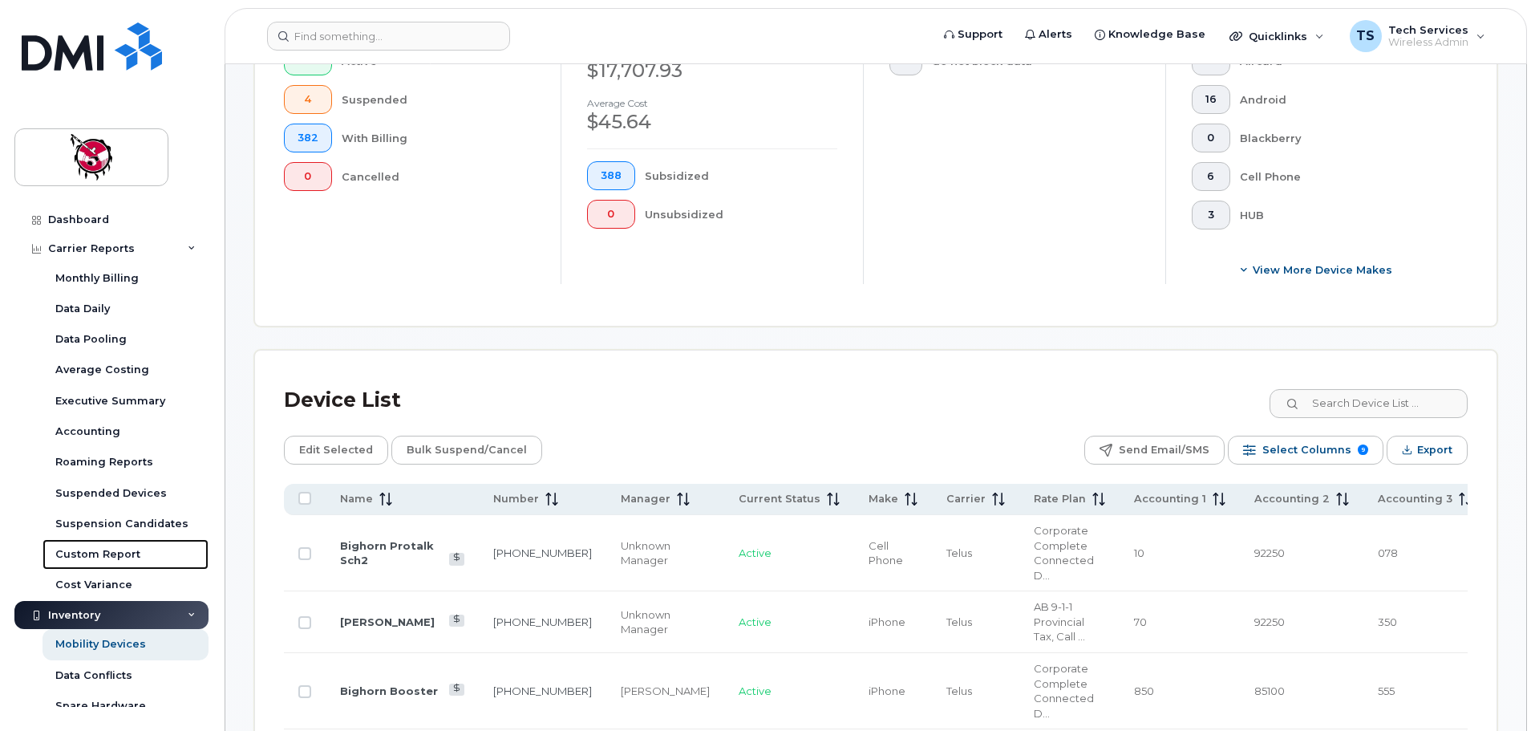
scroll to position [481, 0]
click at [1419, 394] on input at bounding box center [1368, 402] width 200 height 29
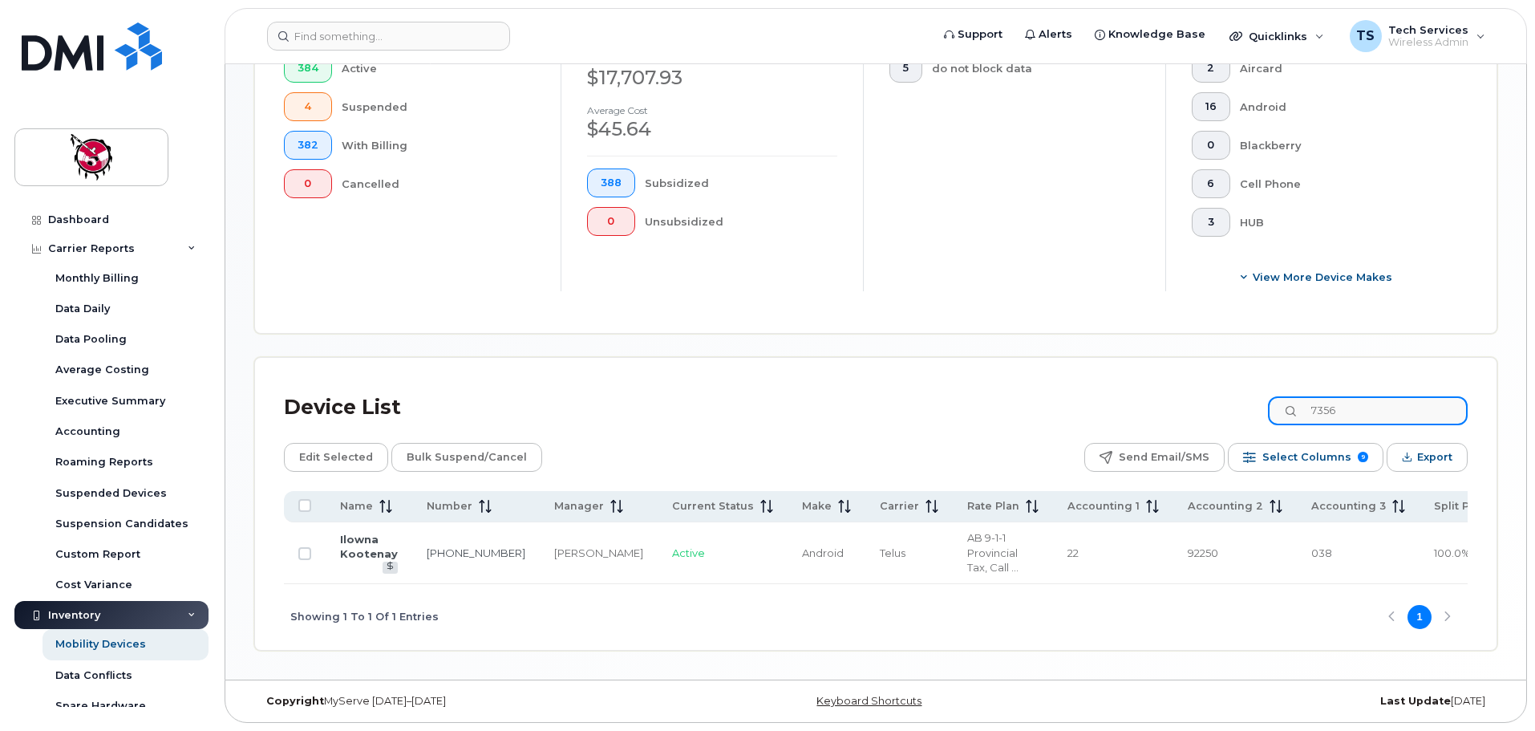
scroll to position [460, 0]
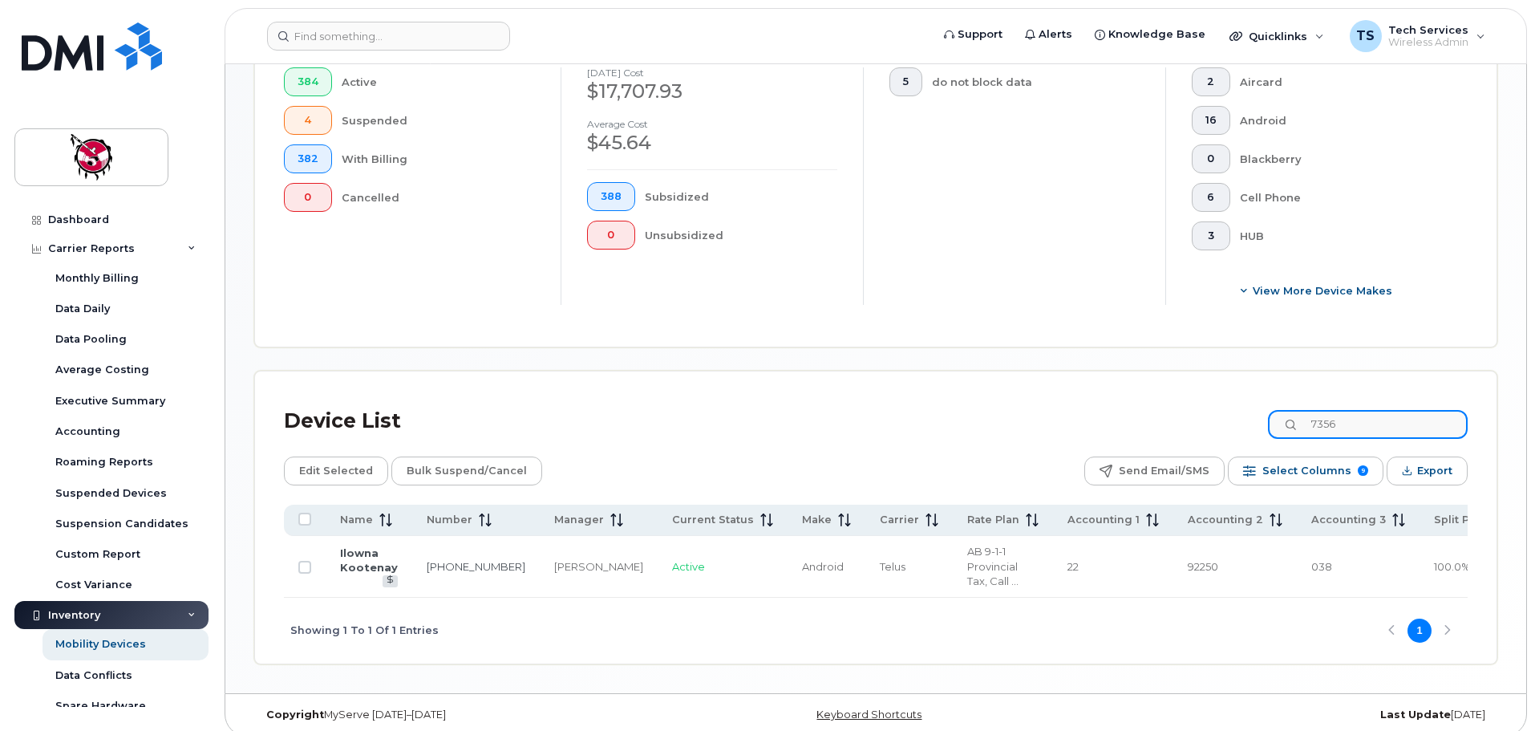
drag, startPoint x: 1365, startPoint y: 408, endPoint x: 1241, endPoint y: 408, distance: 124.3
click at [1241, 408] on div "Device List 7356" at bounding box center [876, 421] width 1184 height 42
type input "8458"
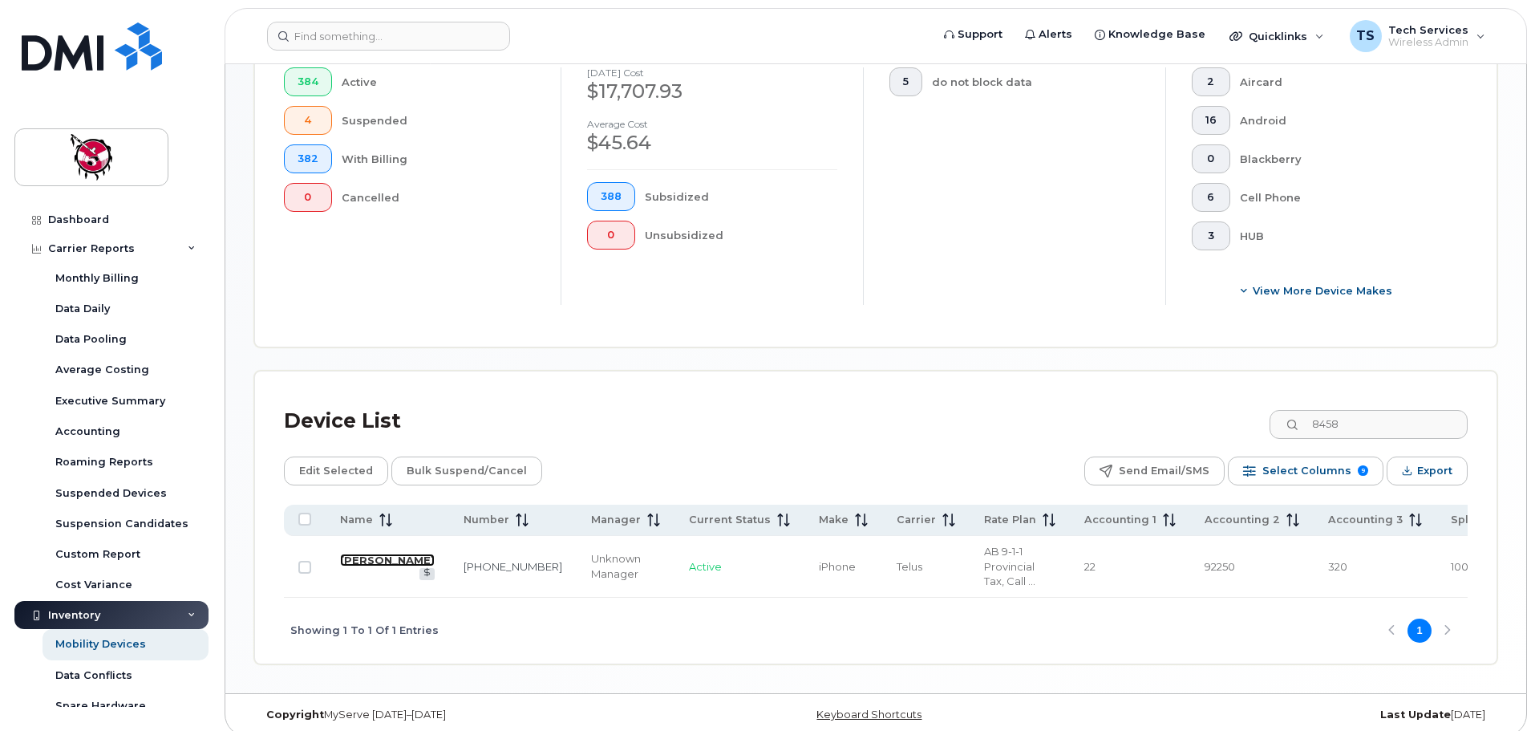
click at [359, 553] on link "[PERSON_NAME]" at bounding box center [387, 559] width 95 height 13
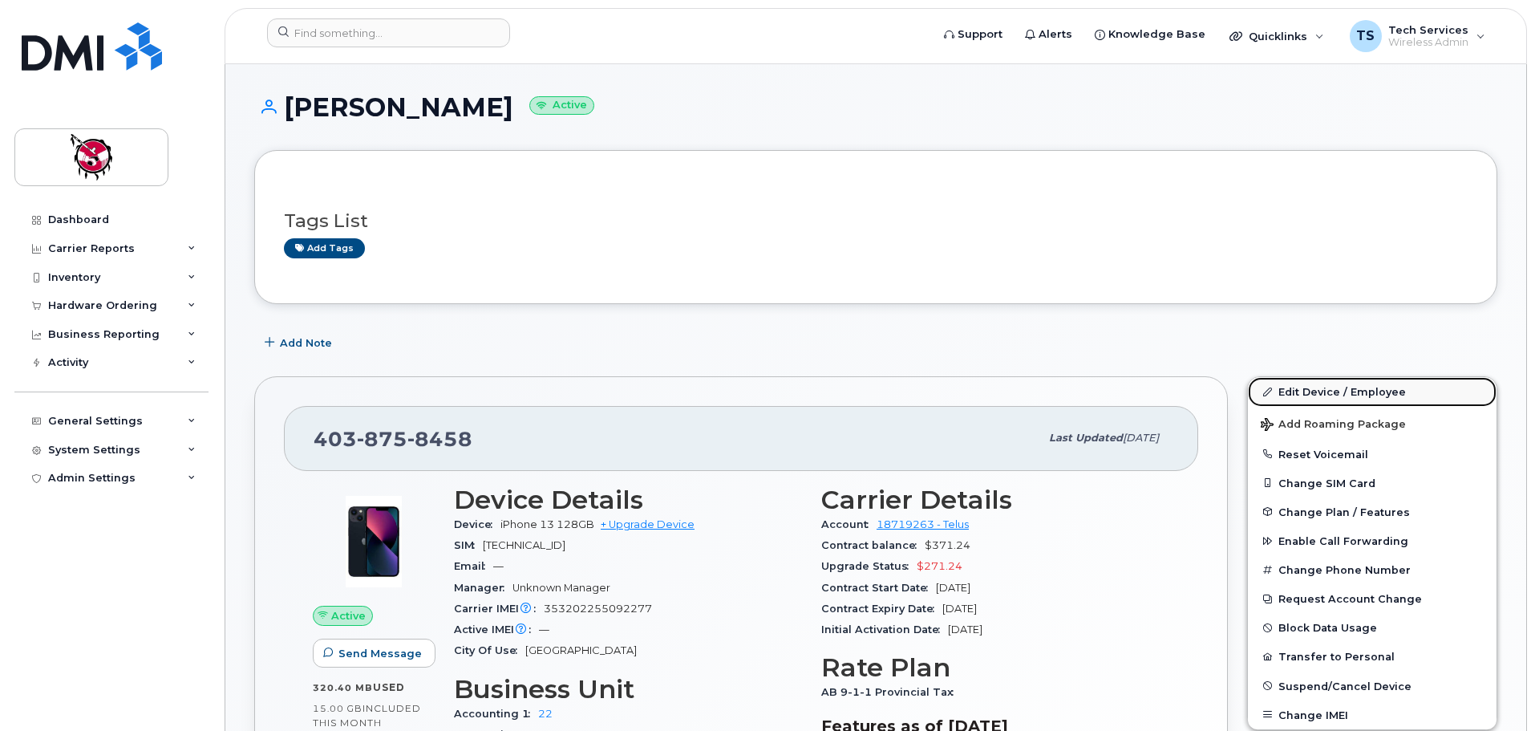
click at [1315, 393] on link "Edit Device / Employee" at bounding box center [1372, 391] width 249 height 29
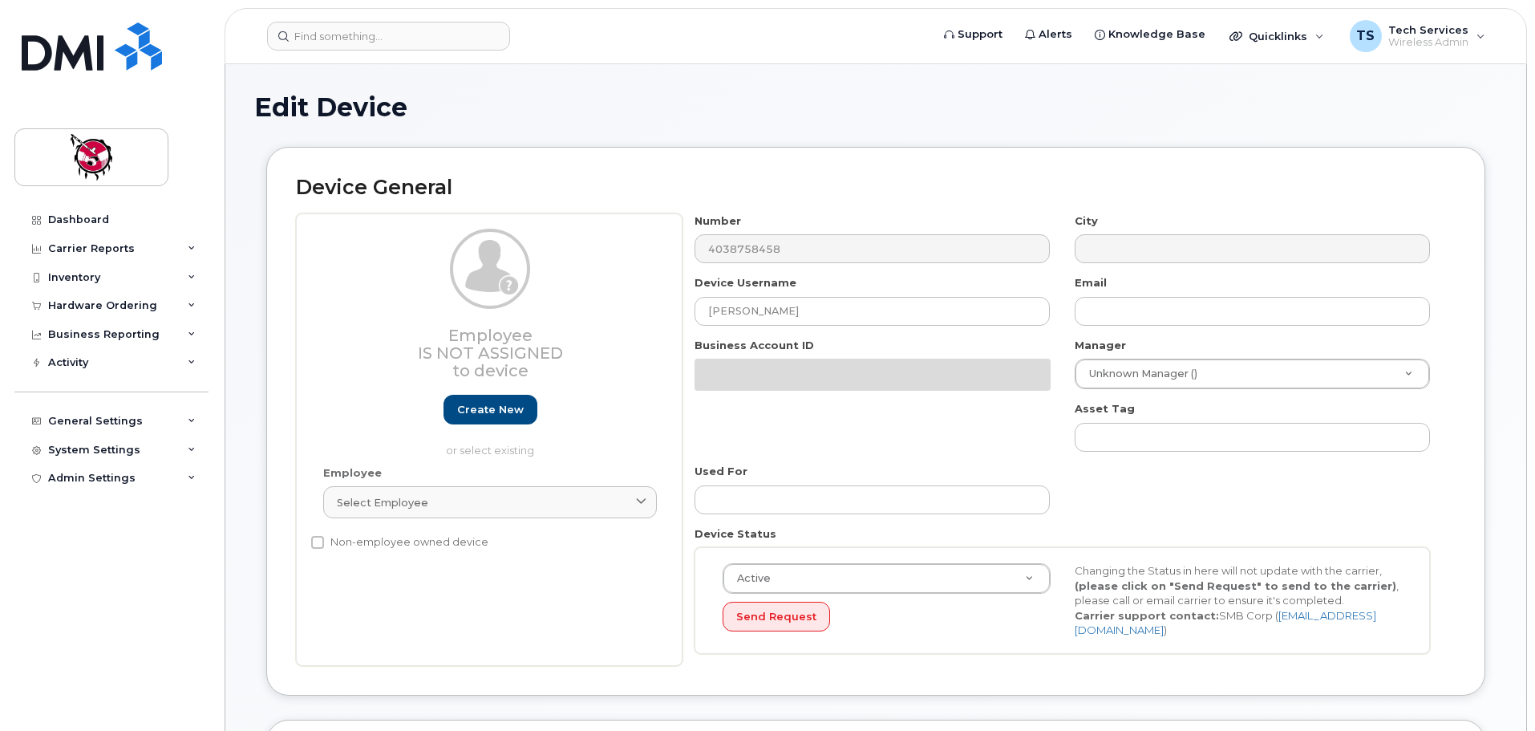
select select "10352"
select select "10349"
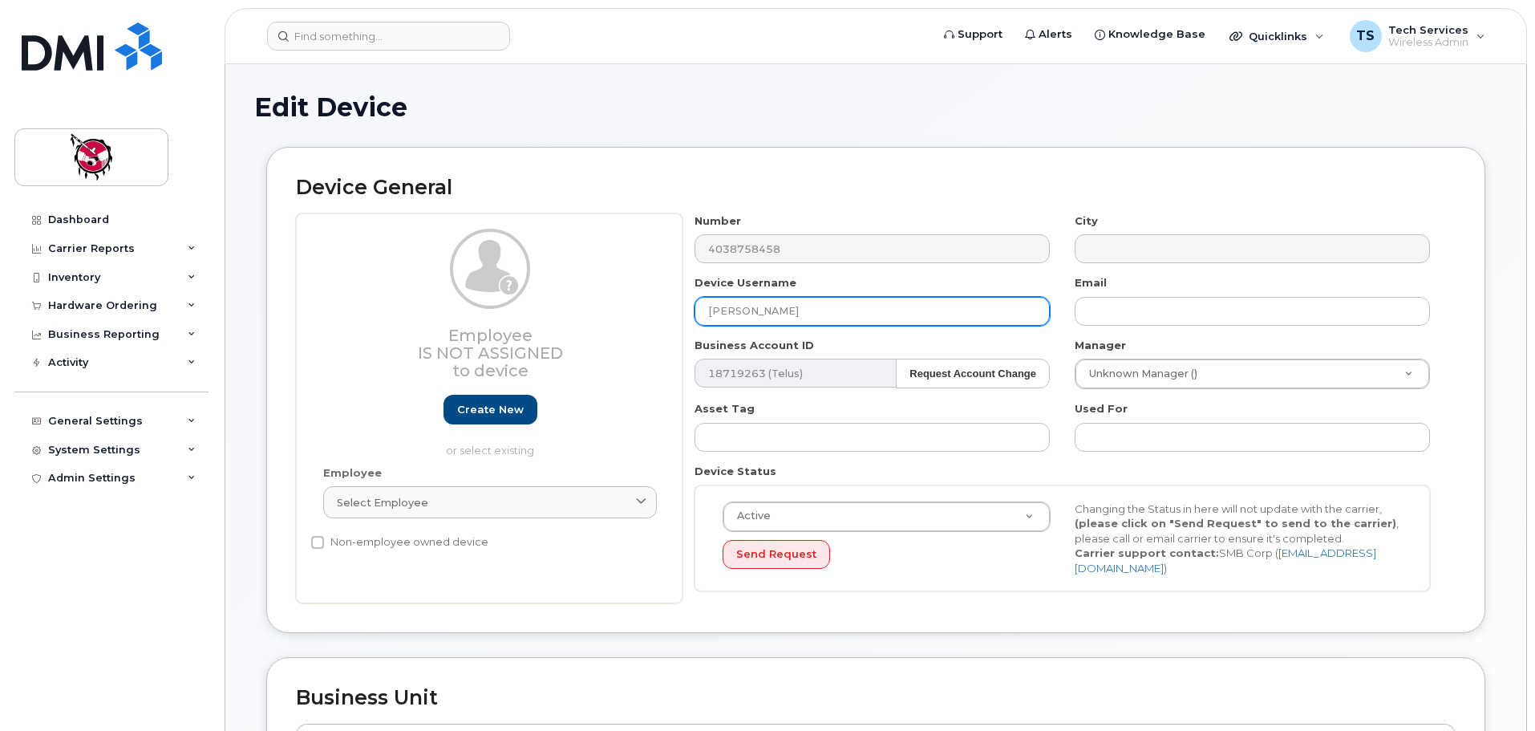
drag, startPoint x: 842, startPoint y: 306, endPoint x: 443, endPoint y: 283, distance: 400.1
click at [407, 283] on div "Employee Is not assigned to device Create new or select existing Employee Selec…" at bounding box center [876, 408] width 1160 height 391
click at [753, 311] on input "Angela koeneg" at bounding box center [872, 311] width 355 height 29
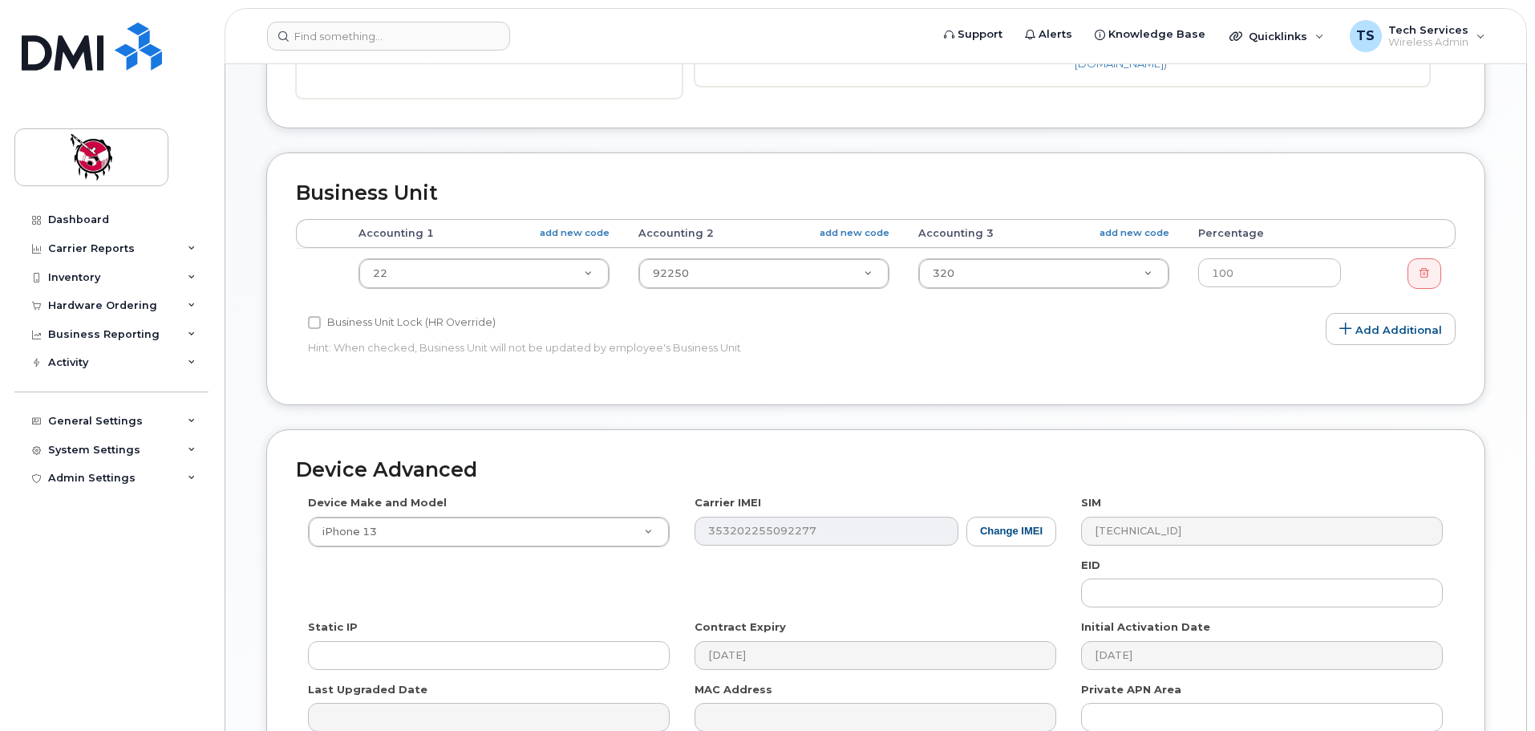
scroll to position [681, 0]
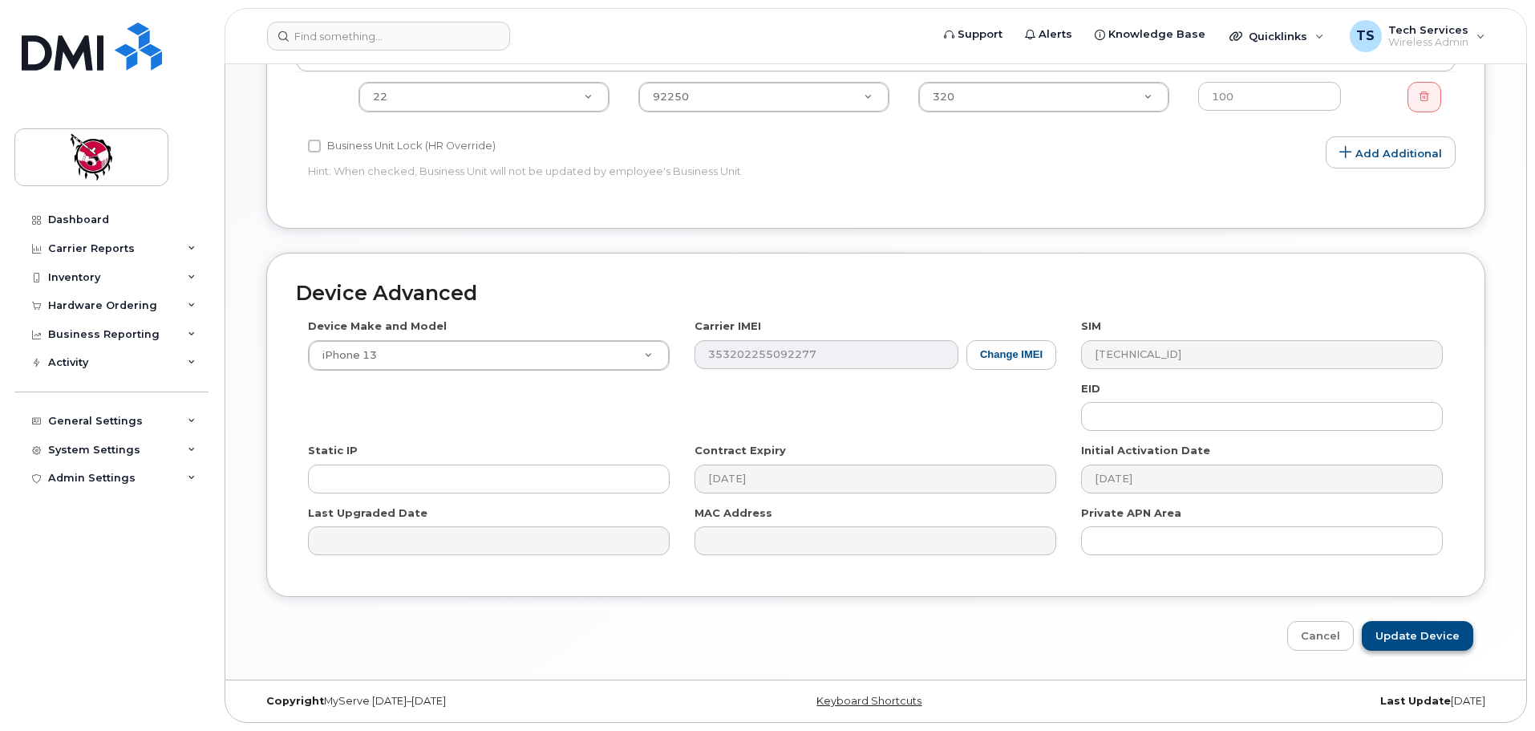
type input "[PERSON_NAME]"
click at [1429, 638] on input "Update Device" at bounding box center [1417, 636] width 111 height 30
type input "Saving..."
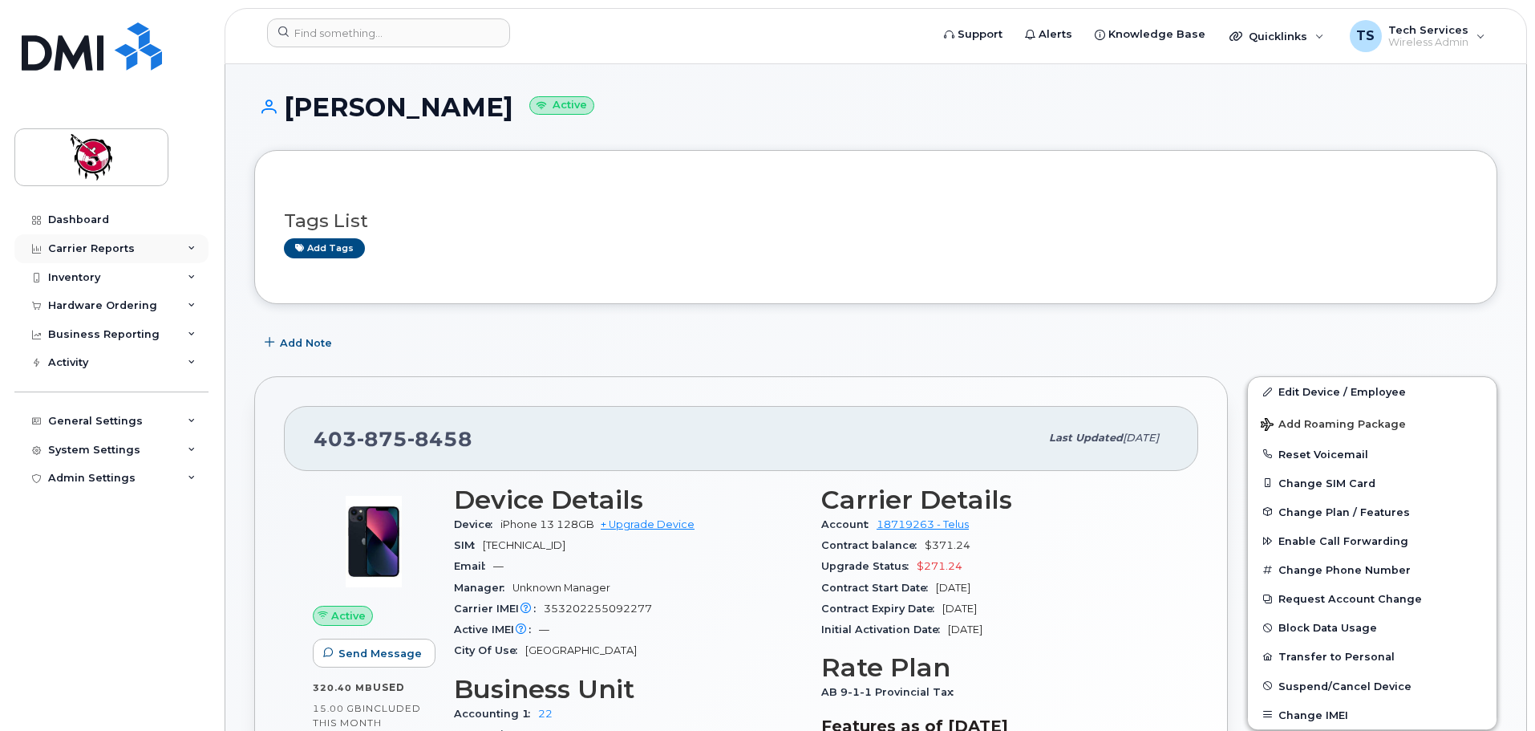
click at [112, 250] on div "Carrier Reports" at bounding box center [91, 248] width 87 height 13
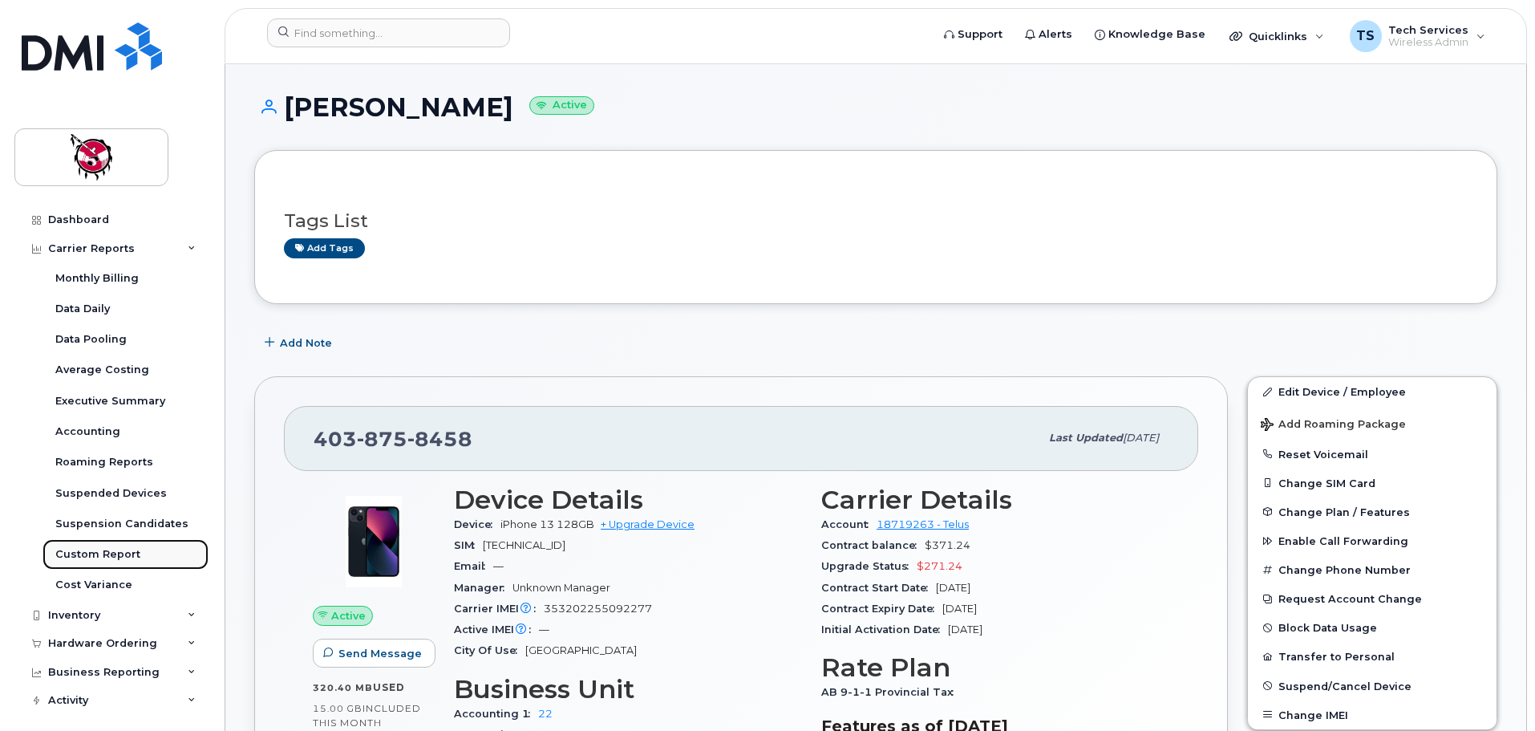
click at [128, 555] on div "Custom Report" at bounding box center [97, 554] width 85 height 14
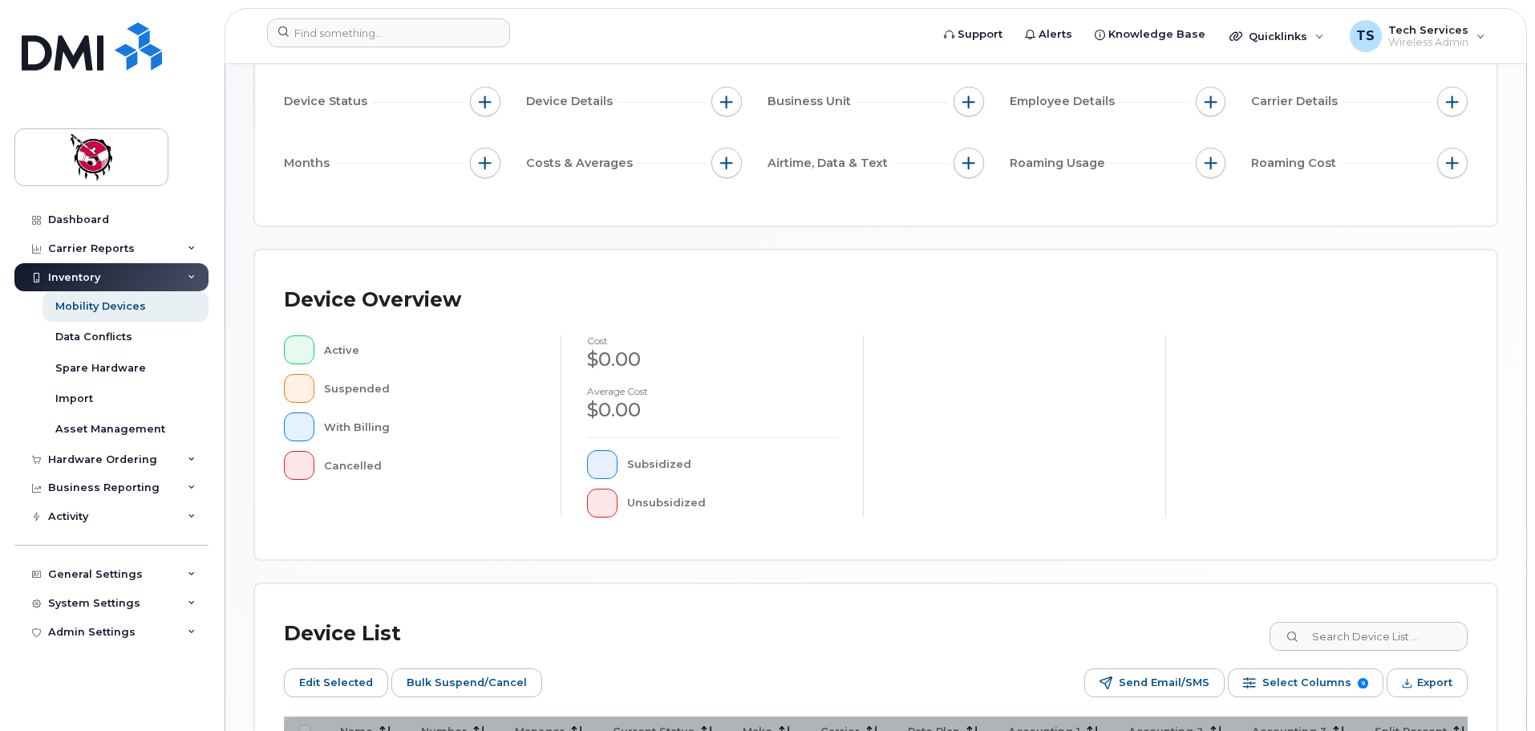
scroll to position [401, 0]
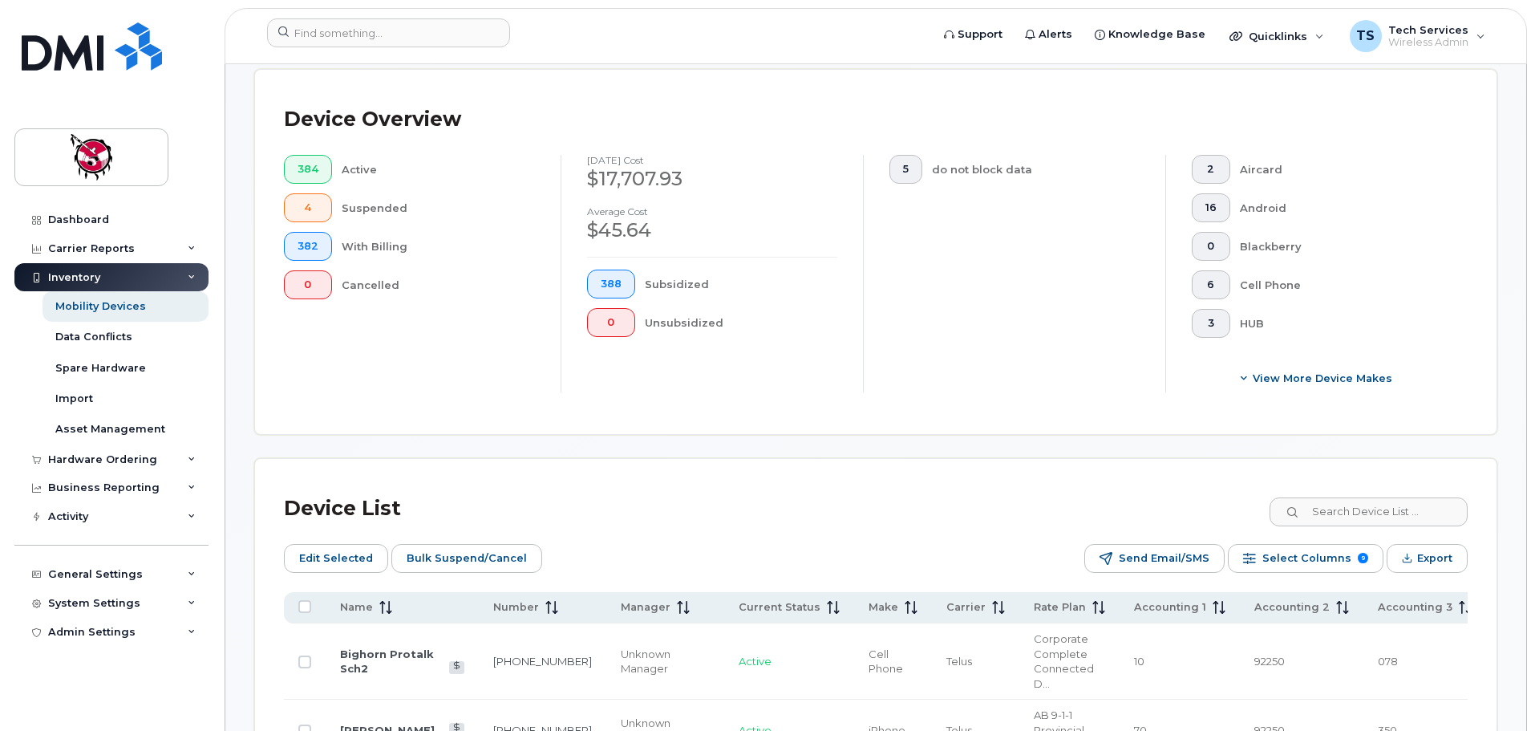
click at [1403, 407] on div "Device Overview 384 Active 4 Suspended 382 With Billing 0 Cancelled [DATE] cost…" at bounding box center [876, 252] width 1242 height 364
click at [1401, 498] on input at bounding box center [1368, 511] width 200 height 29
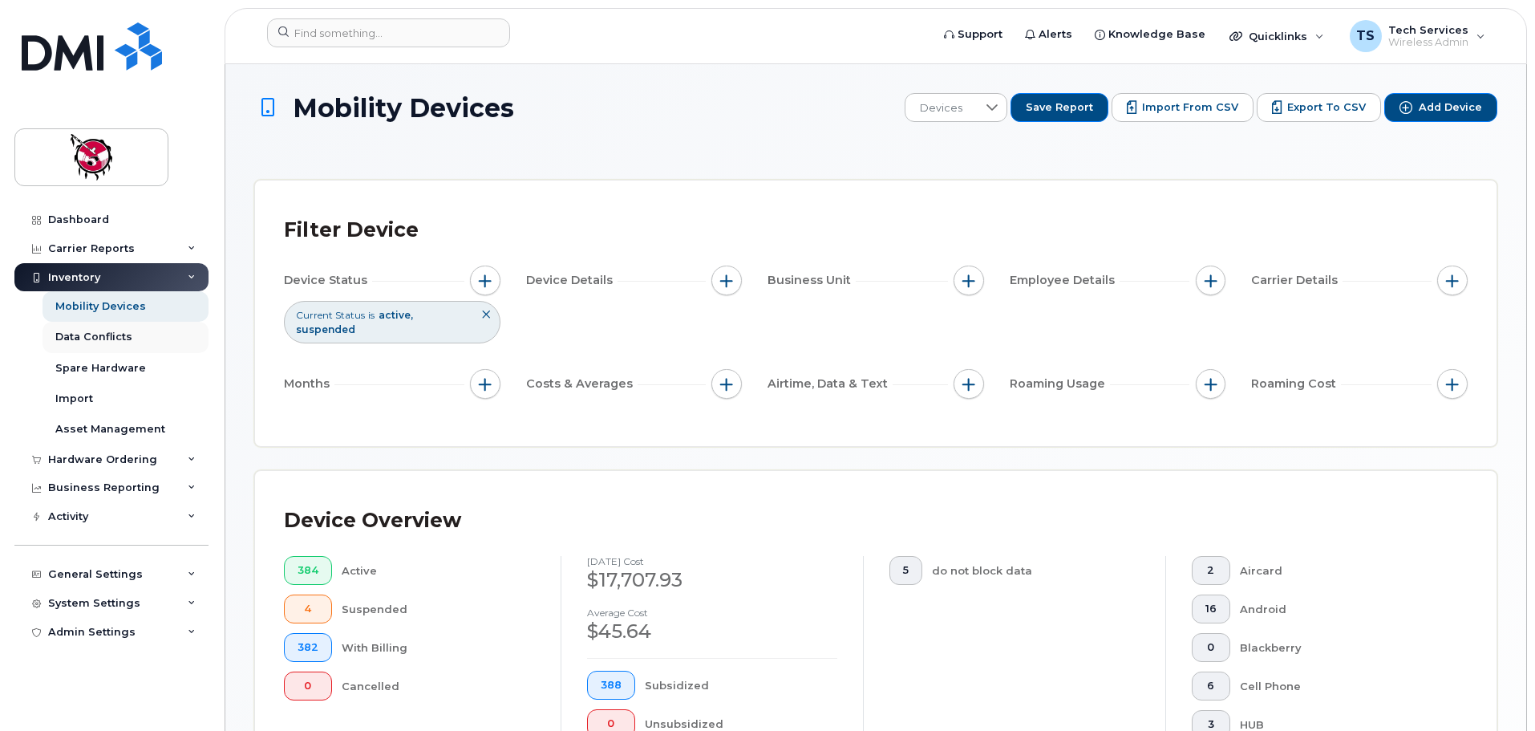
type input "3973"
